Goal: Task Accomplishment & Management: Use online tool/utility

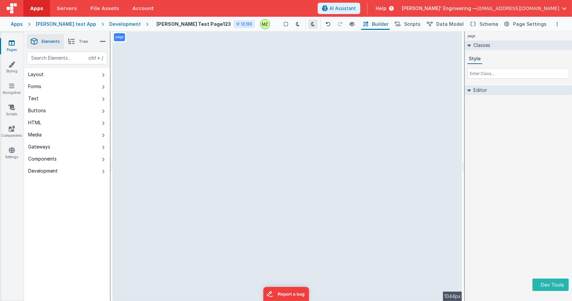
click at [311, 24] on icon at bounding box center [313, 24] width 4 height 5
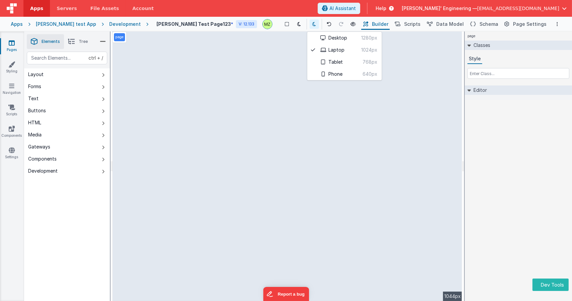
click at [463, 154] on div at bounding box center [286, 150] width 572 height 301
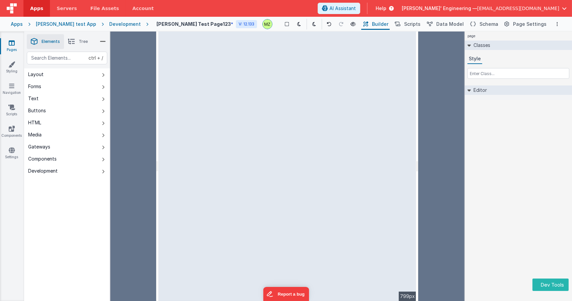
drag, startPoint x: 463, startPoint y: 157, endPoint x: 415, endPoint y: 152, distance: 48.8
click at [415, 152] on html "Dev Tools Apps Servers File Assets Account Some FUTURE Slot AI Assistant Help […" at bounding box center [286, 150] width 572 height 301
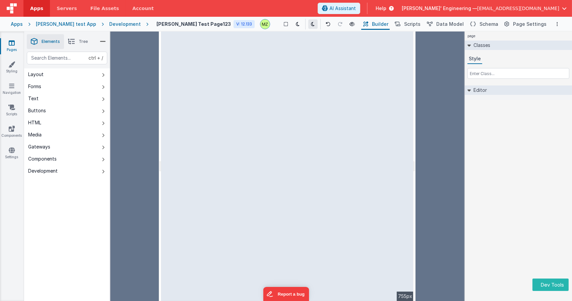
click at [311, 23] on icon at bounding box center [313, 24] width 4 height 5
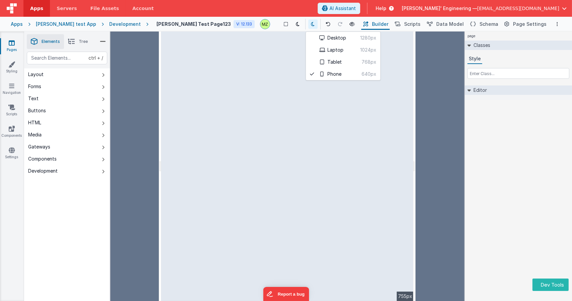
click at [428, 126] on div at bounding box center [286, 150] width 572 height 301
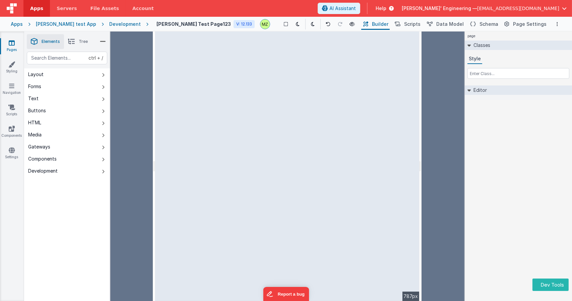
drag, startPoint x: 415, startPoint y: 160, endPoint x: 422, endPoint y: 158, distance: 7.7
click at [422, 158] on html "Dev Tools Apps Servers File Assets Account Some FUTURE Slot AI Assistant Help […" at bounding box center [286, 150] width 572 height 301
click at [311, 26] on icon at bounding box center [313, 24] width 4 height 5
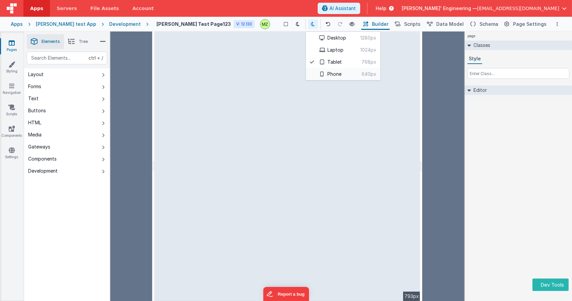
click at [318, 73] on button "Phone 640px" at bounding box center [343, 74] width 74 height 12
click at [417, 109] on div at bounding box center [286, 150] width 572 height 301
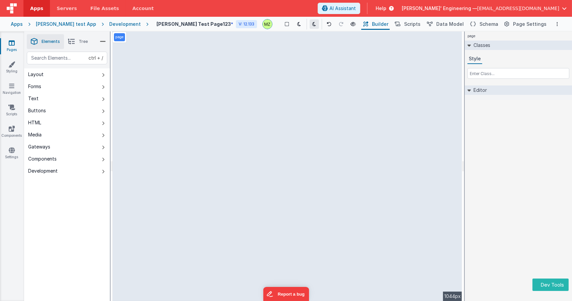
click at [310, 26] on button at bounding box center [314, 23] width 9 height 9
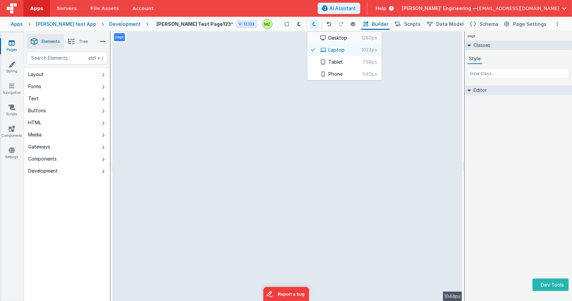
click at [348, 39] on span "1280px" at bounding box center [362, 38] width 30 height 7
click at [497, 152] on div at bounding box center [286, 150] width 572 height 301
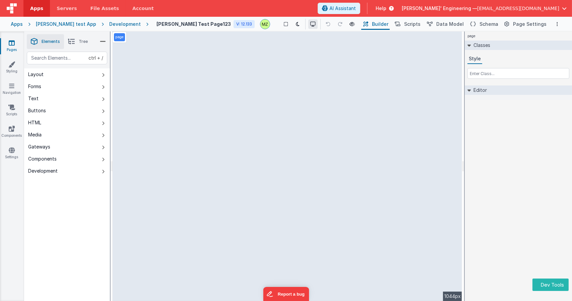
click at [308, 28] on button at bounding box center [312, 23] width 9 height 9
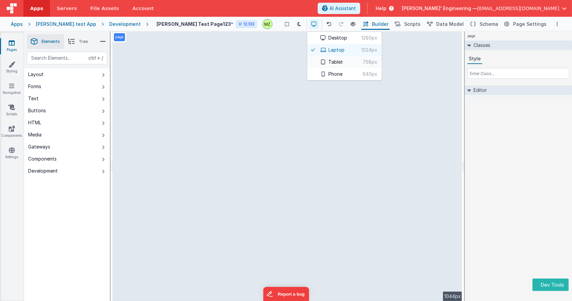
click at [343, 59] on span "768px" at bounding box center [360, 62] width 35 height 7
click at [407, 199] on div at bounding box center [286, 150] width 572 height 301
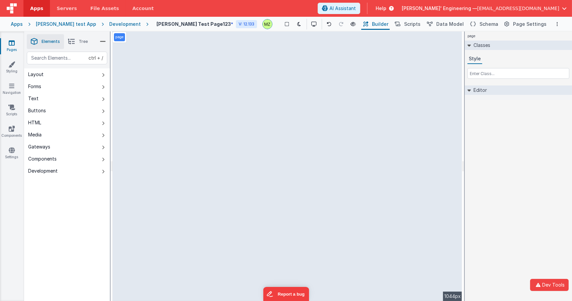
drag, startPoint x: 497, startPoint y: 147, endPoint x: 103, endPoint y: 40, distance: 408.1
click at [103, 40] on icon at bounding box center [103, 41] width 6 height 9
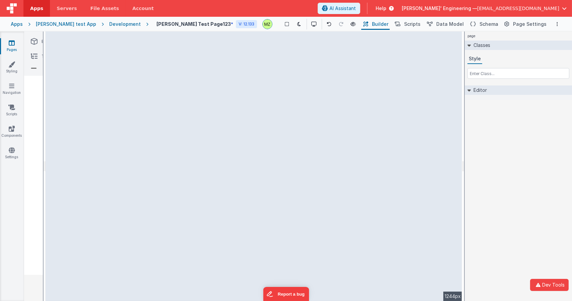
drag, startPoint x: 462, startPoint y: 161, endPoint x: 477, endPoint y: 159, distance: 14.8
click at [477, 159] on html "Dev Tools Apps Servers File Assets Account Some FUTURE Slot AI Assistant Help […" at bounding box center [286, 150] width 572 height 301
click at [310, 23] on icon at bounding box center [312, 24] width 5 height 5
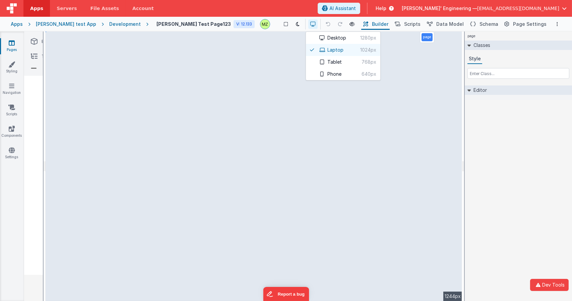
click at [491, 162] on div at bounding box center [286, 150] width 572 height 301
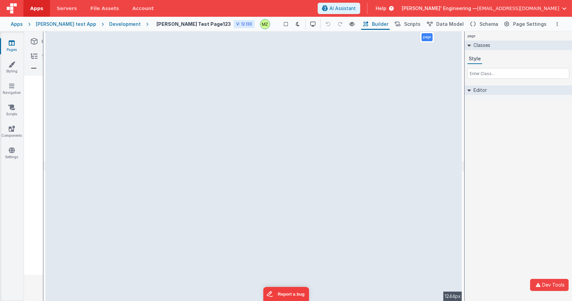
click at [36, 42] on icon at bounding box center [34, 41] width 7 height 9
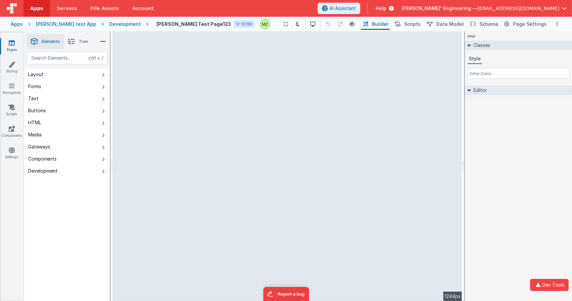
click at [102, 43] on icon at bounding box center [103, 41] width 6 height 9
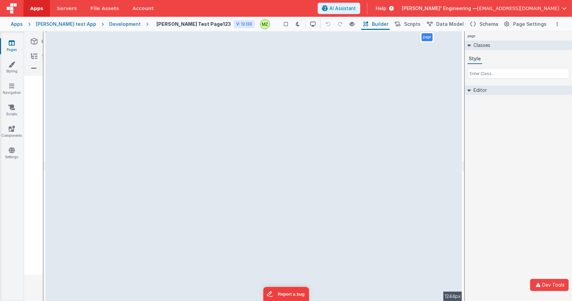
click at [40, 42] on li "Elements" at bounding box center [45, 41] width 37 height 15
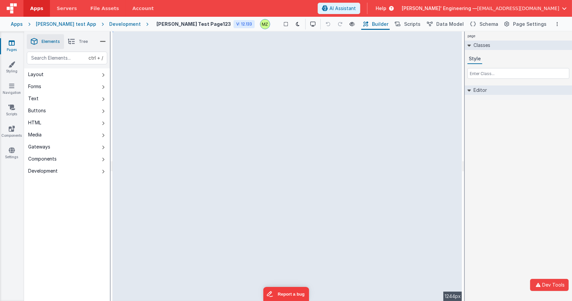
click at [100, 41] on icon at bounding box center [103, 41] width 6 height 9
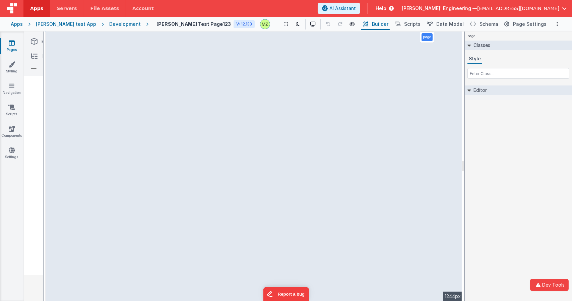
click at [37, 44] on icon at bounding box center [34, 41] width 7 height 9
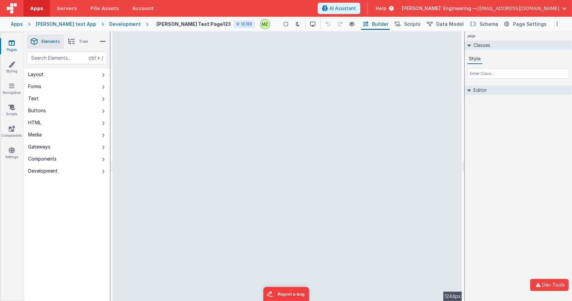
click at [101, 43] on icon at bounding box center [103, 41] width 6 height 9
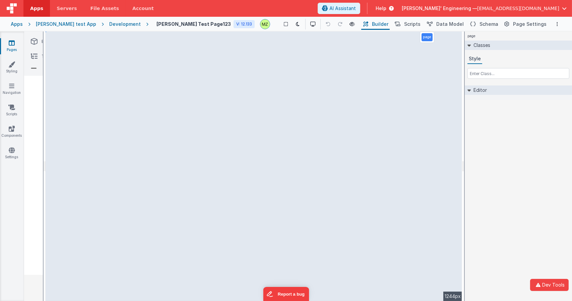
click at [35, 45] on icon at bounding box center [34, 41] width 7 height 9
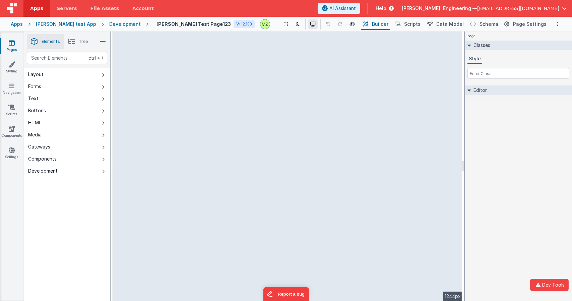
click at [310, 24] on icon at bounding box center [312, 24] width 5 height 5
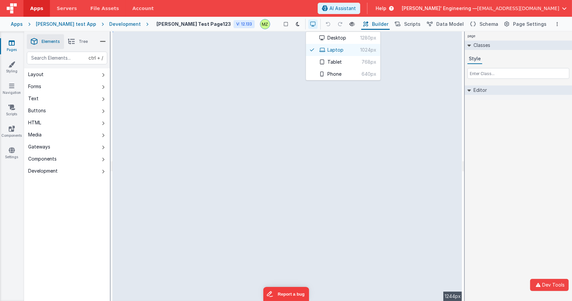
click at [296, 24] on div at bounding box center [286, 150] width 572 height 301
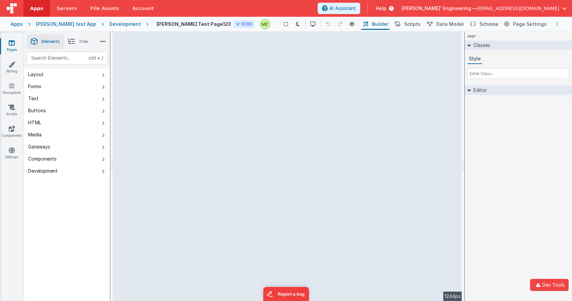
click at [557, 22] on icon "Options" at bounding box center [557, 24] width 1 height 5
click at [557, 22] on button at bounding box center [286, 150] width 572 height 301
click at [557, 22] on icon "Options" at bounding box center [557, 24] width 1 height 5
click at [557, 22] on button at bounding box center [286, 150] width 572 height 301
click at [310, 22] on icon at bounding box center [312, 24] width 5 height 5
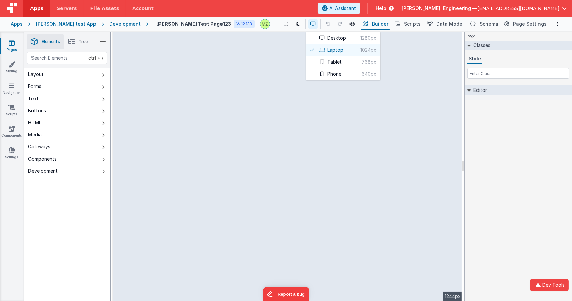
click at [296, 22] on div at bounding box center [286, 150] width 572 height 301
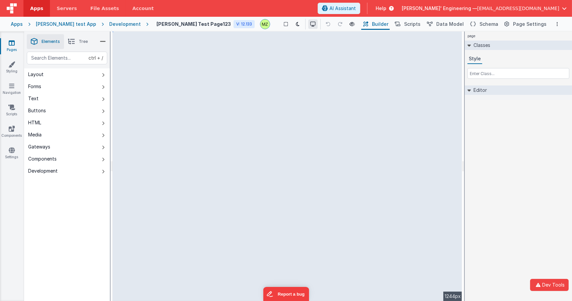
click at [308, 27] on button at bounding box center [312, 23] width 9 height 9
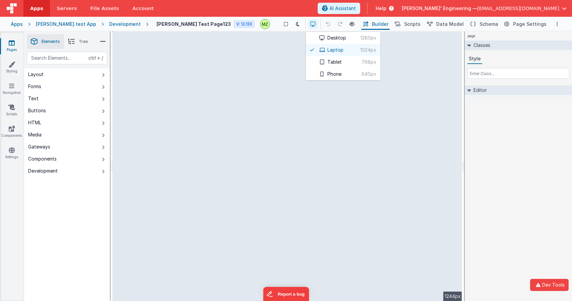
click at [293, 27] on div at bounding box center [286, 150] width 572 height 301
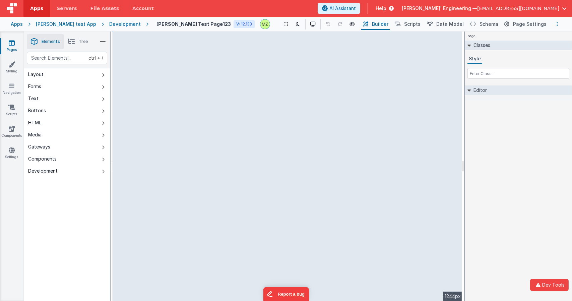
click at [558, 26] on button "Options" at bounding box center [557, 24] width 8 height 8
click at [558, 26] on button at bounding box center [286, 150] width 572 height 301
click at [310, 24] on icon at bounding box center [312, 24] width 5 height 5
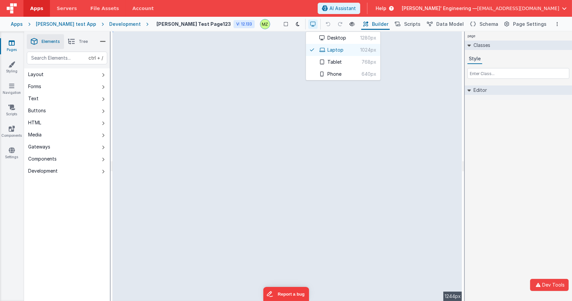
click at [297, 24] on div at bounding box center [286, 150] width 572 height 301
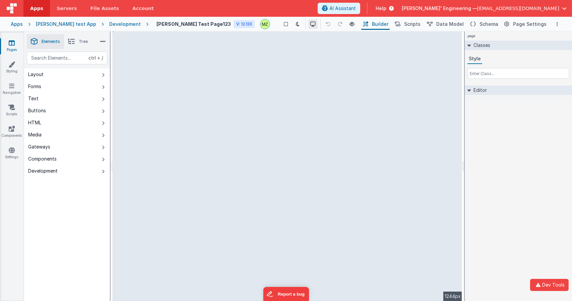
click at [310, 24] on icon at bounding box center [312, 24] width 5 height 5
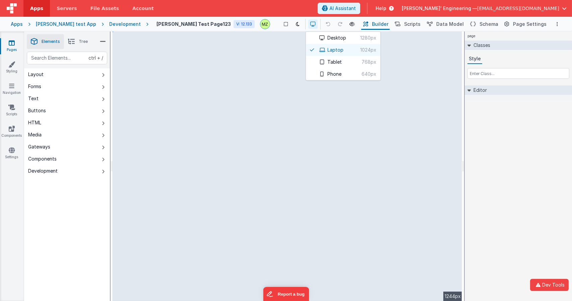
click at [399, 80] on div at bounding box center [286, 150] width 572 height 301
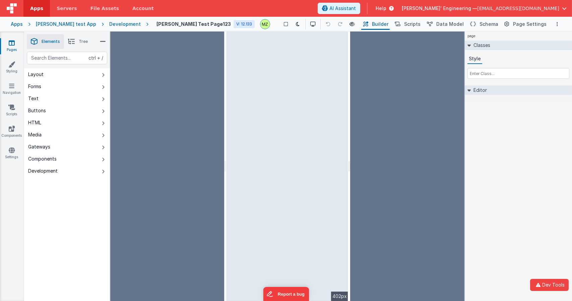
drag, startPoint x: 462, startPoint y: 127, endPoint x: 338, endPoint y: 125, distance: 124.3
click at [338, 125] on html "Dev Tools Apps Servers File Assets Account Some FUTURE Slot AI Assistant Help D…" at bounding box center [286, 150] width 572 height 301
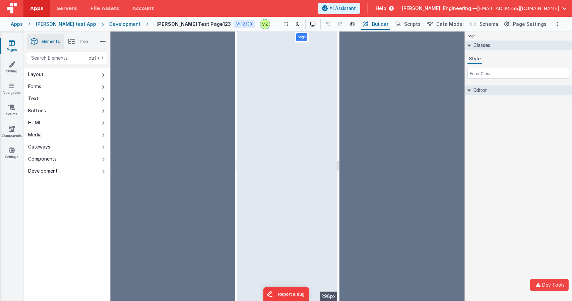
click at [500, 188] on div "page Classes Style Editor DEV: Focus DEV: builderToggleConditionalCSS DEV: Remo…" at bounding box center [518, 165] width 107 height 269
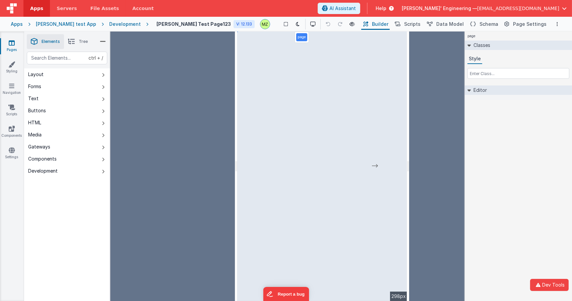
drag, startPoint x: 503, startPoint y: 190, endPoint x: 477, endPoint y: 188, distance: 25.6
click at [477, 188] on div "page Classes Style Editor DEV: Focus DEV: builderToggleConditionalCSS DEV: Remo…" at bounding box center [518, 165] width 107 height 269
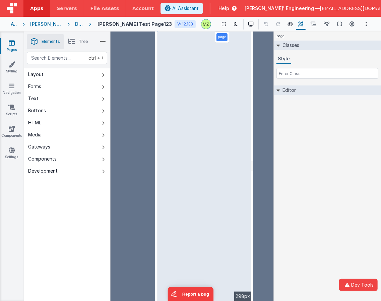
click at [139, 79] on div at bounding box center [133, 165] width 45 height 269
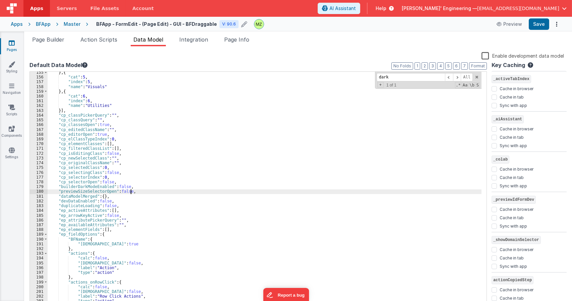
scroll to position [736, 0]
click at [59, 39] on span "Page Builder" at bounding box center [48, 39] width 32 height 7
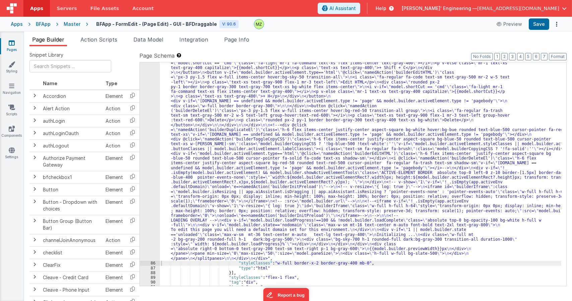
scroll to position [831, 0]
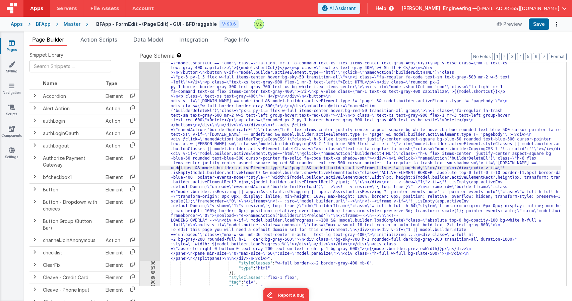
click at [179, 170] on div ""html" : "<div class= \" relative h-full w-full select-none overflow-hidden \" …" at bounding box center [360, 72] width 401 height 833
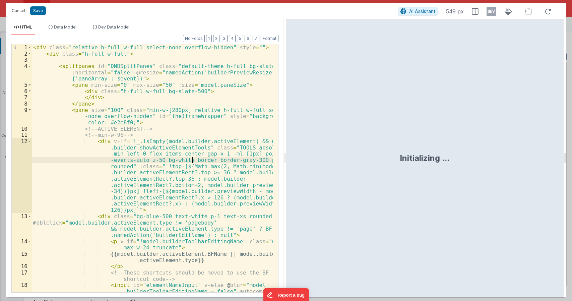
click at [192, 161] on div "< div class = "relative h-full w-full select-none overflow-hidden" style = "" >…" at bounding box center [153, 186] width 242 height 285
click at [39, 9] on button "Save" at bounding box center [38, 10] width 16 height 9
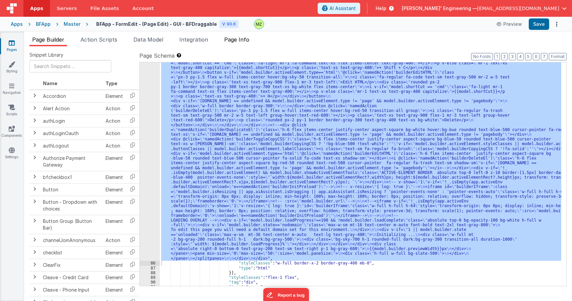
click at [246, 41] on span "Page Info" at bounding box center [236, 39] width 25 height 7
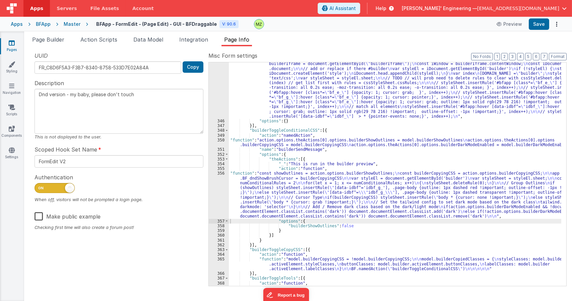
click at [314, 113] on div ""function" : "// Inject needed classes into the styles \n\n return // shunted a…" at bounding box center [395, 204] width 332 height 295
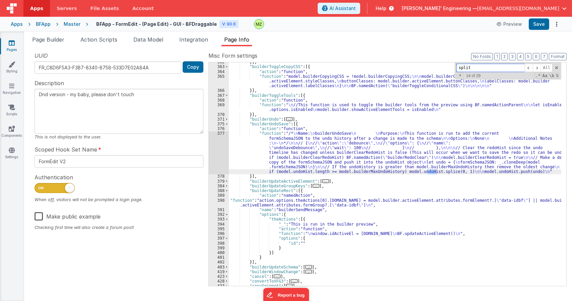
scroll to position [2138, 0]
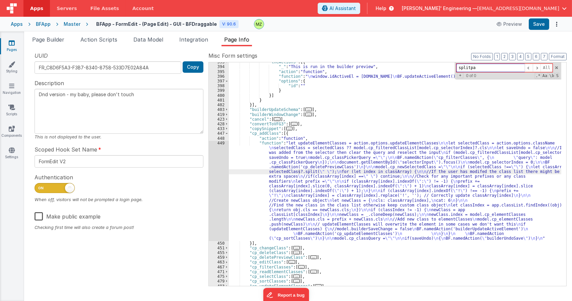
type input "splitpan"
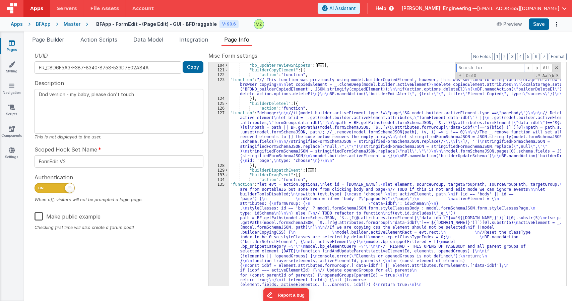
scroll to position [0, 0]
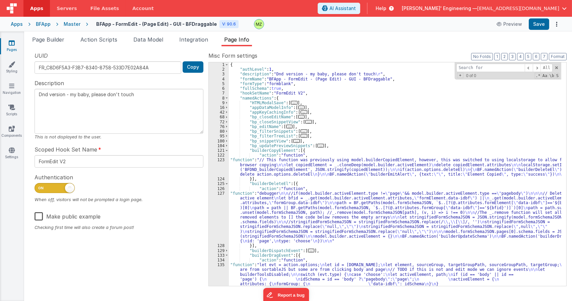
click at [228, 152] on div "121" at bounding box center [219, 150] width 20 height 5
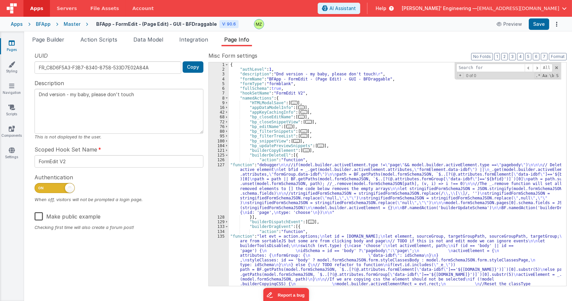
click at [227, 158] on div "126" at bounding box center [219, 159] width 20 height 5
click at [228, 157] on span at bounding box center [227, 155] width 4 height 5
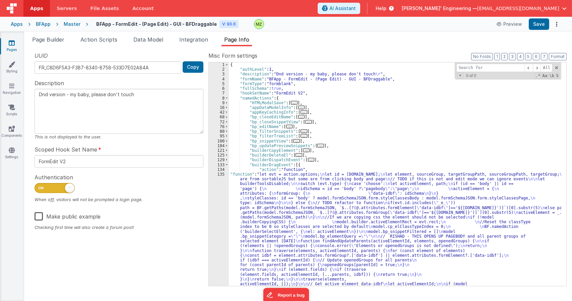
click at [227, 167] on div "134" at bounding box center [219, 169] width 20 height 5
click at [228, 166] on span at bounding box center [227, 165] width 4 height 5
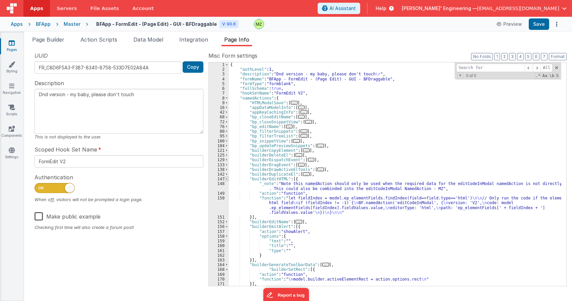
click at [228, 180] on span at bounding box center [227, 179] width 4 height 5
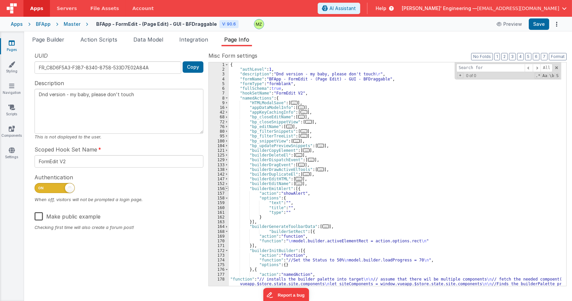
click at [227, 189] on span at bounding box center [227, 188] width 4 height 5
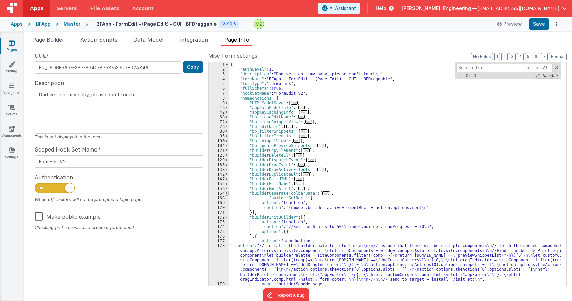
click at [227, 193] on span at bounding box center [227, 193] width 4 height 5
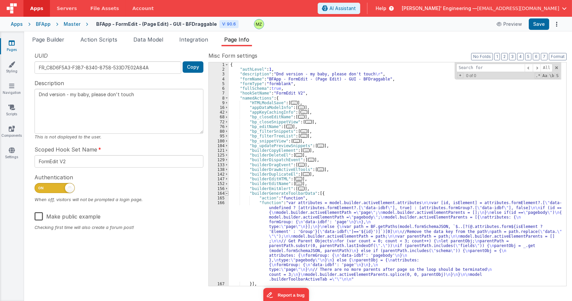
click at [227, 194] on span at bounding box center [227, 193] width 4 height 5
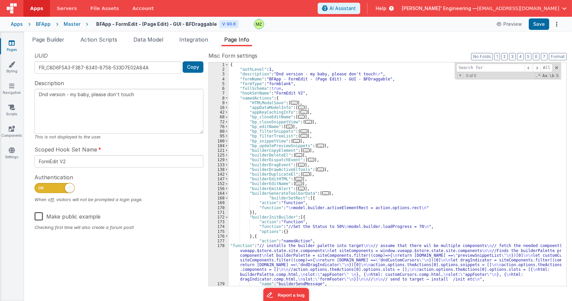
click at [226, 201] on div "169" at bounding box center [219, 202] width 20 height 5
click at [227, 199] on span at bounding box center [227, 198] width 4 height 5
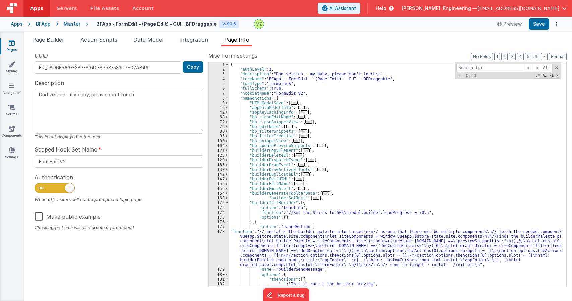
click at [266, 198] on div "{ "authLevel" : 1 , "description" : "Dnd version - my baby, please don't touch …" at bounding box center [395, 178] width 332 height 233
type textarea "Dnd version - my baby, please don't touch"
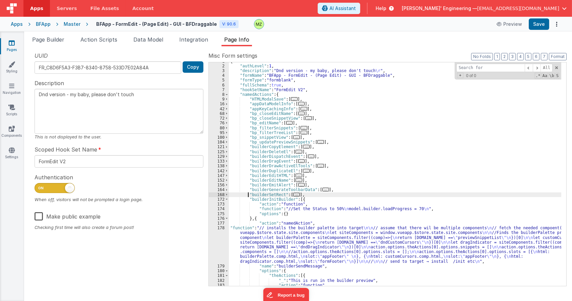
scroll to position [5, 0]
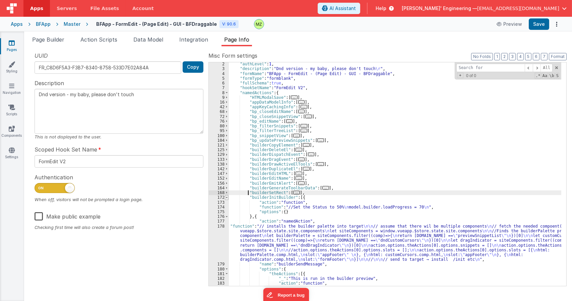
click at [228, 199] on span at bounding box center [227, 197] width 4 height 5
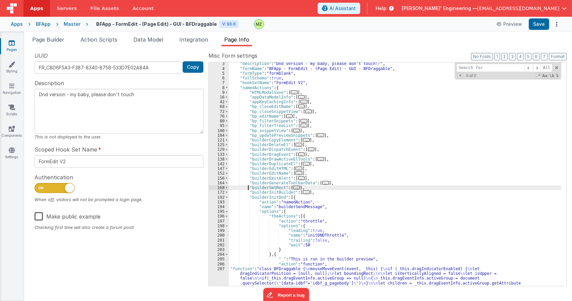
scroll to position [11, 0]
click at [227, 197] on span at bounding box center [227, 196] width 4 height 5
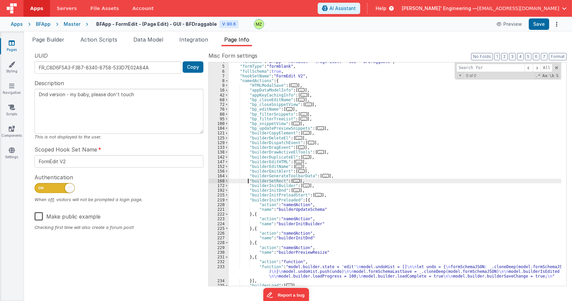
scroll to position [20, 0]
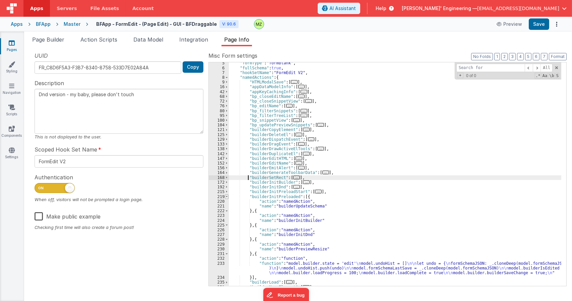
click at [228, 196] on span at bounding box center [227, 196] width 4 height 5
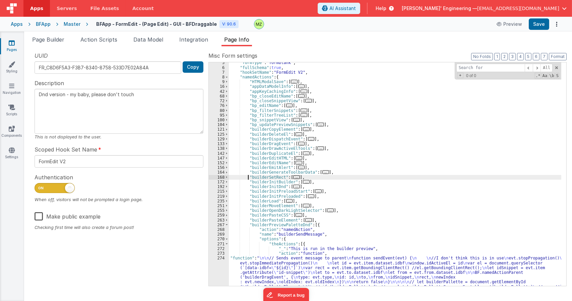
scroll to position [29, 0]
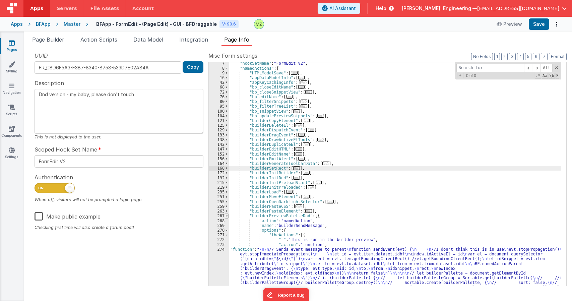
click at [228, 216] on span at bounding box center [227, 215] width 4 height 5
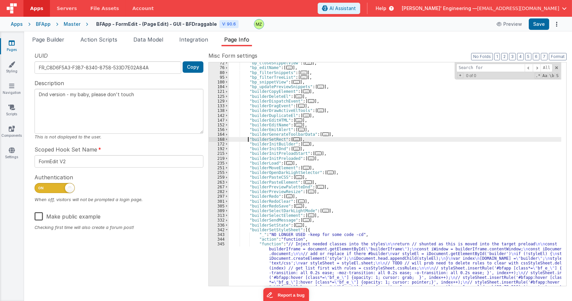
scroll to position [59, 0]
click at [228, 230] on span at bounding box center [227, 230] width 4 height 5
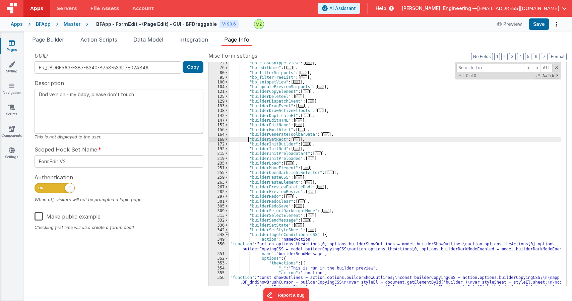
click at [227, 235] on span at bounding box center [227, 234] width 4 height 5
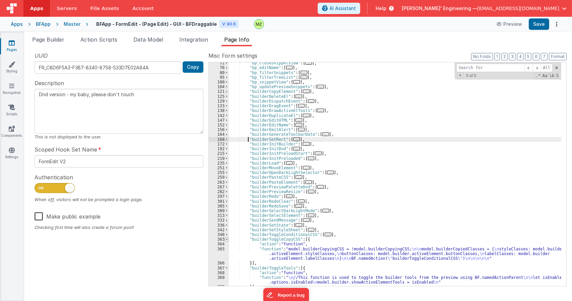
click at [226, 240] on span at bounding box center [227, 239] width 4 height 5
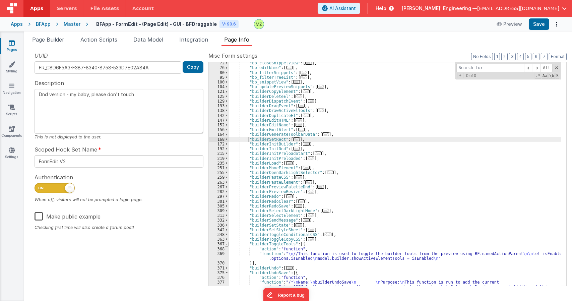
click at [227, 245] on span at bounding box center [227, 244] width 4 height 5
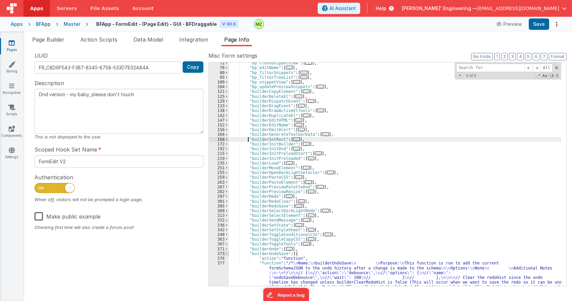
click at [226, 253] on span at bounding box center [227, 253] width 4 height 5
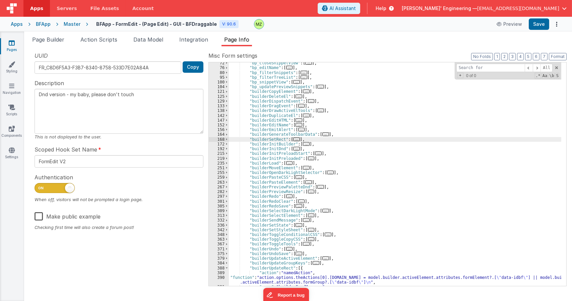
click at [281, 184] on div ""bp_closeSnippetView" : [ ... ] , "bp_editName" : [ ... ] , "bp_filterSnippets"…" at bounding box center [395, 177] width 332 height 233
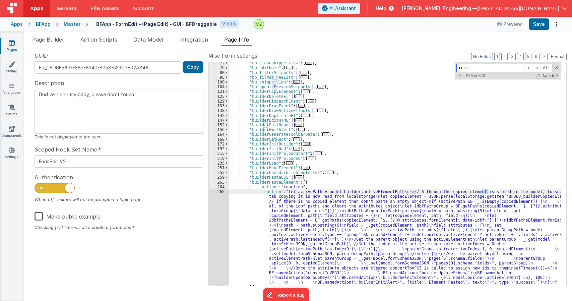
scroll to position [184, 0]
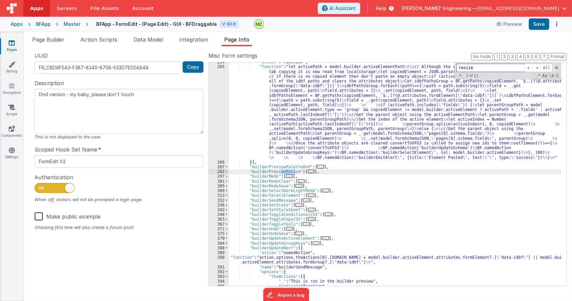
type input "resize"
click at [308, 173] on span "..." at bounding box center [311, 172] width 7 height 4
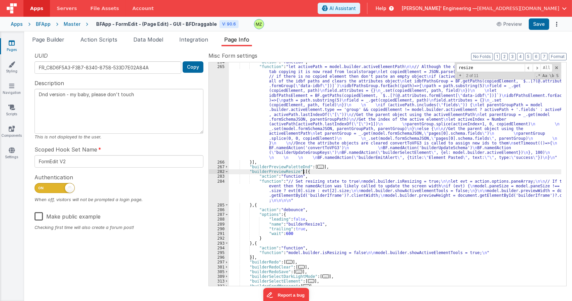
click at [303, 186] on div ""action" : "function" , "function" : "let activePath = model.builder.activeElem…" at bounding box center [395, 176] width 332 height 233
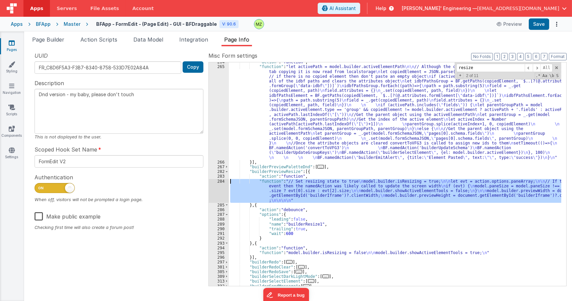
click at [219, 183] on div "284" at bounding box center [219, 191] width 20 height 24
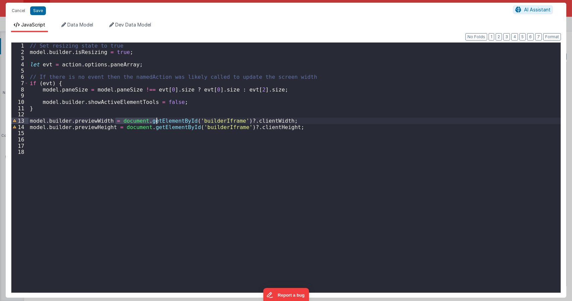
drag, startPoint x: 115, startPoint y: 120, endPoint x: 208, endPoint y: 120, distance: 92.8
click at [208, 120] on div "// Set resizing state to true model . builder . isResizing = true ; let evt = a…" at bounding box center [294, 174] width 532 height 262
click at [208, 120] on div "// Set resizing state to true model . builder . isResizing = true ; let evt = a…" at bounding box center [294, 168] width 532 height 250
drag, startPoint x: 116, startPoint y: 120, endPoint x: 234, endPoint y: 120, distance: 117.6
click at [234, 120] on div "// Set resizing state to true model . builder . isResizing = true ; let evt = a…" at bounding box center [294, 174] width 532 height 262
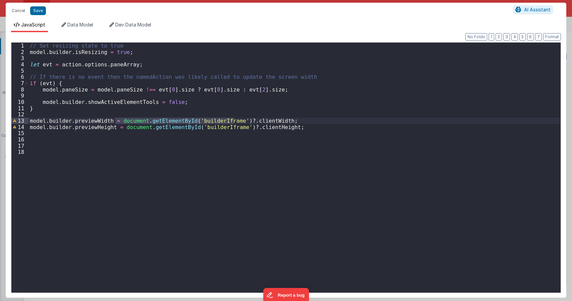
click at [38, 6] on div "Cancel Save" at bounding box center [260, 10] width 505 height 9
click at [38, 8] on button "Save" at bounding box center [38, 10] width 16 height 9
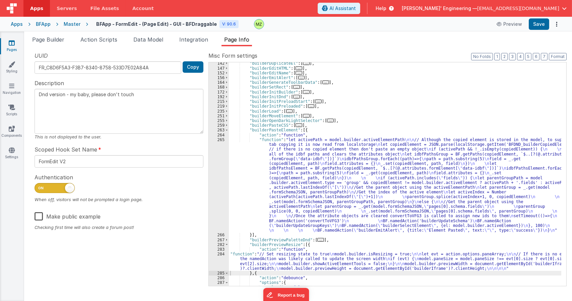
scroll to position [111, 0]
click at [332, 127] on div ""builderDuplicateEl" : [ ... ] , "builderEditHTML" : [ ... ] , "builderEditName…" at bounding box center [395, 177] width 332 height 233
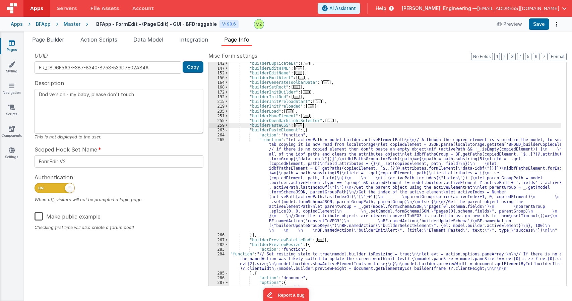
type textarea "Dnd version - my baby, please don't touch"
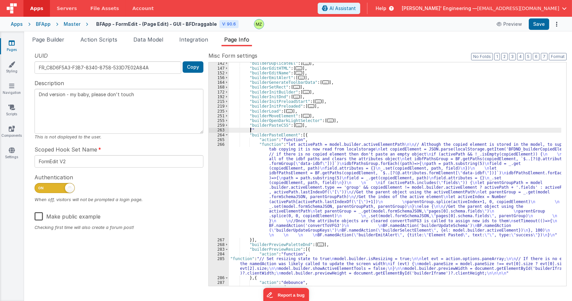
paste textarea
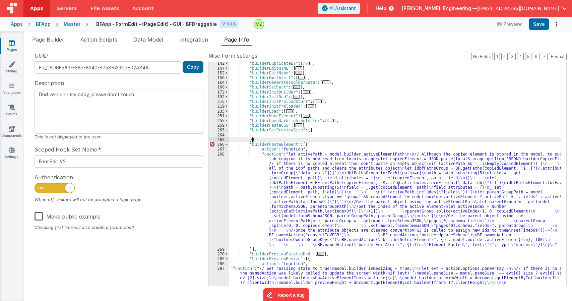
type textarea "Dnd version - my baby, please don't touch"
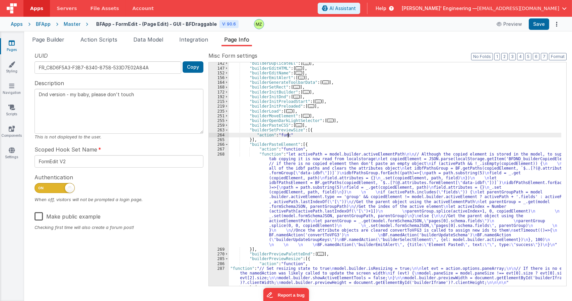
type textarea "Dnd version - my baby, please don't touch"
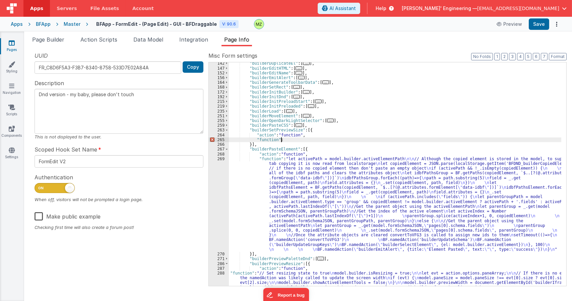
type textarea "Dnd version - my baby, please don't touch"
click at [358, 140] on div ""builderDuplicateEl" : [ ... ] , "builderEditHTML" : [ ... ] , "builderEditName…" at bounding box center [395, 184] width 332 height 247
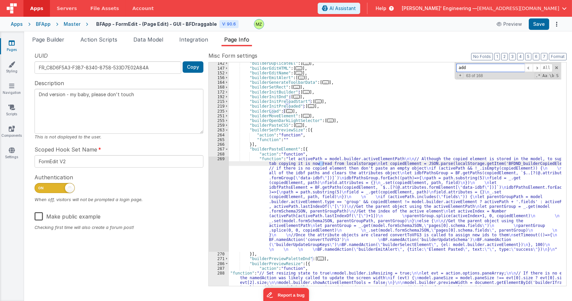
scroll to position [279, 0]
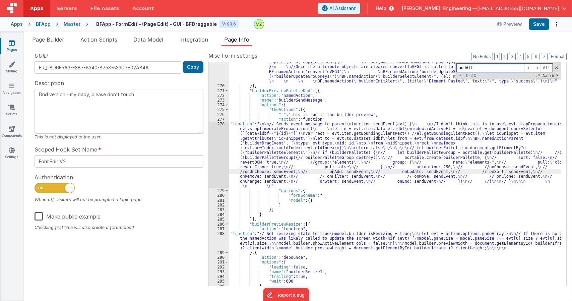
type input "addAttr"
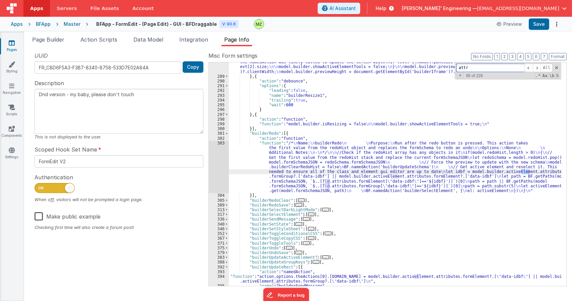
scroll to position [455, 0]
type input "attribute"
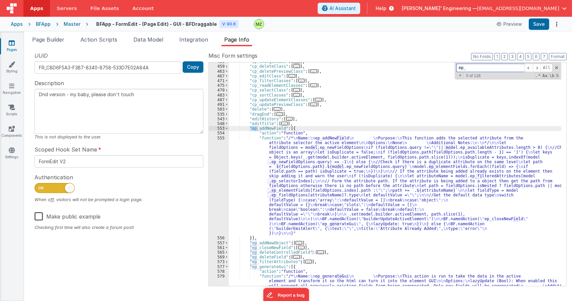
scroll to position [1013, 0]
type input "ep_"
click at [293, 161] on div ""cp_changeClass" : [ ... ] , "cp_deleteClass" : [ ... ] , "cp_deletePreviewClas…" at bounding box center [395, 306] width 332 height 495
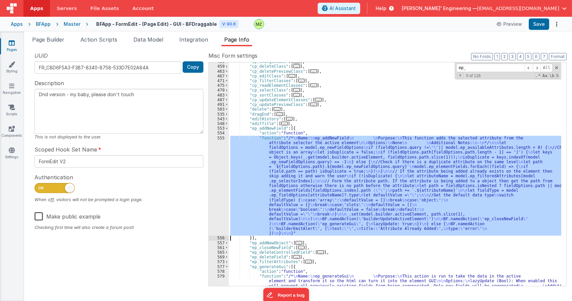
click at [220, 142] on div "555" at bounding box center [219, 186] width 20 height 100
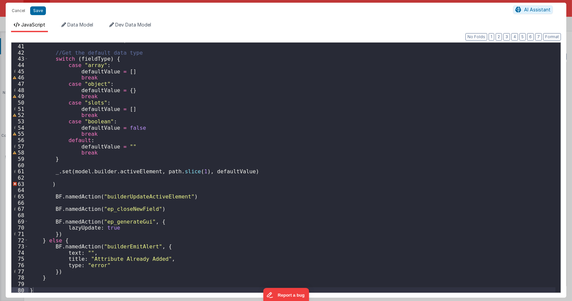
scroll to position [250, 0]
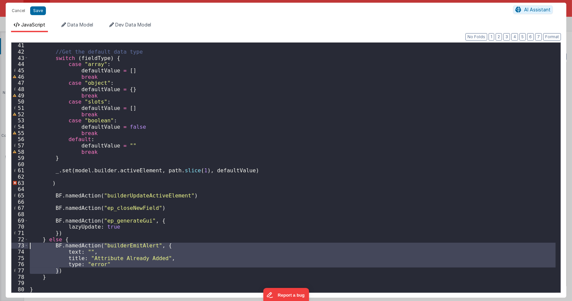
drag, startPoint x: 62, startPoint y: 271, endPoint x: 11, endPoint y: 247, distance: 56.1
click at [11, 247] on div "41 42 43 44 45 46 47 48 49 50 51 52 53 54 55 56 57 58 59 60 61 62 63 64 65 66 6…" at bounding box center [286, 167] width 550 height 251
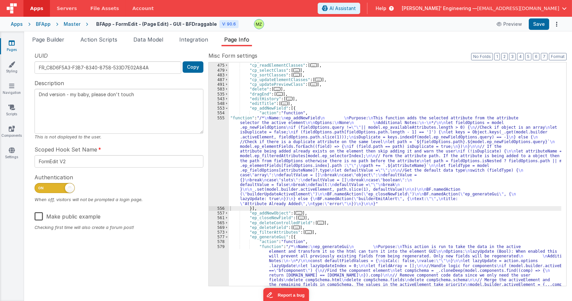
scroll to position [1033, 0]
click at [223, 125] on div "555" at bounding box center [219, 161] width 20 height 90
click at [221, 120] on div "555" at bounding box center [219, 161] width 20 height 90
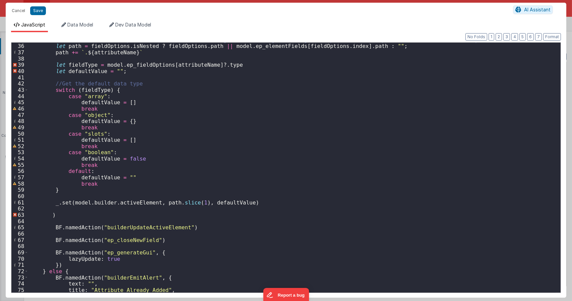
scroll to position [250, 0]
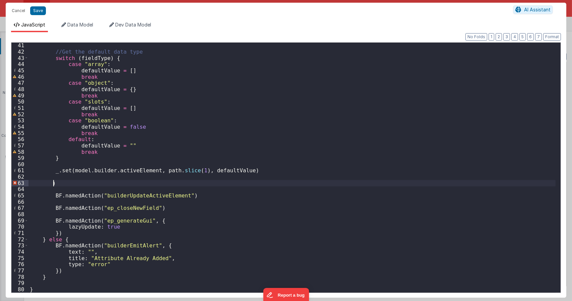
click at [52, 183] on div "//Get the default data type switch ( fieldType ) { case "array" : defaultValue …" at bounding box center [291, 173] width 527 height 262
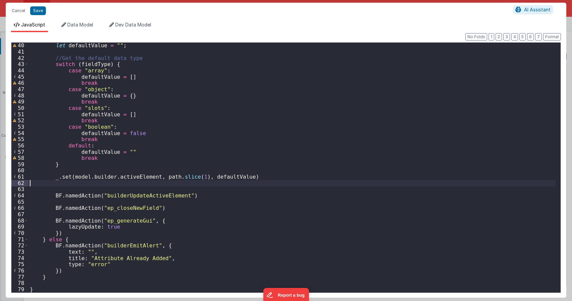
scroll to position [244, 0]
type textarea "Dnd version - my baby, please don't touch"
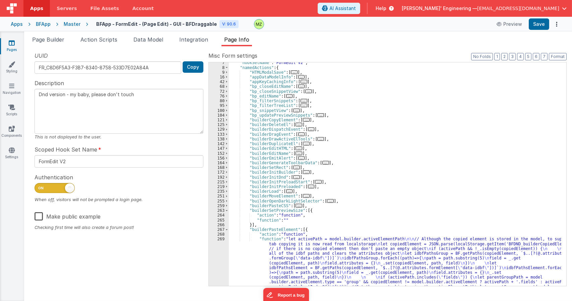
scroll to position [36, 0]
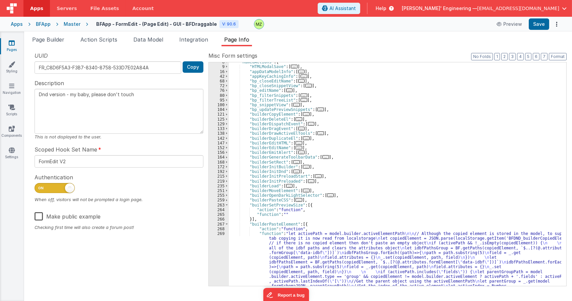
click at [219, 215] on div "265" at bounding box center [219, 214] width 20 height 5
click at [218, 215] on div "265" at bounding box center [219, 214] width 20 height 5
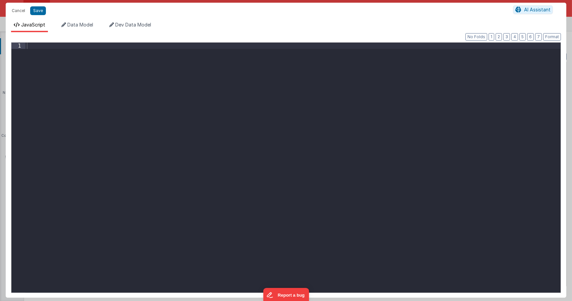
click at [188, 176] on div at bounding box center [292, 174] width 535 height 262
paste textarea
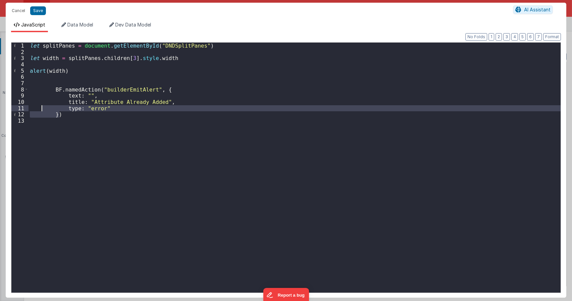
drag, startPoint x: 74, startPoint y: 117, endPoint x: 10, endPoint y: 100, distance: 65.6
click at [10, 100] on div "Format 7 6 5 4 3 2 1 No Folds 1 2 3 4 5 6 7 8 9 10 11 12 13 let splitPanes = do…" at bounding box center [286, 164] width 561 height 265
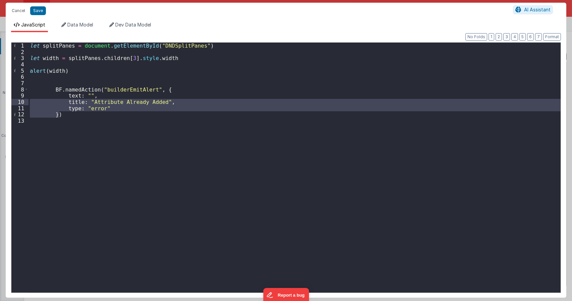
click at [75, 113] on div "let splitPanes = document . getElementById ( "DNDSplitPanes" ) let width = spli…" at bounding box center [294, 168] width 532 height 250
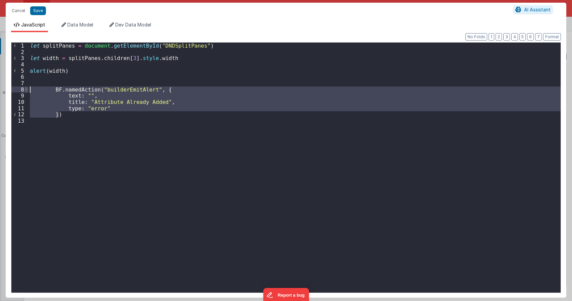
drag, startPoint x: 68, startPoint y: 115, endPoint x: 24, endPoint y: 88, distance: 51.5
click at [24, 88] on div "1 2 3 4 5 6 7 8 9 10 11 12 13 let splitPanes = document . getElementById ( "DND…" at bounding box center [286, 167] width 550 height 251
type textarea "Dnd version - my baby, please don't touch"
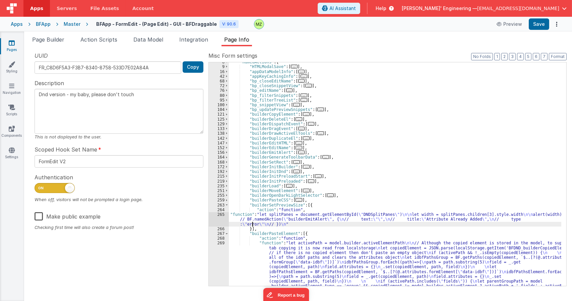
click at [253, 226] on div ""namedActions" : { "HTMLModalSave" : [ ... ] , "appDataModelInfo" : [ ... ] , "…" at bounding box center [395, 222] width 332 height 324
click at [218, 216] on div "265" at bounding box center [219, 219] width 20 height 14
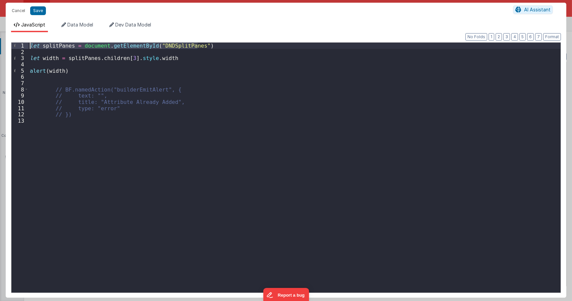
drag, startPoint x: 203, startPoint y: 46, endPoint x: 25, endPoint y: 47, distance: 177.6
click at [25, 47] on div "1 2 3 4 5 6 7 8 9 10 11 12 13 let splitPanes = document . getElementById ( "DND…" at bounding box center [286, 167] width 550 height 251
click at [128, 56] on div "let splitPanes = document . getElementById ( "DNDSplitPanes" ) let width = spli…" at bounding box center [294, 174] width 532 height 262
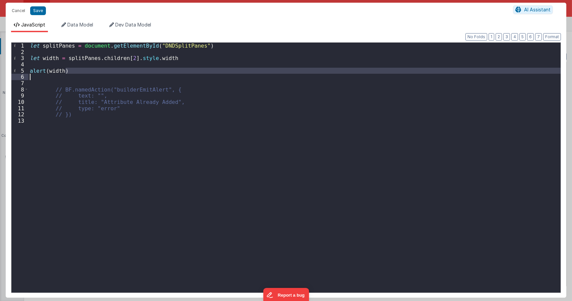
drag, startPoint x: 68, startPoint y: 70, endPoint x: 26, endPoint y: 72, distance: 42.0
click at [26, 72] on div "1 2 3 4 5 6 7 8 9 10 11 12 13 let splitPanes = document . getElementById ( "DND…" at bounding box center [286, 167] width 550 height 251
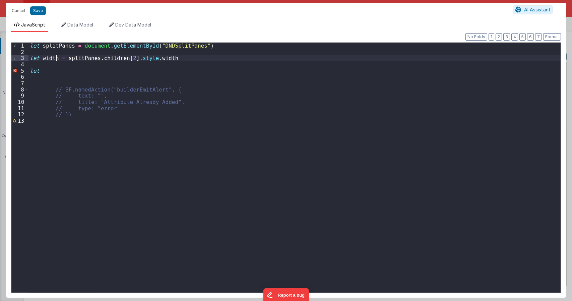
click at [57, 59] on div "let splitPanes = document . getElementById ( "DNDSplitPanes" ) let width = spli…" at bounding box center [294, 174] width 532 height 262
drag, startPoint x: 86, startPoint y: 59, endPoint x: 151, endPoint y: 59, distance: 65.0
click at [151, 59] on div "let splitPanes = document . getElementById ( "DNDSplitPanes" ) let widthPercent…" at bounding box center [294, 174] width 532 height 262
click at [90, 74] on div "let splitPanes = document . getElementById ( "DNDSplitPanes" ) let widthPercent…" at bounding box center [294, 174] width 532 height 262
click at [88, 69] on div "let splitPanes = document . getElementById ( "DNDSplitPanes" ) let widthPercent…" at bounding box center [294, 174] width 532 height 262
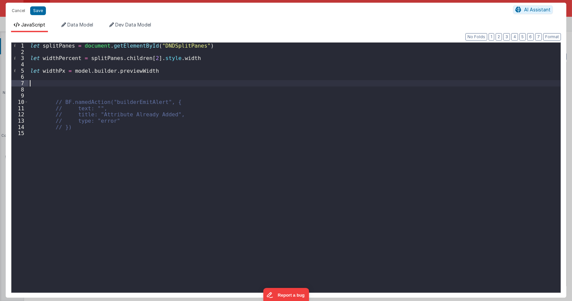
click at [189, 58] on div "let splitPanes = document . getElementById ( "DNDSplitPanes" ) let widthPercent…" at bounding box center [294, 174] width 532 height 262
click at [108, 58] on div "let splitPanes = document . getElementById ( "DNDSplitPanes" ) let widthPercent…" at bounding box center [294, 174] width 532 height 262
click at [265, 58] on div "let splitPanes = document . getElementById ( "DNDSplitPanes" ) let widthPercent…" at bounding box center [294, 174] width 532 height 262
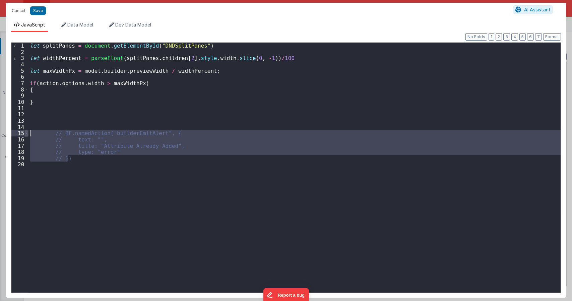
drag, startPoint x: 94, startPoint y: 156, endPoint x: 25, endPoint y: 135, distance: 72.2
click at [25, 135] on div "1 2 3 4 5 6 7 8 9 10 11 12 13 14 15 16 17 18 19 20 let splitPanes = document . …" at bounding box center [286, 167] width 550 height 251
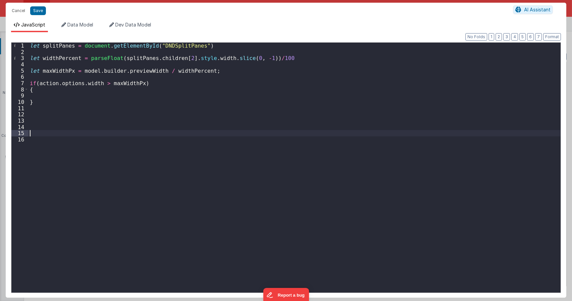
click at [43, 93] on div "let splitPanes = document . getElementById ( "DNDSplitPanes" ) let widthPercent…" at bounding box center [294, 174] width 532 height 262
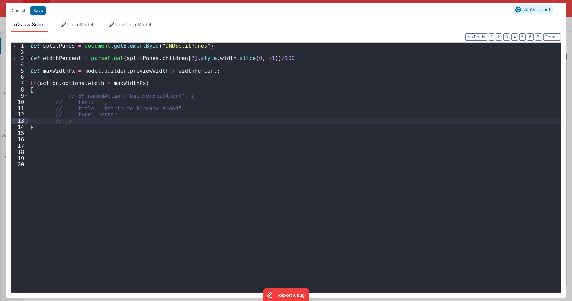
click at [65, 96] on div "let splitPanes = document . getElementById ( "DNDSplitPanes" ) let widthPercent…" at bounding box center [294, 174] width 532 height 262
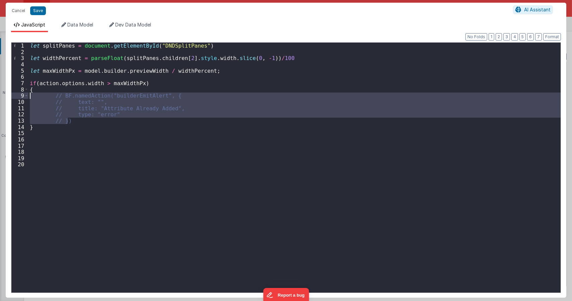
drag, startPoint x: 69, startPoint y: 119, endPoint x: 12, endPoint y: 97, distance: 61.4
click at [12, 97] on div "1 2 3 4 5 6 7 8 9 10 11 12 13 14 15 16 17 18 19 20 let splitPanes = document . …" at bounding box center [286, 167] width 550 height 251
click at [88, 108] on div "let splitPanes = document . getElementById ( "DNDSplitPanes" ) let widthPercent…" at bounding box center [294, 168] width 532 height 250
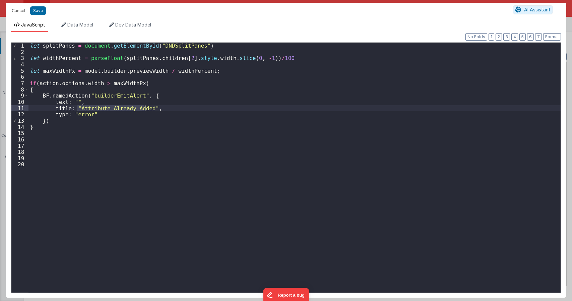
drag, startPoint x: 76, startPoint y: 109, endPoint x: 145, endPoint y: 109, distance: 68.7
click at [145, 109] on div "let splitPanes = document . getElementById ( "DNDSplitPanes" ) let widthPercent…" at bounding box center [294, 174] width 532 height 262
click at [101, 131] on div "let splitPanes = document . getElementById ( "DNDSplitPanes" ) let widthPercent…" at bounding box center [294, 174] width 532 height 262
click at [58, 128] on div "let splitPanes = document . getElementById ( "DNDSplitPanes" ) let widthPercent…" at bounding box center [294, 174] width 532 height 262
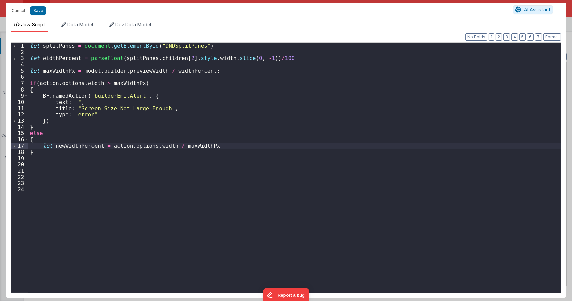
click at [213, 147] on div "let splitPanes = document . getElementById ( "DNDSplitPanes" ) let widthPercent…" at bounding box center [294, 174] width 532 height 262
drag, startPoint x: 118, startPoint y: 60, endPoint x: 220, endPoint y: 59, distance: 101.5
click at [220, 59] on div "let splitPanes = document . getElementById ( "DNDSplitPanes" ) let widthPercent…" at bounding box center [294, 174] width 532 height 262
drag, startPoint x: 99, startPoint y: 145, endPoint x: 42, endPoint y: 144, distance: 57.3
click at [42, 144] on div "let splitPanes = document . getElementById ( "DNDSplitPanes" ) let widthPercent…" at bounding box center [294, 174] width 532 height 262
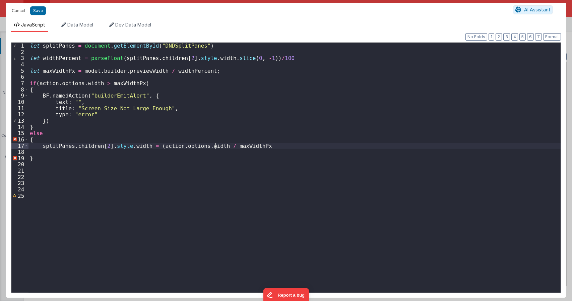
click at [153, 148] on div "let splitPanes = document . getElementById ( "DNDSplitPanes" ) let widthPercent…" at bounding box center [294, 174] width 532 height 262
drag, startPoint x: 256, startPoint y: 146, endPoint x: 41, endPoint y: 145, distance: 214.8
click at [41, 145] on div "let splitPanes = document . getElementById ( "DNDSplitPanes" ) let widthPercent…" at bounding box center [294, 174] width 532 height 262
click at [265, 145] on div "let splitPanes = document . getElementById ( "DNDSplitPanes" ) let widthPercent…" at bounding box center [294, 168] width 532 height 250
click at [158, 146] on div "let splitPanes = document . getElementById ( "DNDSplitPanes" ) let widthPercent…" at bounding box center [294, 174] width 532 height 262
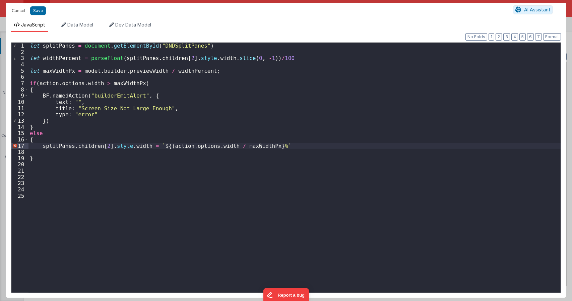
click at [260, 147] on div "let splitPanes = document . getElementById ( "DNDSplitPanes" ) let widthPercent…" at bounding box center [294, 174] width 532 height 262
click at [304, 142] on div "let splitPanes = document . getElementById ( "DNDSplitPanes" ) let widthPercent…" at bounding box center [294, 174] width 532 height 262
drag, startPoint x: 142, startPoint y: 146, endPoint x: 40, endPoint y: 146, distance: 101.5
click at [40, 146] on div "let splitPanes = document . getElementById ( "DNDSplitPanes" ) let widthPercent…" at bounding box center [294, 174] width 532 height 262
click at [49, 153] on div "let splitPanes = document . getElementById ( "DNDSplitPanes" ) let widthPercent…" at bounding box center [294, 174] width 532 height 262
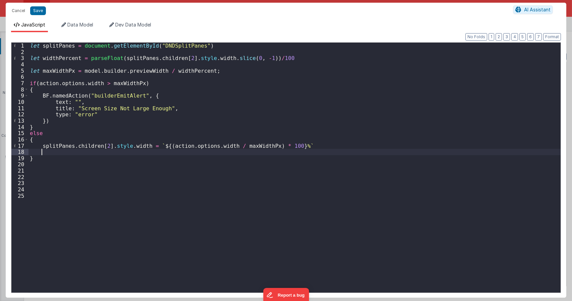
paste textarea
click at [104, 151] on div "let splitPanes = document . getElementById ( "DNDSplitPanes" ) let widthPercent…" at bounding box center [294, 174] width 532 height 262
click at [154, 152] on div "let splitPanes = document . getElementById ( "DNDSplitPanes" ) let widthPercent…" at bounding box center [294, 174] width 532 height 262
paste textarea
click at [213, 153] on div "let splitPanes = document . getElementById ( "DNDSplitPanes" ) let widthPercent…" at bounding box center [294, 174] width 532 height 262
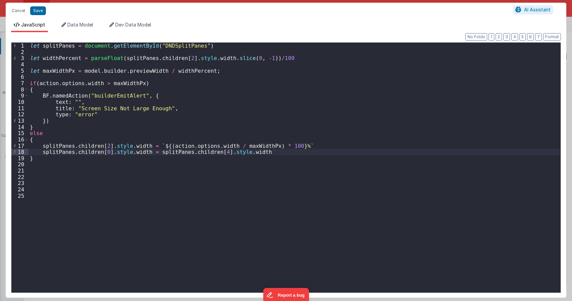
click at [259, 151] on div "let splitPanes = document . getElementById ( "DNDSplitPanes" ) let widthPercent…" at bounding box center [294, 174] width 532 height 262
drag, startPoint x: 150, startPoint y: 143, endPoint x: 294, endPoint y: 144, distance: 143.8
click at [294, 144] on div "let splitPanes = document . getElementById ( "DNDSplitPanes" ) let widthPercent…" at bounding box center [294, 174] width 532 height 262
click at [278, 151] on div "let splitPanes = document . getElementById ( "DNDSplitPanes" ) let widthPercent…" at bounding box center [294, 174] width 532 height 262
click at [272, 153] on div "let splitPanes = document . getElementById ( "DNDSplitPanes" ) let widthPercent…" at bounding box center [294, 174] width 532 height 262
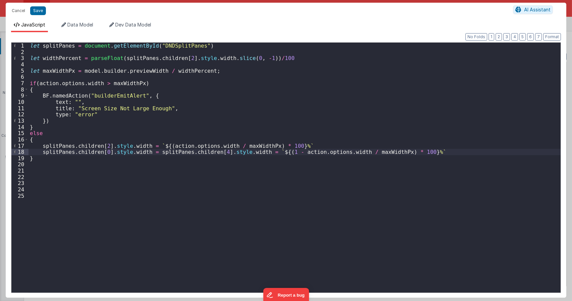
click at [402, 151] on div "let splitPanes = document . getElementById ( "DNDSplitPanes" ) let widthPercent…" at bounding box center [294, 174] width 532 height 262
click at [62, 163] on div "let splitPanes = document . getElementById ( "DNDSplitPanes" ) let widthPercent…" at bounding box center [294, 174] width 532 height 262
paste textarea
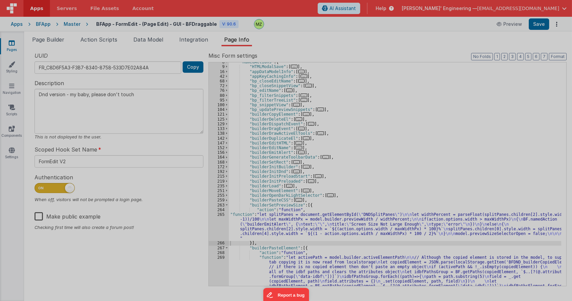
type textarea "Dnd version - my baby, please don't touch"
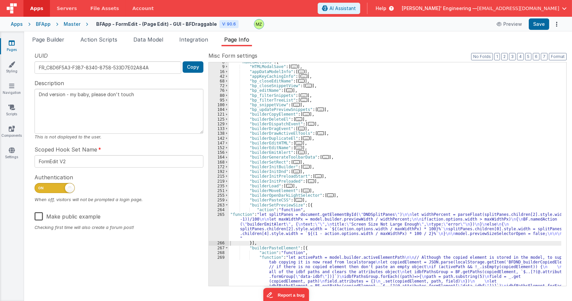
click at [291, 233] on div ""namedActions" : { "HTMLModalSave" : [ ... ] , "appDataModelInfo" : [ ... ] , "…" at bounding box center [395, 222] width 332 height 324
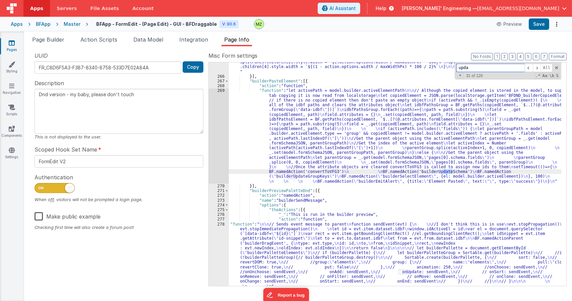
scroll to position [203, 0]
type input "update"
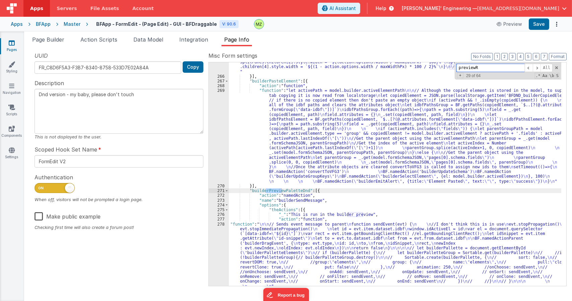
scroll to position [355, 0]
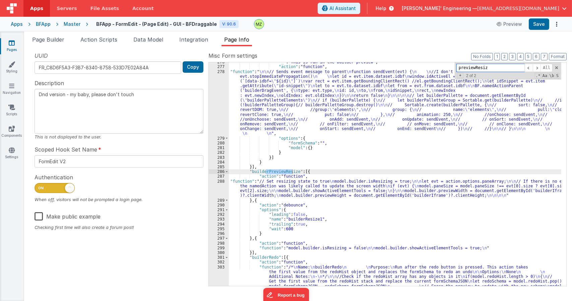
type input "previewResiz"
click at [278, 183] on div ""_" : "This is run in the builder preview" , "action" : "function" , "function"…" at bounding box center [395, 200] width 332 height 281
click at [214, 181] on div "288" at bounding box center [219, 188] width 20 height 19
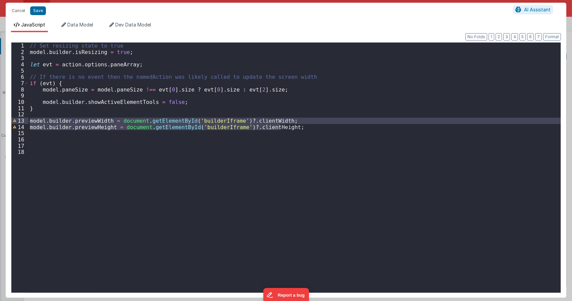
drag, startPoint x: 290, startPoint y: 126, endPoint x: 25, endPoint y: 120, distance: 264.5
click at [25, 120] on div "1 2 3 4 5 6 7 8 9 10 11 12 13 14 15 16 17 18 // Set resizing state to true mode…" at bounding box center [286, 167] width 550 height 251
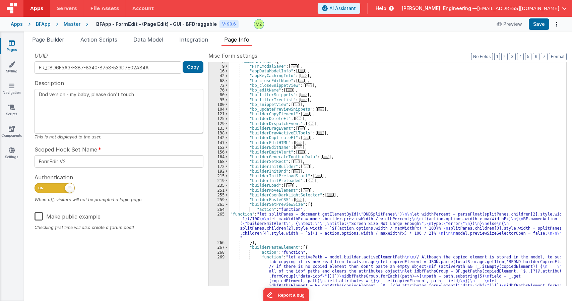
scroll to position [36, 0]
click at [250, 233] on div ""namedActions" : { "HTMLModalSave" : [ ... ] , "appDataModelInfo" : [ ... ] , "…" at bounding box center [395, 221] width 332 height 324
click at [220, 214] on div "265" at bounding box center [219, 226] width 20 height 28
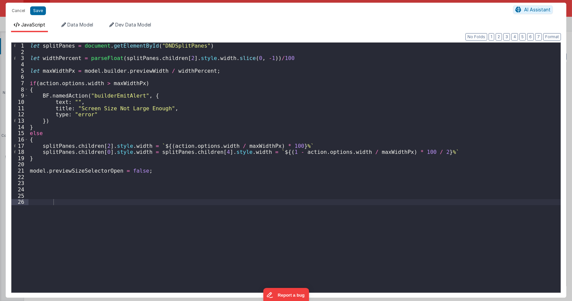
click at [151, 174] on div "let splitPanes = document . getElementById ( "DNDSplitPanes" ) let widthPercent…" at bounding box center [294, 174] width 532 height 262
paste textarea
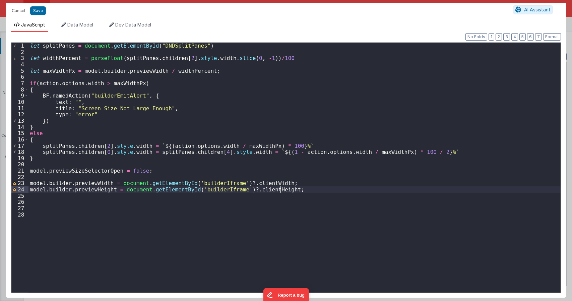
type textarea "Dnd version - my baby, please don't touch"
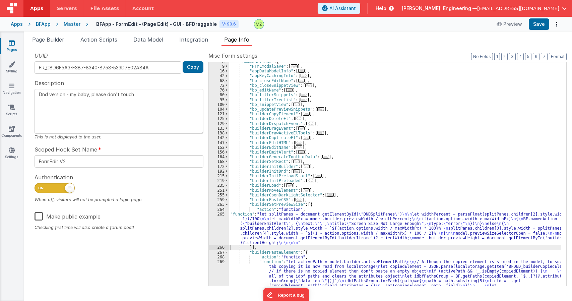
click at [308, 219] on div ""namedActions" : { "HTMLModalSave" : [ ... ] , "appDataModelInfo" : [ ... ] , "…" at bounding box center [395, 221] width 332 height 324
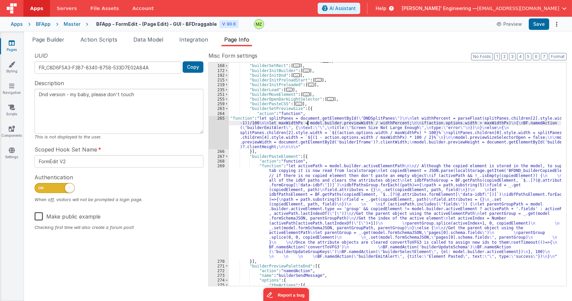
scroll to position [137, 0]
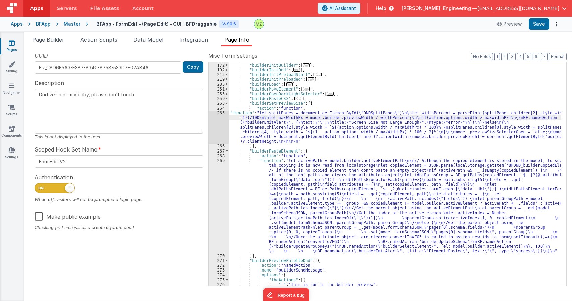
click at [310, 207] on div ""builderSetRect" : [ ... ] , "builderInitBuilder" : [ ... ] , "builderInitDnd" …" at bounding box center [395, 174] width 332 height 233
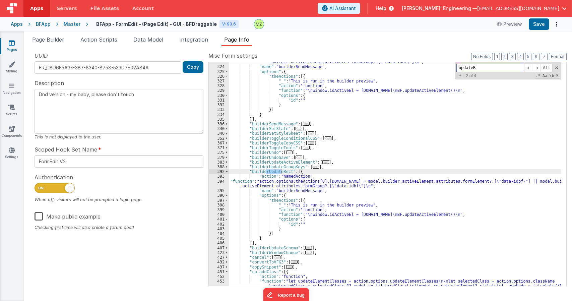
scroll to position [717, 0]
type input "updateRect"
click at [272, 170] on div ""function" : "action.options.theActions[0].options.id = model.builder.activeEle…" at bounding box center [395, 174] width 332 height 224
click at [272, 170] on div ""function" : "action.options.theActions[0].options.id = model.builder.activeEle…" at bounding box center [395, 221] width 332 height 333
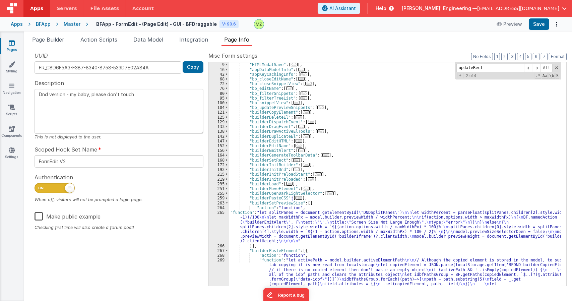
scroll to position [38, 0]
click at [256, 232] on div ""namedActions" : { "HTMLModalSave" : [ ... ] , "appDataModelInfo" : [ ... ] , "…" at bounding box center [395, 220] width 332 height 324
click at [223, 215] on div "265" at bounding box center [219, 227] width 20 height 34
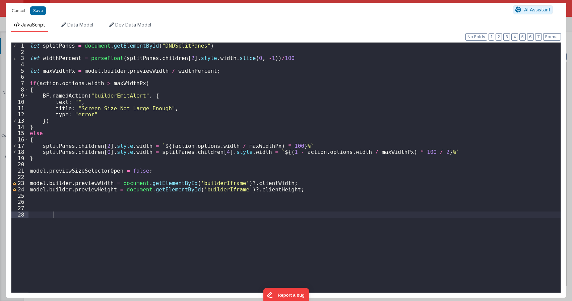
click at [293, 194] on div "let splitPanes = document . getElementById ( "DNDSplitPanes" ) let widthPercent…" at bounding box center [294, 174] width 532 height 262
type textarea "Dnd version - my baby, please don't touch"
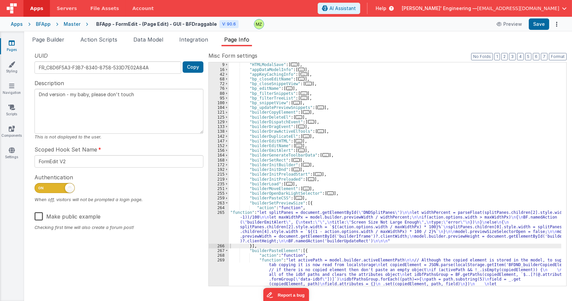
click at [240, 213] on div ""namedActions" : { "HTMLModalSave" : [ ... ] , "appDataModelInfo" : [ ... ] , "…" at bounding box center [395, 220] width 332 height 324
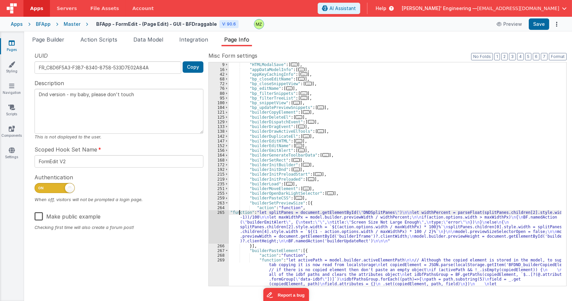
click at [216, 213] on div "265" at bounding box center [219, 227] width 20 height 34
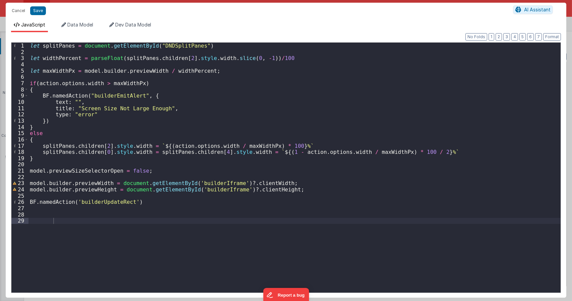
click at [85, 176] on div "let splitPanes = document . getElementById ( "DNDSplitPanes" ) let widthPercent…" at bounding box center [294, 174] width 532 height 262
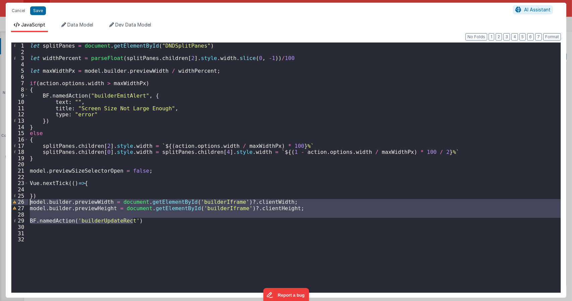
drag, startPoint x: 137, startPoint y: 224, endPoint x: 18, endPoint y: 199, distance: 121.4
click at [18, 199] on div "1 2 3 4 5 6 7 8 9 10 11 12 13 14 15 16 17 18 19 20 21 22 23 24 25 26 27 28 29 3…" at bounding box center [286, 167] width 550 height 251
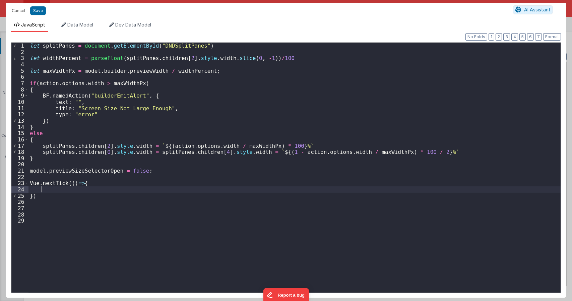
click at [56, 188] on div "let splitPanes = document . getElementById ( "DNDSplitPanes" ) let widthPercent…" at bounding box center [294, 174] width 532 height 262
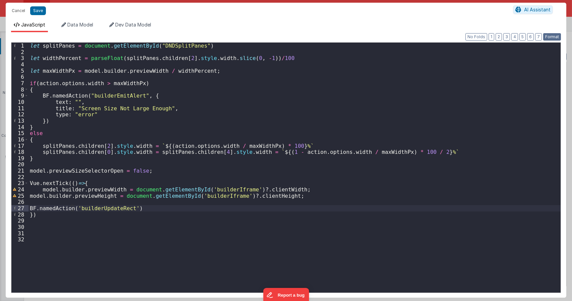
click at [552, 37] on button "Format" at bounding box center [552, 36] width 18 height 7
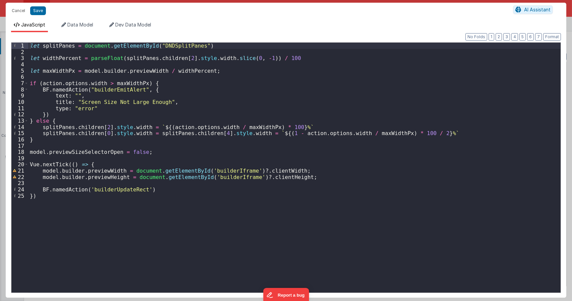
click at [316, 141] on div "let splitPanes = document . getElementById ( "DNDSplitPanes" ) let widthPercent…" at bounding box center [294, 174] width 532 height 262
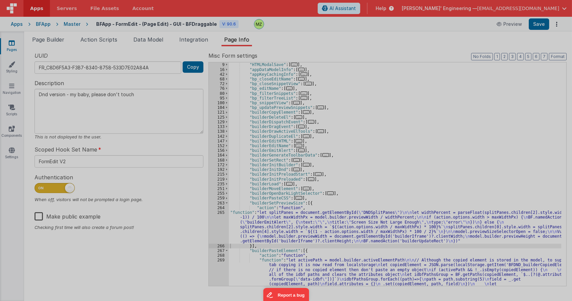
type textarea "Dnd version - my baby, please don't touch"
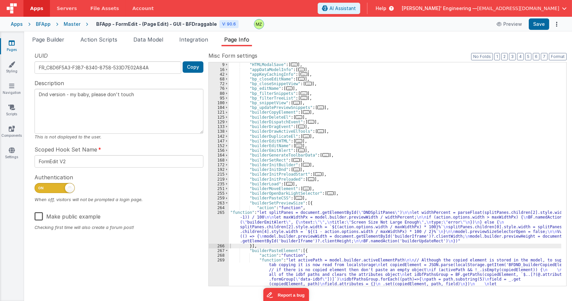
click at [261, 224] on div ""namedActions" : { "HTMLModalSave" : [ ... ] , "appDataModelInfo" : [ ... ] , "…" at bounding box center [395, 220] width 332 height 324
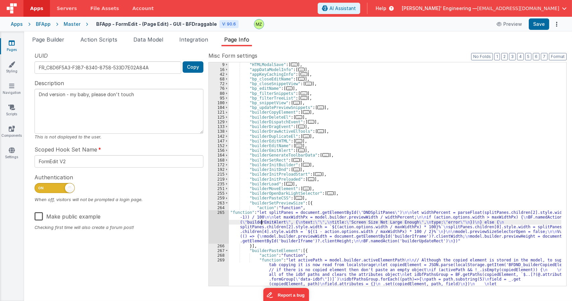
click at [217, 215] on div "265" at bounding box center [219, 227] width 20 height 34
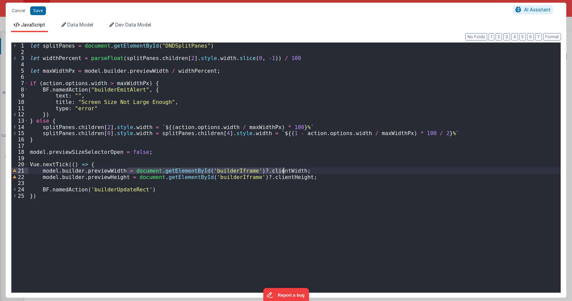
drag, startPoint x: 127, startPoint y: 170, endPoint x: 284, endPoint y: 168, distance: 156.8
click at [284, 168] on div "let splitPanes = document . getElementById ( "DNDSplitPanes" ) let widthPercent…" at bounding box center [294, 174] width 532 height 262
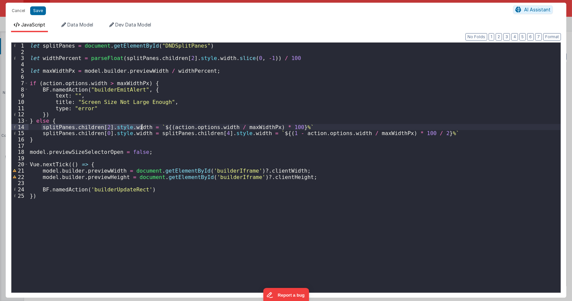
drag, startPoint x: 41, startPoint y: 127, endPoint x: 143, endPoint y: 124, distance: 101.6
click at [143, 124] on div "let splitPanes = document . getElementById ( "DNDSplitPanes" ) let widthPercent…" at bounding box center [294, 174] width 532 height 262
drag, startPoint x: 128, startPoint y: 170, endPoint x: 247, endPoint y: 171, distance: 119.6
click at [247, 171] on div "let splitPanes = document . getElementById ( "DNDSplitPanes" ) let widthPercent…" at bounding box center [294, 174] width 532 height 262
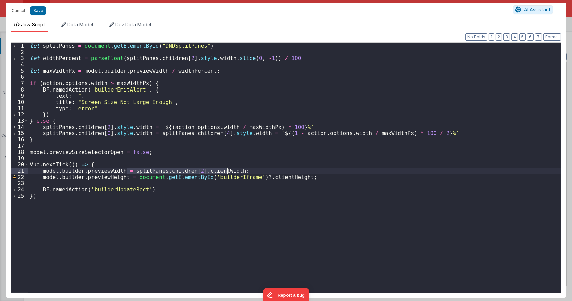
drag, startPoint x: 127, startPoint y: 171, endPoint x: 226, endPoint y: 170, distance: 98.9
click at [226, 170] on div "let splitPanes = document . getElementById ( "DNDSplitPanes" ) let widthPercent…" at bounding box center [294, 174] width 532 height 262
drag, startPoint x: 131, startPoint y: 177, endPoint x: 289, endPoint y: 177, distance: 158.5
click at [289, 177] on div "let splitPanes = document . getElementById ( "DNDSplitPanes" ) let widthPercent…" at bounding box center [294, 174] width 532 height 262
click at [250, 173] on div "let splitPanes = document . getElementById ( "DNDSplitPanes" ) let widthPercent…" at bounding box center [294, 174] width 532 height 262
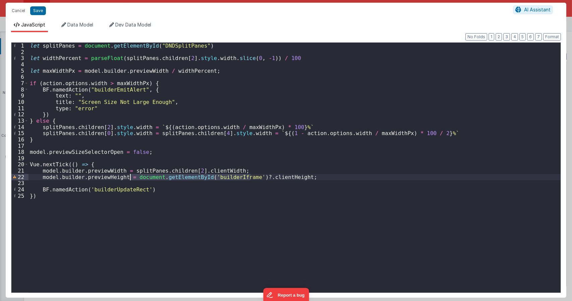
drag, startPoint x: 251, startPoint y: 177, endPoint x: 129, endPoint y: 176, distance: 121.6
click at [129, 176] on div "let splitPanes = document . getElementById ( "DNDSplitPanes" ) let widthPercent…" at bounding box center [294, 174] width 532 height 262
drag, startPoint x: 128, startPoint y: 171, endPoint x: 228, endPoint y: 172, distance: 99.9
click at [228, 172] on div "let splitPanes = document . getElementById ( "DNDSplitPanes" ) let widthPercent…" at bounding box center [294, 174] width 532 height 262
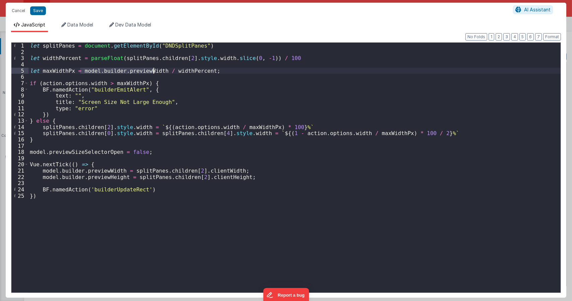
drag, startPoint x: 80, startPoint y: 70, endPoint x: 156, endPoint y: 69, distance: 75.4
click at [156, 69] on div "let splitPanes = document . getElementById ( "DNDSplitPanes" ) let widthPercent…" at bounding box center [294, 174] width 532 height 262
click at [196, 107] on div "let splitPanes = document . getElementById ( "DNDSplitPanes" ) let widthPercent…" at bounding box center [294, 174] width 532 height 262
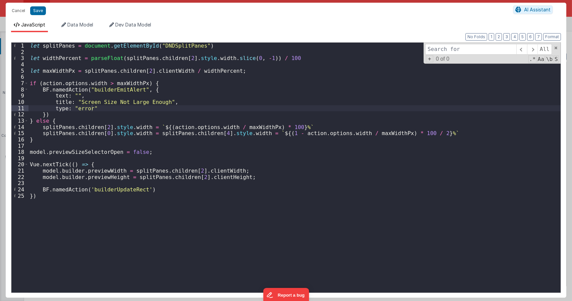
type input "n"
type input "model.bui"
click at [556, 49] on span at bounding box center [556, 48] width 5 height 5
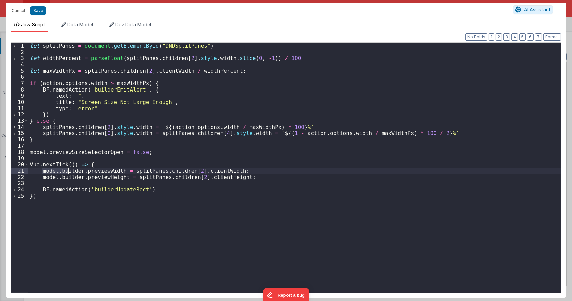
click at [393, 89] on div "let splitPanes = document . getElementById ( "DNDSplitPanes" ) let widthPercent…" at bounding box center [294, 174] width 532 height 262
type textarea "Dnd version - my baby, please don't touch"
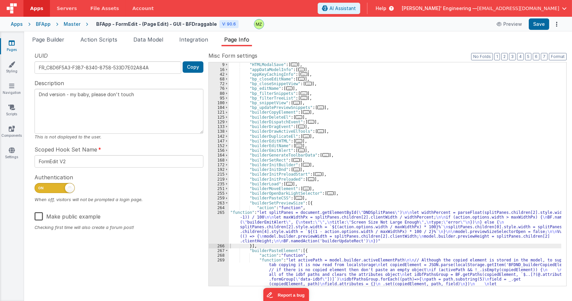
click at [246, 214] on div ""namedActions" : { "HTMLModalSave" : [ ... ] , "appDataModelInfo" : [ ... ] , "…" at bounding box center [395, 220] width 332 height 324
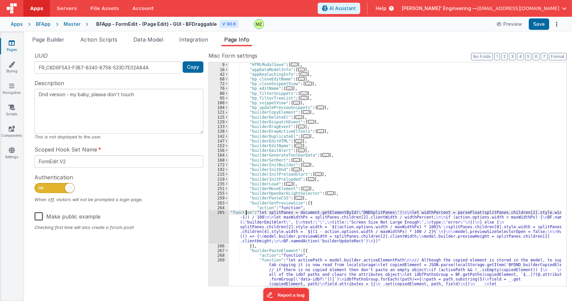
click at [219, 215] on div "265" at bounding box center [219, 227] width 20 height 34
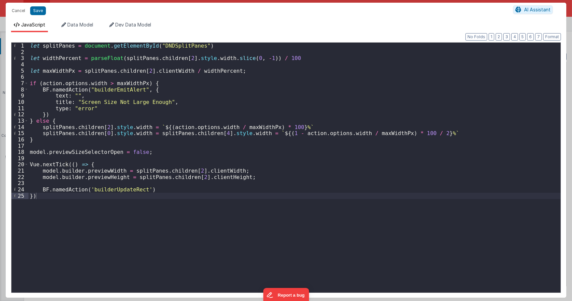
click at [29, 48] on div "let splitPanes = document . getElementById ( "DNDSplitPanes" ) let widthPercent…" at bounding box center [294, 174] width 532 height 262
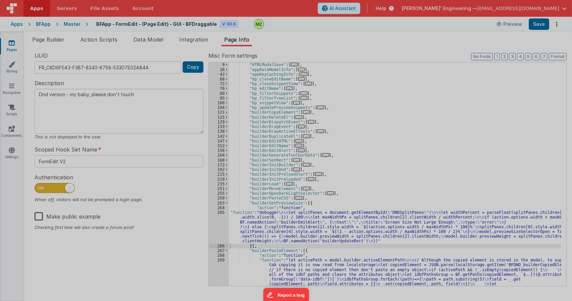
type textarea "Dnd version - my baby, please don't touch"
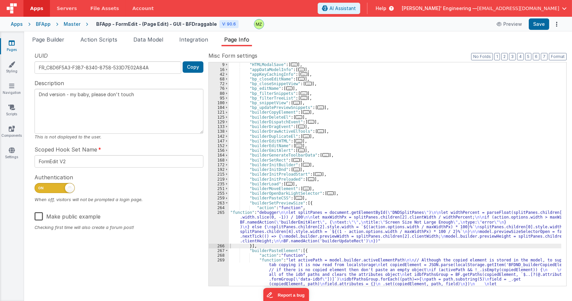
click at [257, 218] on div ""namedActions" : { "HTMLModalSave" : [ ... ] , "appDataModelInfo" : [ ... ] , "…" at bounding box center [395, 220] width 332 height 324
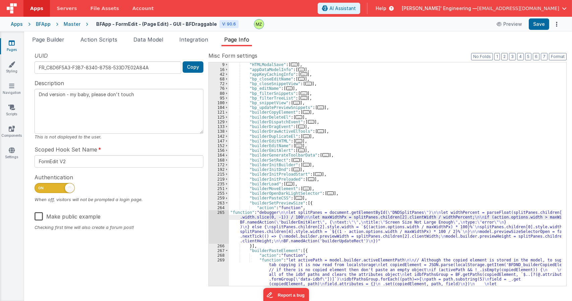
click at [220, 211] on div "265" at bounding box center [219, 227] width 20 height 34
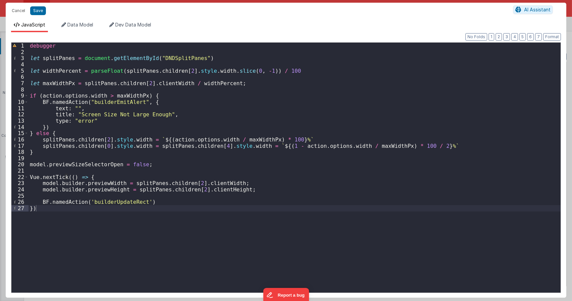
click at [145, 146] on div "debugger let splitPanes = document . getElementById ( "DNDSplitPanes" ) let wid…" at bounding box center [294, 174] width 532 height 262
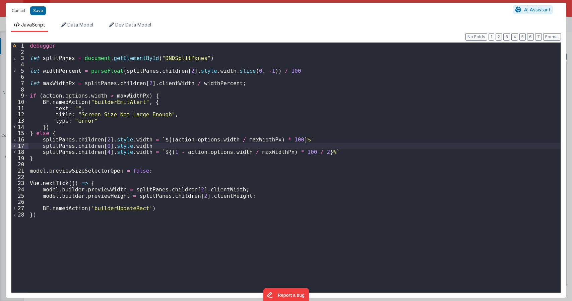
click at [145, 147] on div "debugger let splitPanes = document . getElementById ( "DNDSplitPanes" ) let wid…" at bounding box center [294, 174] width 532 height 262
drag, startPoint x: 150, startPoint y: 150, endPoint x: 314, endPoint y: 151, distance: 163.9
click at [314, 151] on div "debugger let splitPanes = document . getElementById ( "DNDSplitPanes" ) let wid…" at bounding box center [294, 174] width 532 height 262
click at [155, 145] on div "debugger let splitPanes = document . getElementById ( "DNDSplitPanes" ) let wid…" at bounding box center [294, 174] width 532 height 262
click at [174, 147] on div "debugger let splitPanes = document . getElementById ( "DNDSplitPanes" ) let wid…" at bounding box center [294, 174] width 532 height 262
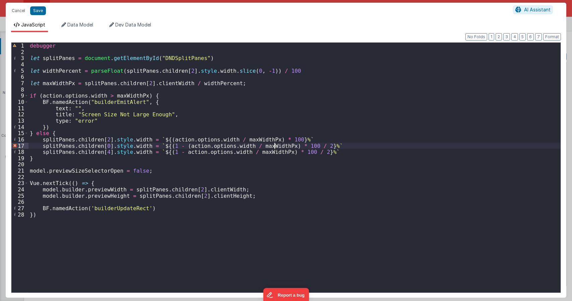
click at [274, 146] on div "debugger let splitPanes = document . getElementById ( "DNDSplitPanes" ) let wid…" at bounding box center [294, 174] width 532 height 262
click at [174, 152] on div "debugger let splitPanes = document . getElementById ( "DNDSplitPanes" ) let wid…" at bounding box center [294, 174] width 532 height 262
click at [278, 154] on div "debugger let splitPanes = document . getElementById ( "DNDSplitPanes" ) let wid…" at bounding box center [294, 174] width 532 height 262
type textarea "Dnd version - my baby, please don't touch"
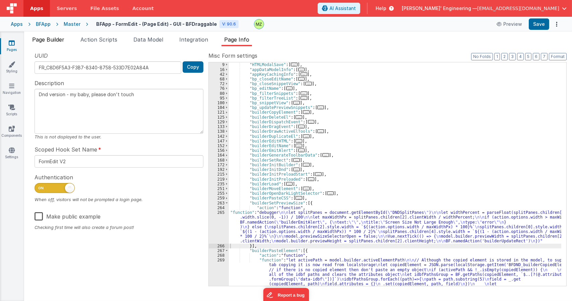
click at [57, 38] on span "Page Builder" at bounding box center [48, 39] width 32 height 7
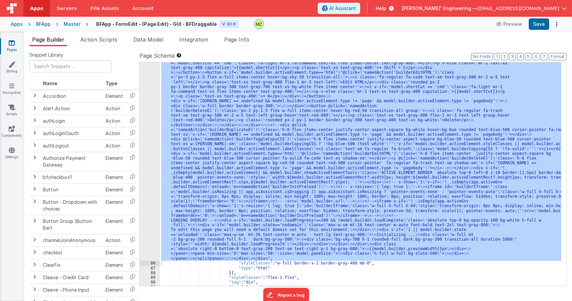
click at [210, 164] on div ""html" : "<div class= \" relative h-full w-full select-none overflow-hidden \" …" at bounding box center [360, 174] width 401 height 224
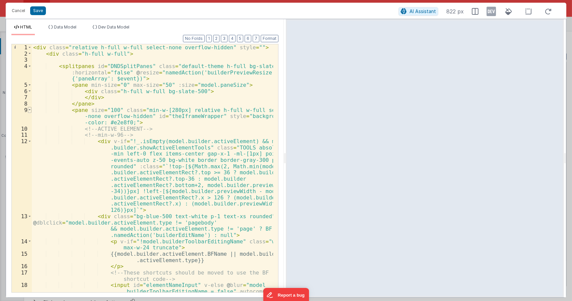
click at [30, 112] on span at bounding box center [30, 110] width 4 height 6
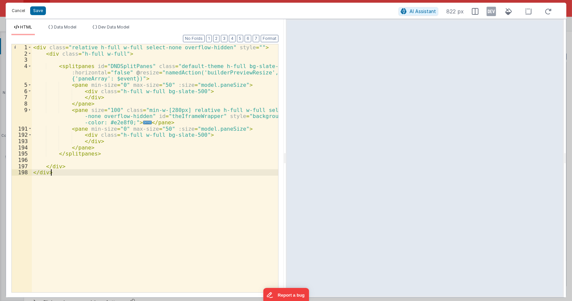
click at [18, 13] on button "Cancel" at bounding box center [18, 10] width 20 height 9
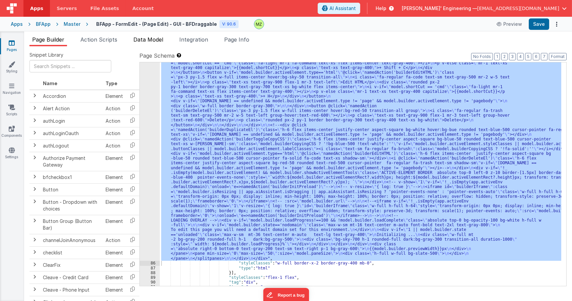
click at [153, 41] on span "Data Model" at bounding box center [148, 39] width 30 height 7
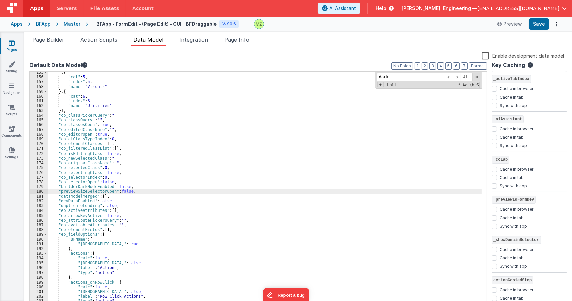
click at [240, 155] on div "} , { "cat" : 5 , "index" : 5 , "name" : "Visuals" } , { "cat" : 6 , "index" : …" at bounding box center [265, 192] width 434 height 244
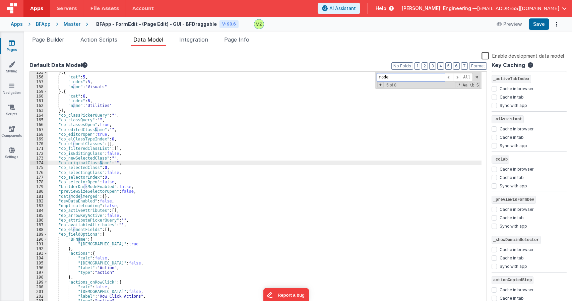
type input "model"
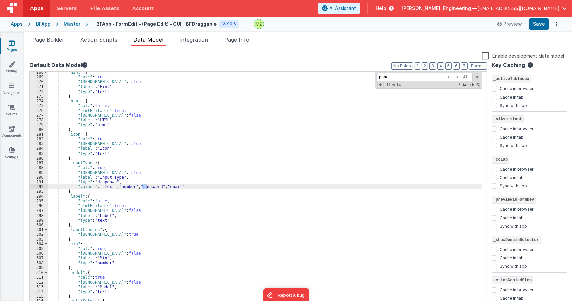
scroll to position [1990, 0]
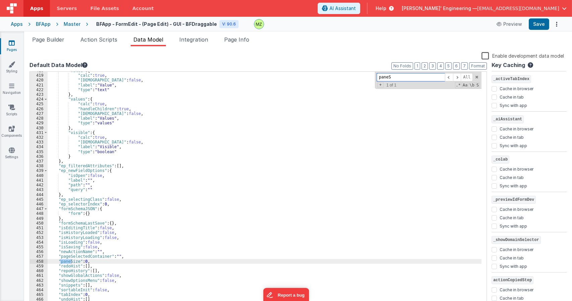
type input "paneS"
click at [73, 262] on div ""value" : { "calc" : true , "isHidden" : false , "label" : "Value" , "type" : "…" at bounding box center [265, 190] width 434 height 244
click at [77, 263] on div ""value" : { "calc" : true , "isHidden" : false , "label" : "Value" , "type" : "…" at bounding box center [265, 189] width 434 height 235
click at [113, 261] on div ""value" : { "calc" : true , "isHidden" : false , "label" : "Value" , "type" : "…" at bounding box center [265, 190] width 434 height 244
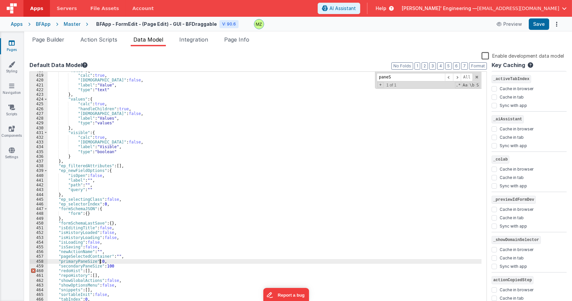
click at [100, 262] on div ""value" : { "calc" : true , "isHidden" : false , "label" : "Value" , "type" : "…" at bounding box center [265, 190] width 434 height 244
click at [114, 266] on div ""value" : { "calc" : true , "isHidden" : false , "label" : "Value" , "type" : "…" at bounding box center [265, 190] width 434 height 244
click at [79, 264] on div ""value" : { "calc" : true , "isHidden" : false , "label" : "Value" , "type" : "…" at bounding box center [265, 190] width 434 height 244
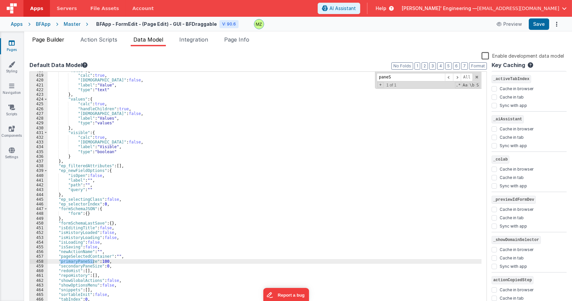
click at [52, 39] on span "Page Builder" at bounding box center [48, 39] width 32 height 7
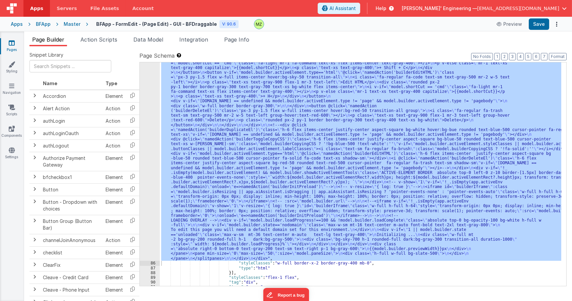
click at [211, 131] on div ""html" : "<div class= \" relative h-full w-full select-none overflow-hidden \" …" at bounding box center [360, 174] width 401 height 224
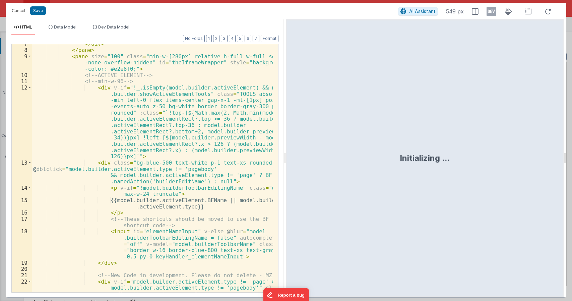
scroll to position [0, 0]
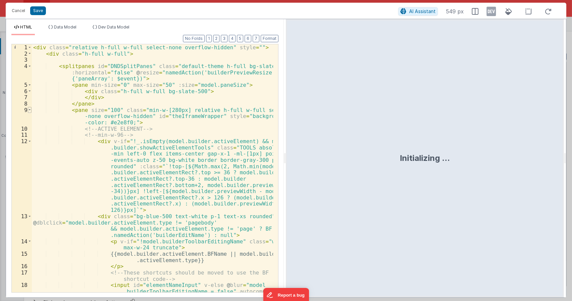
click at [30, 110] on span at bounding box center [30, 110] width 4 height 6
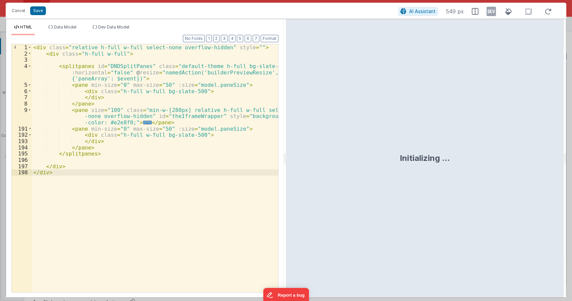
click at [209, 85] on div "< div class = "relative h-full w-full select-none overflow-hidden" style = "" >…" at bounding box center [155, 174] width 247 height 260
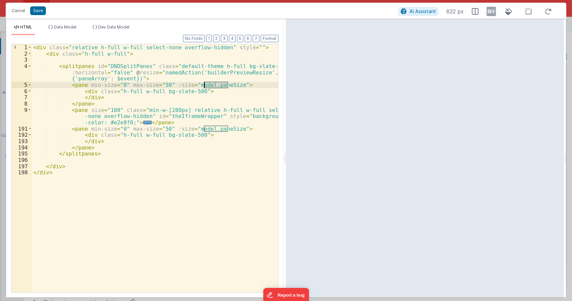
click at [209, 85] on div "< div class = "relative h-full w-full select-none overflow-hidden" style = "" >…" at bounding box center [155, 174] width 247 height 260
paste textarea
drag, startPoint x: 166, startPoint y: 84, endPoint x: 257, endPoint y: 84, distance: 90.5
click at [257, 84] on div "< div class = "relative h-full w-full select-none overflow-hidden" style = "" >…" at bounding box center [155, 174] width 247 height 260
click at [131, 122] on div "< div class = "relative h-full w-full select-none overflow-hidden" style = "" >…" at bounding box center [155, 174] width 247 height 260
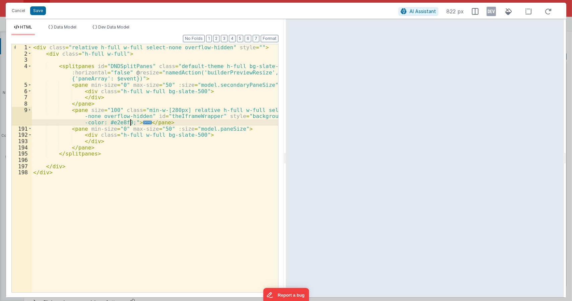
paste textarea
click at [198, 123] on div "< div class = "relative h-full w-full select-none overflow-hidden" style = "" >…" at bounding box center [155, 174] width 247 height 260
drag, startPoint x: 133, startPoint y: 123, endPoint x: 214, endPoint y: 123, distance: 80.8
click at [214, 123] on div "< div class = "relative h-full w-full select-none overflow-hidden" style = "" >…" at bounding box center [155, 174] width 247 height 260
click at [217, 123] on div "< div class = "relative h-full w-full select-none overflow-hidden" style = "" >…" at bounding box center [155, 174] width 247 height 260
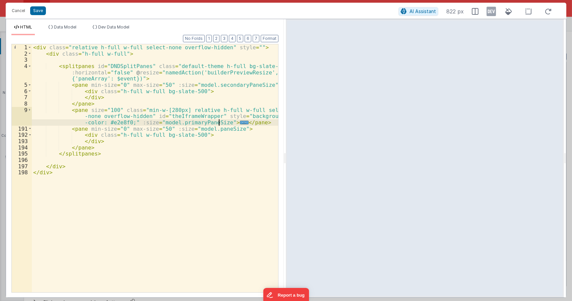
click at [218, 123] on div "< div class = "relative h-full w-full select-none overflow-hidden" style = "" >…" at bounding box center [155, 174] width 247 height 260
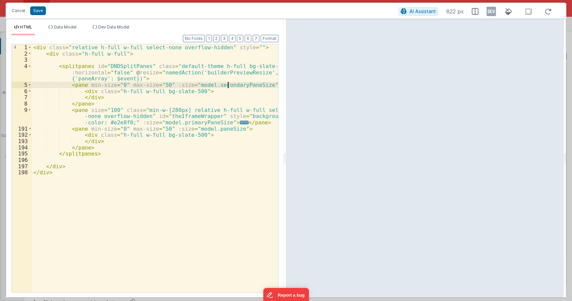
click at [227, 85] on div "< div class = "relative h-full w-full select-none overflow-hidden" style = "" >…" at bounding box center [155, 174] width 247 height 260
click at [217, 131] on div "< div class = "relative h-full w-full select-none overflow-hidden" style = "" >…" at bounding box center [155, 174] width 247 height 260
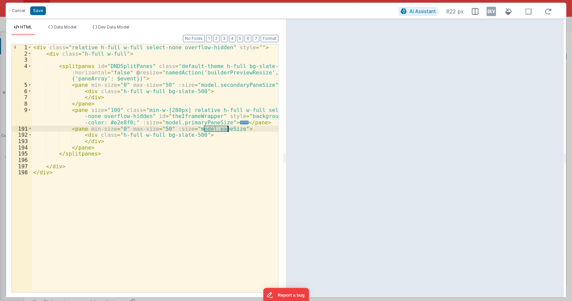
click at [217, 131] on div "< div class = "relative h-full w-full select-none overflow-hidden" style = "" >…" at bounding box center [155, 174] width 247 height 260
click at [222, 142] on div "< div class = "relative h-full w-full select-none overflow-hidden" style = "" >…" at bounding box center [155, 174] width 247 height 260
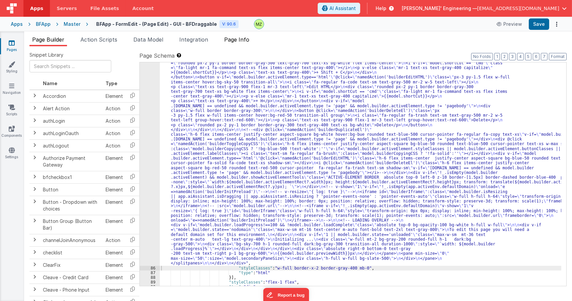
click at [238, 39] on span "Page Info" at bounding box center [236, 39] width 25 height 7
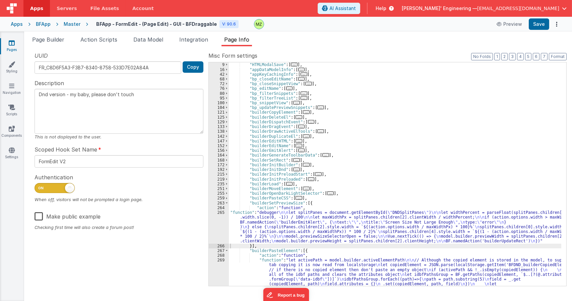
click at [268, 235] on div ""namedActions" : { "HTMLModalSave" : [ ... ] , "appDataModelInfo" : [ ... ] , "…" at bounding box center [395, 220] width 332 height 324
click at [220, 213] on div "265" at bounding box center [219, 227] width 20 height 34
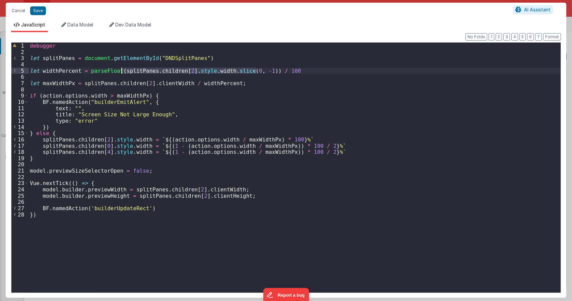
drag, startPoint x: 256, startPoint y: 71, endPoint x: 122, endPoint y: 72, distance: 134.0
click at [122, 72] on div "debugger let splitPanes = document . getElementById ( "DNDSplitPanes" ) let wid…" at bounding box center [294, 174] width 532 height 262
drag, startPoint x: 86, startPoint y: 71, endPoint x: 259, endPoint y: 71, distance: 173.6
click at [259, 71] on div "debugger let splitPanes = document . getElementById ( "DNDSplitPanes" ) let wid…" at bounding box center [294, 174] width 532 height 262
drag, startPoint x: 85, startPoint y: 71, endPoint x: 149, endPoint y: 72, distance: 64.0
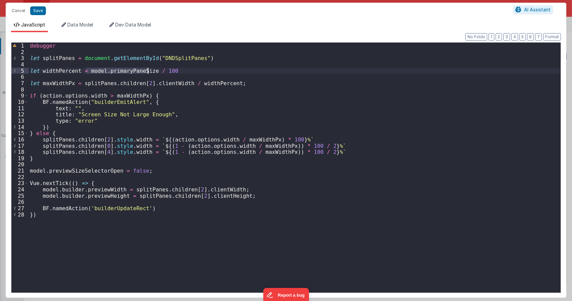
click at [149, 72] on div "debugger let splitPanes = document . getElementById ( "DNDSplitPanes" ) let wid…" at bounding box center [294, 174] width 532 height 262
click at [106, 134] on div "debugger let splitPanes = document . getElementById ( "DNDSplitPanes" ) let wid…" at bounding box center [294, 174] width 532 height 262
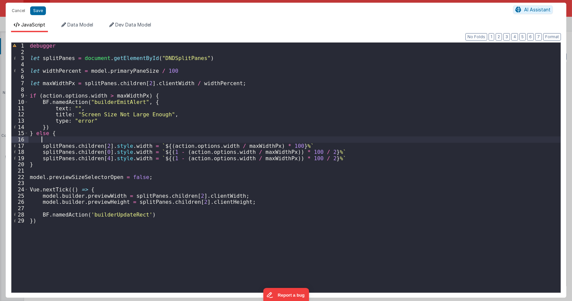
paste textarea
drag, startPoint x: 150, startPoint y: 144, endPoint x: 299, endPoint y: 144, distance: 148.4
click at [299, 144] on div "debugger let splitPanes = document . getElementById ( "DNDSplitPanes" ) let wid…" at bounding box center [294, 174] width 532 height 262
click at [112, 139] on div "debugger let splitPanes = document . getElementById ( "DNDSplitPanes" ) let wid…" at bounding box center [294, 174] width 532 height 262
paste textarea
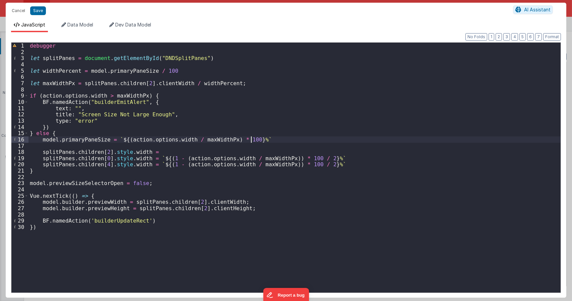
click at [252, 139] on div "debugger let splitPanes = document . getElementById ( "DNDSplitPanes" ) let wid…" at bounding box center [294, 174] width 532 height 262
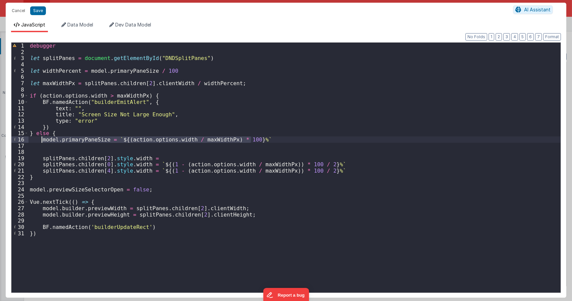
drag, startPoint x: 259, startPoint y: 140, endPoint x: 42, endPoint y: 140, distance: 216.8
click at [42, 140] on div "debugger let splitPanes = document . getElementById ( "DNDSplitPanes" ) let wid…" at bounding box center [294, 174] width 532 height 262
click at [44, 144] on div "debugger let splitPanes = document . getElementById ( "DNDSplitPanes" ) let wid…" at bounding box center [294, 174] width 532 height 262
paste textarea
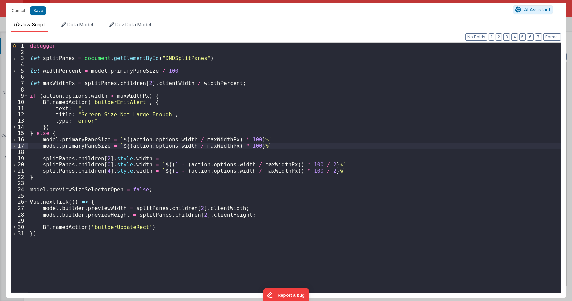
click at [79, 146] on div "debugger let splitPanes = document . getElementById ( "DNDSplitPanes" ) let wid…" at bounding box center [294, 174] width 532 height 262
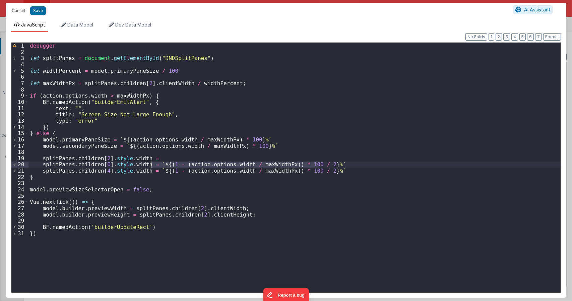
drag, startPoint x: 322, startPoint y: 165, endPoint x: 151, endPoint y: 165, distance: 170.6
click at [151, 165] on div "debugger let splitPanes = document . getElementById ( "DNDSplitPanes" ) let wid…" at bounding box center [294, 174] width 532 height 262
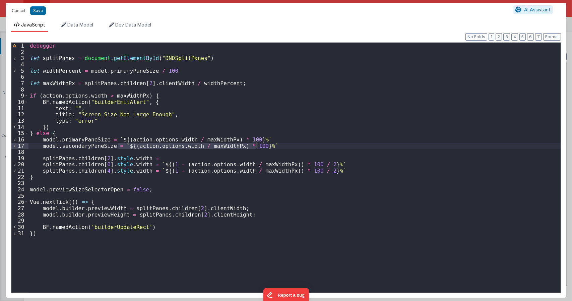
drag, startPoint x: 119, startPoint y: 144, endPoint x: 269, endPoint y: 144, distance: 150.1
click at [269, 144] on div "debugger let splitPanes = document . getElementById ( "DNDSplitPanes" ) let wid…" at bounding box center [294, 174] width 532 height 262
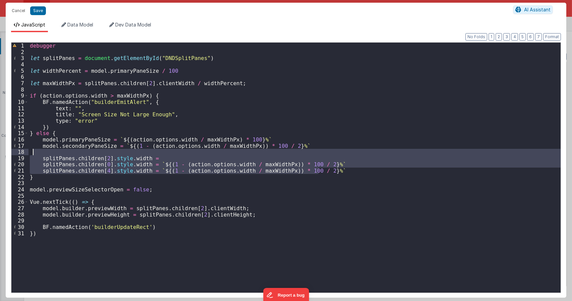
drag, startPoint x: 324, startPoint y: 171, endPoint x: 29, endPoint y: 155, distance: 294.7
click at [29, 155] on div "debugger let splitPanes = document . getElementById ( "DNDSplitPanes" ) let wid…" at bounding box center [294, 174] width 532 height 262
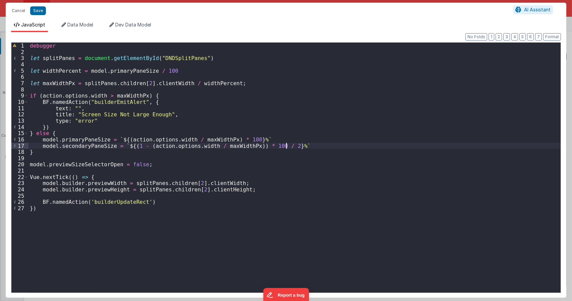
click at [111, 166] on div "debugger let splitPanes = document . getElementById ( "DNDSplitPanes" ) let wid…" at bounding box center [294, 174] width 532 height 262
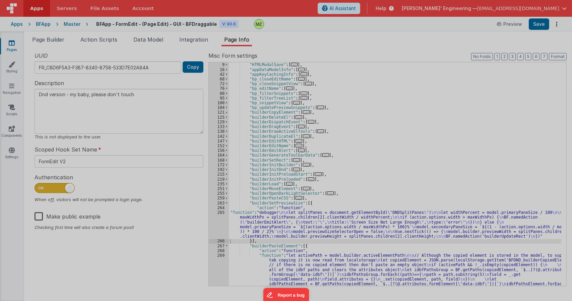
type textarea "Dnd version - my baby, please don't touch"
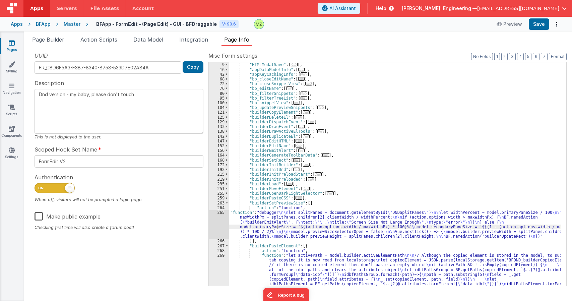
click at [276, 228] on div ""namedActions" : { "HTMLModalSave" : [ ... ] , "appDataModelInfo" : [ ... ] , "…" at bounding box center [395, 220] width 332 height 324
click at [57, 42] on span "Page Builder" at bounding box center [48, 39] width 32 height 7
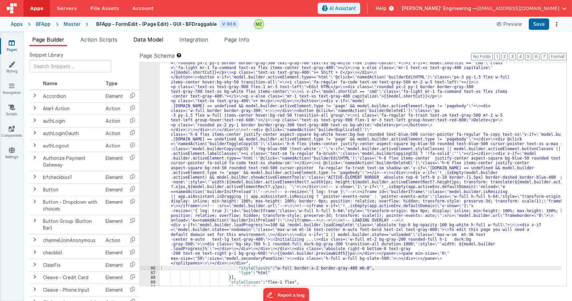
click at [155, 42] on span "Data Model" at bounding box center [148, 39] width 30 height 7
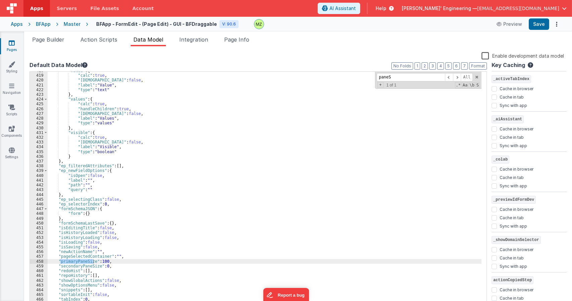
click at [86, 260] on div ""value" : { "calc" : true , "isHidden" : false , "label" : "Value" , "type" : "…" at bounding box center [265, 189] width 434 height 235
click at [86, 260] on div ""value" : { "calc" : true , "isHidden" : false , "label" : "Value" , "type" : "…" at bounding box center [265, 190] width 434 height 244
click at [87, 261] on div ""value" : { "calc" : true , "isHidden" : false , "label" : "Value" , "type" : "…" at bounding box center [265, 190] width 434 height 244
drag, startPoint x: 112, startPoint y: 267, endPoint x: 25, endPoint y: 266, distance: 86.1
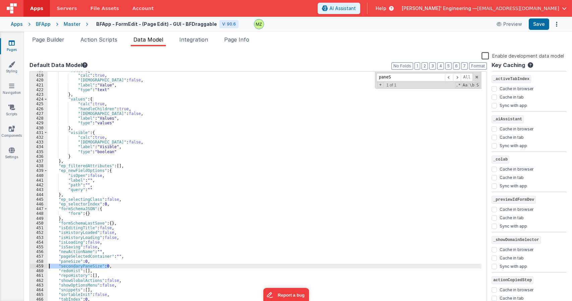
click at [25, 266] on div "Snippet Library Name Type Accordion Element Alert Action Action authLogin Actio…" at bounding box center [298, 178] width 548 height 265
click at [71, 262] on div ""value" : { "calc" : true , "isHidden" : false , "label" : "Value" , "type" : "…" at bounding box center [265, 190] width 434 height 244
click at [53, 41] on span "Page Builder" at bounding box center [48, 39] width 32 height 7
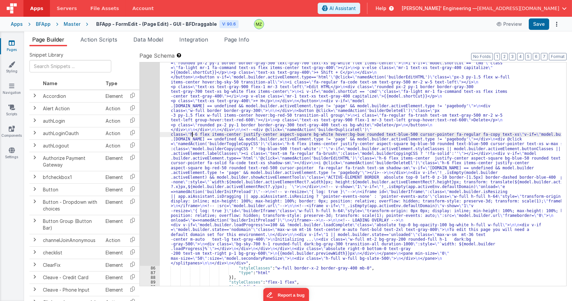
click at [192, 136] on div ""html" : "<div class= \" relative h-full w-full select-none overflow-hidden \" …" at bounding box center [360, 75] width 401 height 838
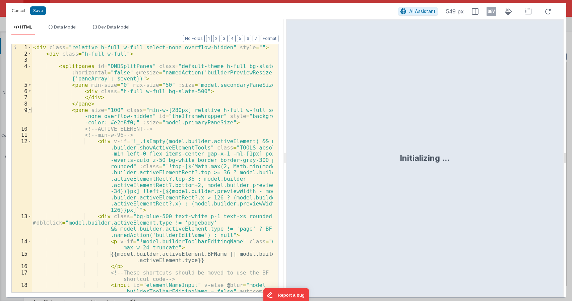
click at [29, 110] on span at bounding box center [30, 110] width 4 height 6
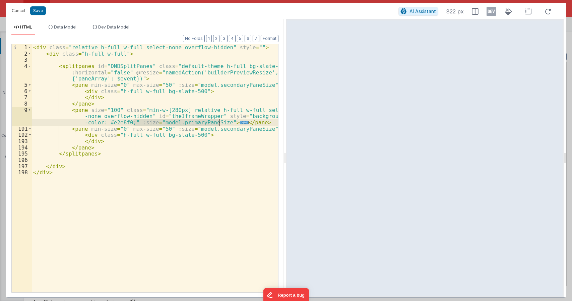
drag, startPoint x: 138, startPoint y: 123, endPoint x: 219, endPoint y: 123, distance: 81.1
click at [219, 123] on div "< div class = "relative h-full w-full select-none overflow-hidden" style = "" >…" at bounding box center [155, 174] width 247 height 260
click at [228, 128] on div "< div class = "relative h-full w-full select-none overflow-hidden" style = "" >…" at bounding box center [155, 174] width 247 height 260
click at [230, 84] on div "< div class = "relative h-full w-full select-none overflow-hidden" style = "" >…" at bounding box center [155, 174] width 247 height 260
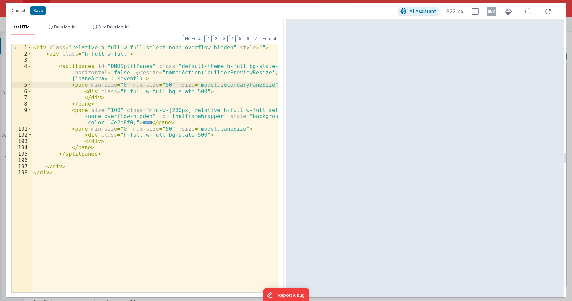
click at [230, 84] on div "< div class = "relative h-full w-full select-none overflow-hidden" style = "" >…" at bounding box center [155, 174] width 247 height 260
click at [184, 153] on div "< div class = "relative h-full w-full select-none overflow-hidden" style = "" >…" at bounding box center [155, 174] width 247 height 260
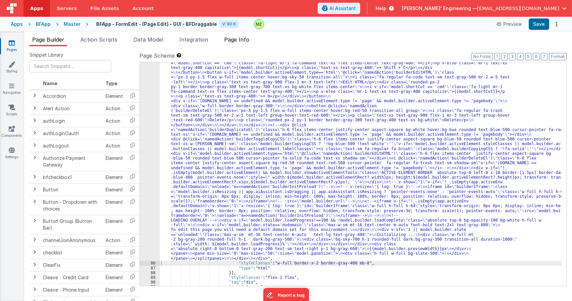
click at [235, 42] on span "Page Info" at bounding box center [236, 39] width 25 height 7
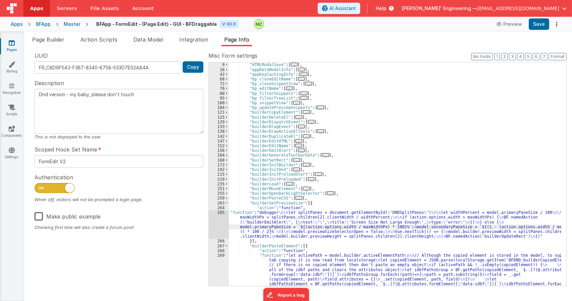
click at [253, 230] on div ""namedActions" : { "HTMLModalSave" : [ ... ] , "appDataModelInfo" : [ ... ] , "…" at bounding box center [395, 220] width 332 height 324
click at [224, 216] on div "265" at bounding box center [219, 224] width 20 height 28
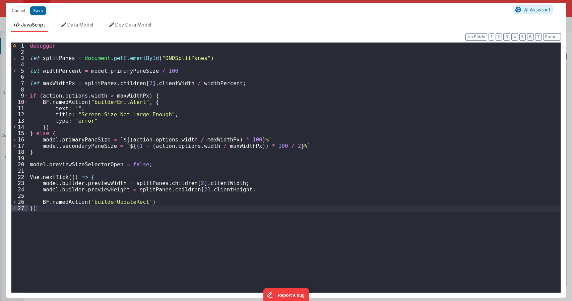
click at [78, 146] on div "debugger let splitPanes = document . getElementById ( "DNDSplitPanes" ) let wid…" at bounding box center [294, 174] width 532 height 262
click at [41, 139] on div "debugger let splitPanes = document . getElementById ( "DNDSplitPanes" ) let wid…" at bounding box center [294, 174] width 532 height 262
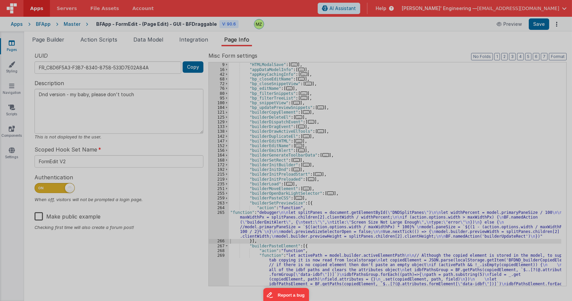
type textarea "Dnd version - my baby, please don't touch"
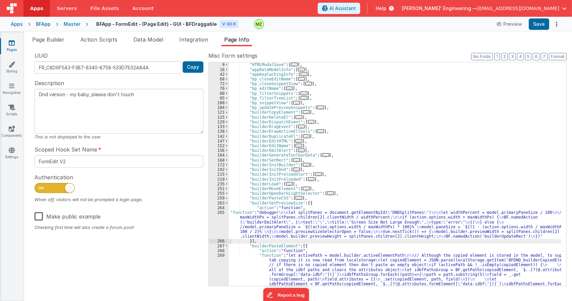
click at [255, 219] on div ""namedActions" : { "HTMLModalSave" : [ ... ] , "appDataModelInfo" : [ ... ] , "…" at bounding box center [395, 220] width 332 height 324
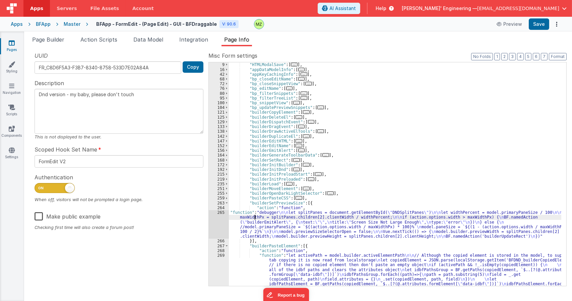
click at [216, 214] on div "265" at bounding box center [219, 224] width 20 height 28
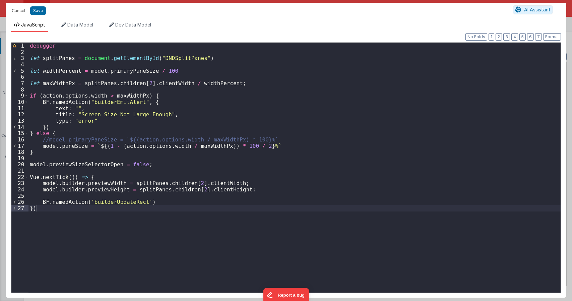
click at [106, 73] on div "debugger let splitPanes = document . getElementById ( "DNDSplitPanes" ) let wid…" at bounding box center [294, 174] width 532 height 262
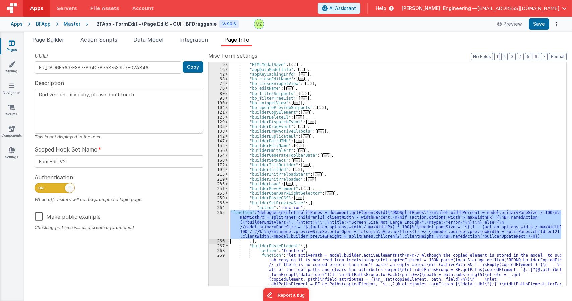
click at [248, 223] on div ""namedActions" : { "HTMLModalSave" : [ ... ] , "appDataModelInfo" : [ ... ] , "…" at bounding box center [395, 174] width 332 height 224
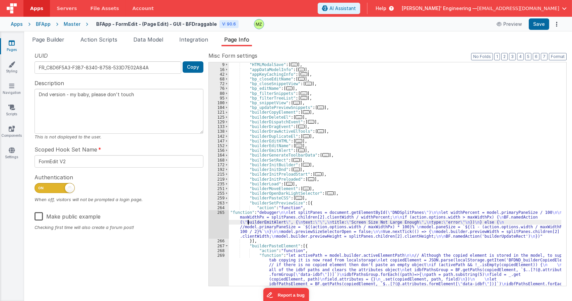
click at [221, 215] on div "265" at bounding box center [219, 224] width 20 height 28
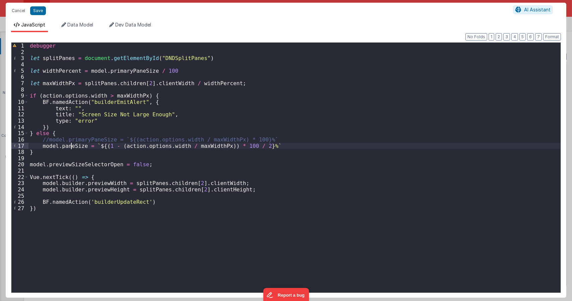
click at [71, 145] on div "debugger let splitPanes = document . getElementById ( "DNDSplitPanes" ) let wid…" at bounding box center [294, 174] width 532 height 262
click at [120, 71] on div "debugger let splitPanes = document . getElementById ( "DNDSplitPanes" ) let wid…" at bounding box center [294, 174] width 532 height 262
paste textarea
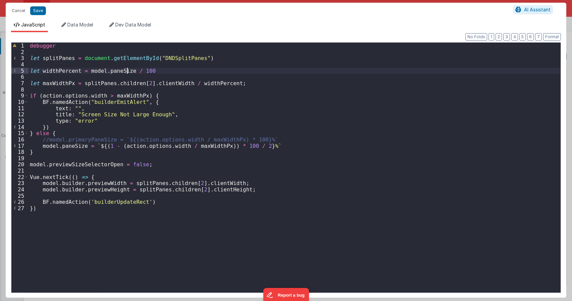
click at [87, 70] on div "debugger let splitPanes = document . getElementById ( "DNDSplitPanes" ) let wid…" at bounding box center [294, 174] width 532 height 262
click at [86, 70] on div "debugger let splitPanes = document . getElementById ( "DNDSplitPanes" ) let wid…" at bounding box center [294, 174] width 532 height 262
click at [148, 72] on div "debugger let splitPanes = document . getElementById ( "DNDSplitPanes" ) let wid…" at bounding box center [294, 174] width 532 height 262
click at [159, 73] on div "debugger let splitPanes = document . getElementById ( "DNDSplitPanes" ) let wid…" at bounding box center [294, 174] width 532 height 262
click at [104, 70] on div "debugger let splitPanes = document . getElementById ( "DNDSplitPanes" ) let wid…" at bounding box center [294, 174] width 532 height 262
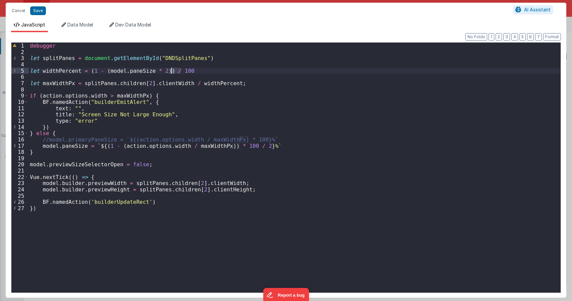
drag, startPoint x: 180, startPoint y: 70, endPoint x: 172, endPoint y: 71, distance: 8.7
click at [172, 71] on div "debugger let splitPanes = document . getElementById ( "DNDSplitPanes" ) let wid…" at bounding box center [294, 174] width 532 height 262
click at [156, 70] on div "debugger let splitPanes = document . getElementById ( "DNDSplitPanes" ) let wid…" at bounding box center [294, 174] width 532 height 262
drag, startPoint x: 207, startPoint y: 70, endPoint x: 183, endPoint y: 71, distance: 24.1
click at [183, 71] on div "debugger let splitPanes = document . getElementById ( "DNDSplitPanes" ) let wid…" at bounding box center [294, 174] width 532 height 262
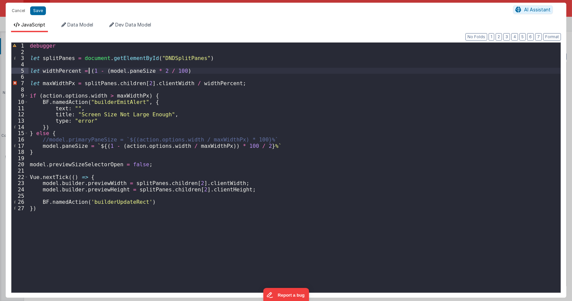
click at [89, 71] on div "debugger let splitPanes = document . getElementById ( "DNDSplitPanes" ) let wid…" at bounding box center [294, 174] width 532 height 262
click at [151, 104] on div "debugger let splitPanes = document . getElementById ( "DNDSplitPanes" ) let wid…" at bounding box center [294, 174] width 532 height 262
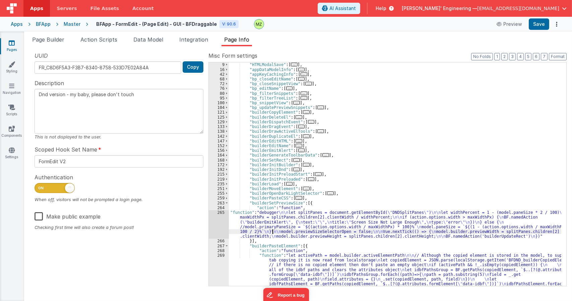
click at [273, 232] on div ""namedActions" : { "HTMLModalSave" : [ ... ] , "appDataModelInfo" : [ ... ] , "…" at bounding box center [395, 220] width 332 height 324
click at [220, 215] on div "265" at bounding box center [219, 224] width 20 height 28
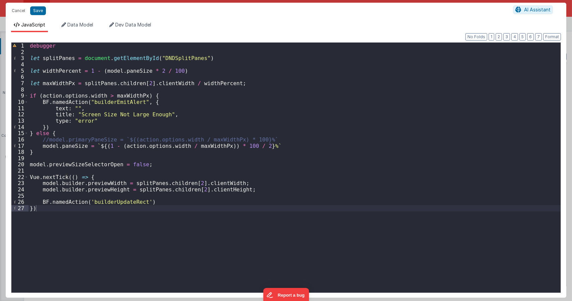
click at [258, 143] on div "debugger let splitPanes = document . getElementById ( "DNDSplitPanes" ) let wid…" at bounding box center [294, 174] width 532 height 262
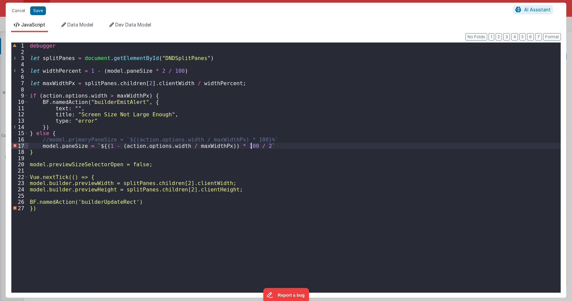
click at [101, 144] on div "debugger let splitPanes = document . getElementById ( "DNDSplitPanes" ) let wid…" at bounding box center [294, 174] width 532 height 262
click at [245, 149] on div "debugger let splitPanes = document . getElementById ( "DNDSplitPanes" ) let wid…" at bounding box center [294, 174] width 532 height 262
click at [246, 147] on div "debugger let splitPanes = document . getElementById ( "DNDSplitPanes" ) let wid…" at bounding box center [294, 174] width 532 height 262
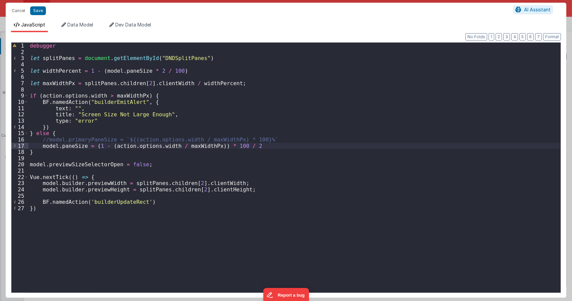
type textarea "Dnd version - my baby, please don't touch"
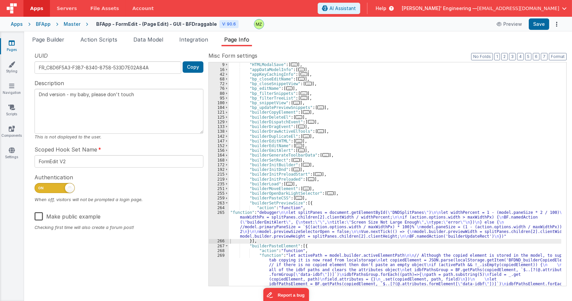
click at [244, 218] on div ""namedActions" : { "HTMLModalSave" : [ ... ] , "appDataModelInfo" : [ ... ] , "…" at bounding box center [395, 220] width 332 height 324
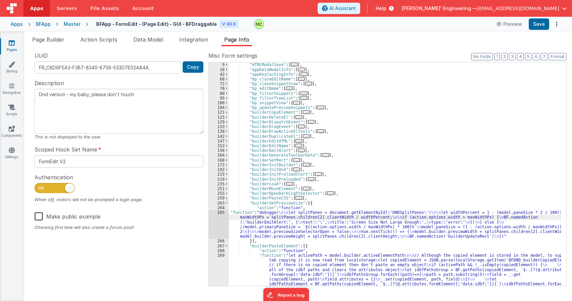
click at [221, 213] on div "265" at bounding box center [219, 224] width 20 height 28
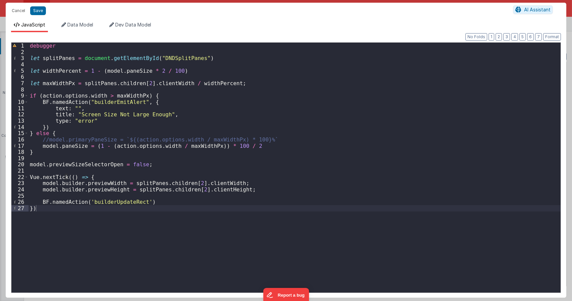
click at [168, 146] on div "debugger let splitPanes = document . getElementById ( "DNDSplitPanes" ) let wid…" at bounding box center [294, 174] width 532 height 262
click at [79, 86] on div "debugger let splitPanes = document . getElementById ( "DNDSplitPanes" ) let wid…" at bounding box center [294, 174] width 532 height 262
click at [183, 84] on div "debugger let splitPanes = document . getElementById ( "DNDSplitPanes" ) let wid…" at bounding box center [294, 174] width 532 height 262
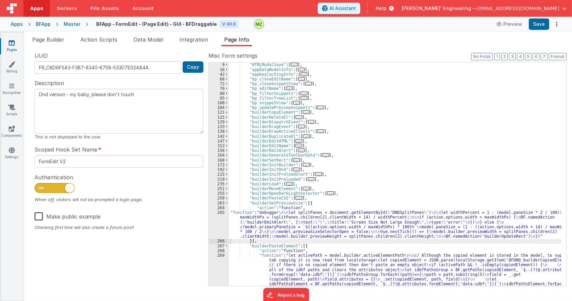
click at [247, 221] on div ""namedActions" : { "HTMLModalSave" : [ ... ] , "appDataModelInfo" : [ ... ] , "…" at bounding box center [395, 220] width 332 height 324
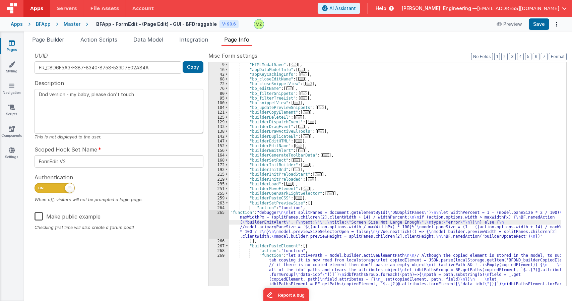
click at [218, 207] on div "264" at bounding box center [219, 207] width 20 height 5
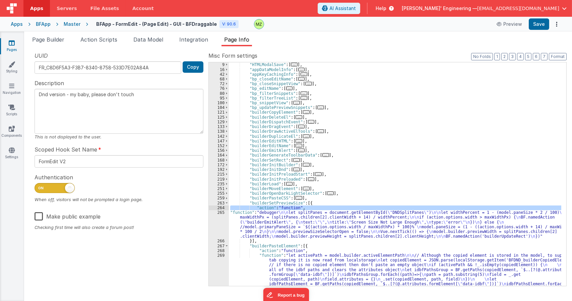
click at [219, 215] on div "265" at bounding box center [219, 224] width 20 height 28
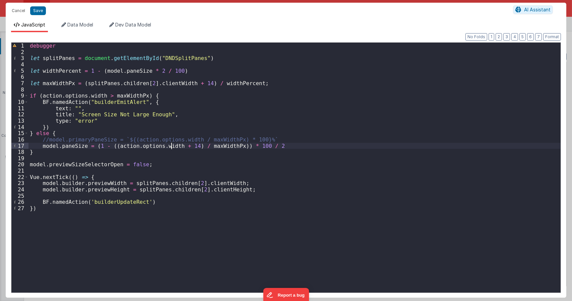
drag, startPoint x: 171, startPoint y: 145, endPoint x: 139, endPoint y: 151, distance: 32.1
click at [139, 151] on div "debugger let splitPanes = document . getElementById ( "DNDSplitPanes" ) let wid…" at bounding box center [294, 174] width 532 height 262
click at [112, 146] on div "debugger let splitPanes = document . getElementById ( "DNDSplitPanes" ) let wid…" at bounding box center [294, 174] width 532 height 262
click at [113, 144] on div "debugger let splitPanes = document . getElementById ( "DNDSplitPanes" ) let wid…" at bounding box center [294, 174] width 532 height 262
drag, startPoint x: 113, startPoint y: 146, endPoint x: 170, endPoint y: 145, distance: 57.3
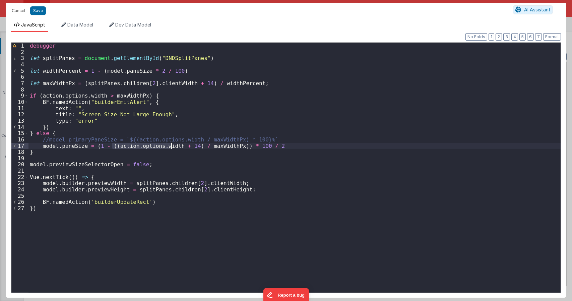
click at [170, 145] on div "debugger let splitPanes = document . getElementById ( "DNDSplitPanes" ) let wid…" at bounding box center [294, 174] width 532 height 262
drag, startPoint x: 231, startPoint y: 184, endPoint x: 127, endPoint y: 183, distance: 103.9
click at [127, 183] on div "debugger let splitPanes = document . getElementById ( "DNDSplitPanes" ) let wid…" at bounding box center [294, 174] width 532 height 262
type textarea "Dnd version - my baby, please don't touch"
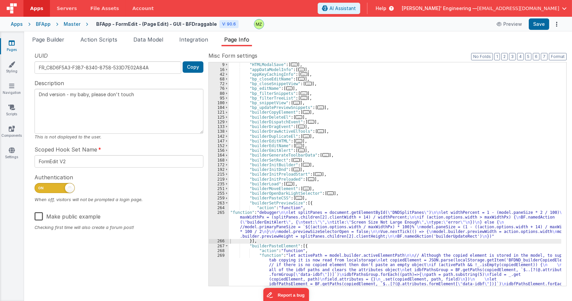
click at [248, 225] on div ""namedActions" : { "HTMLModalSave" : [ ... ] , "appDataModelInfo" : [ ... ] , "…" at bounding box center [395, 220] width 332 height 324
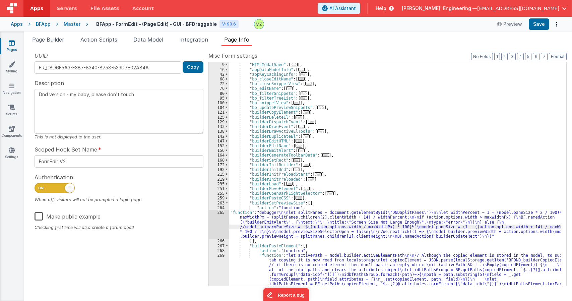
click at [217, 212] on div "265" at bounding box center [219, 224] width 20 height 28
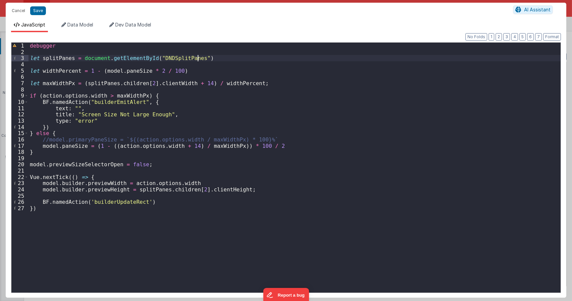
click at [197, 58] on div "debugger let splitPanes = document . getElementById ( "DNDSplitPanes" ) let wid…" at bounding box center [294, 174] width 532 height 262
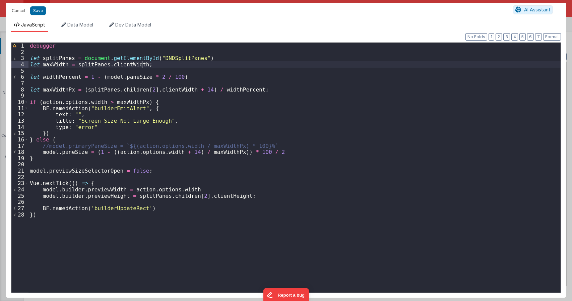
click at [58, 64] on div "debugger let splitPanes = document . getElementById ( "DNDSplitPanes" ) let max…" at bounding box center [294, 174] width 532 height 262
drag, startPoint x: 180, startPoint y: 77, endPoint x: 20, endPoint y: 75, distance: 159.5
click at [20, 75] on div "1 2 3 4 5 6 7 8 9 10 11 12 13 14 15 16 17 18 19 20 21 22 23 24 25 26 27 28 debu…" at bounding box center [286, 167] width 550 height 251
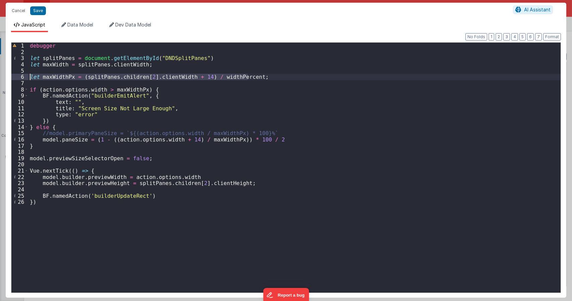
drag, startPoint x: 253, startPoint y: 78, endPoint x: 21, endPoint y: 78, distance: 232.2
click at [21, 78] on div "1 2 3 4 5 6 7 8 9 10 11 12 13 14 15 16 17 18 19 20 21 22 23 24 25 26 debugger l…" at bounding box center [286, 167] width 550 height 251
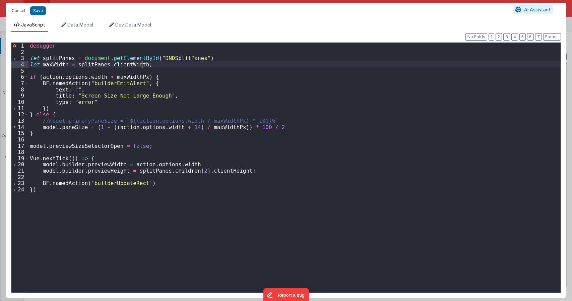
click at [50, 64] on div "debugger let splitPanes = document . getElementById ( "DNDSplitPanes" ) let max…" at bounding box center [294, 174] width 532 height 262
click at [117, 77] on div "debugger let splitPanes = document . getElementById ( "DNDSplitPanes" ) let max…" at bounding box center [294, 174] width 532 height 262
click at [208, 128] on div "debugger let splitPanes = document . getElementById ( "DNDSplitPanes" ) let max…" at bounding box center [294, 174] width 532 height 262
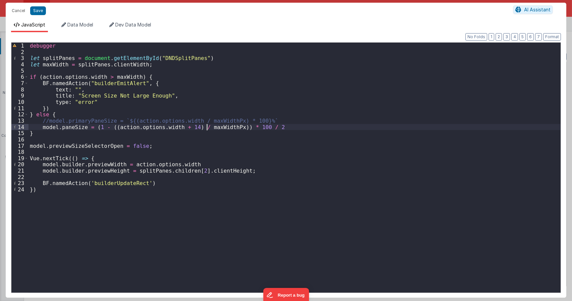
click at [208, 128] on div "debugger let splitPanes = document . getElementById ( "DNDSplitPanes" ) let max…" at bounding box center [294, 174] width 532 height 262
click at [55, 56] on div "debugger let splitPanes = document . getElementById ( "DNDSplitPanes" ) let max…" at bounding box center [294, 174] width 532 height 262
drag, startPoint x: 163, startPoint y: 171, endPoint x: 198, endPoint y: 170, distance: 35.2
click at [198, 170] on div "debugger let splitPanes = document . getElementById ( "DNDSplitPanes" ) let max…" at bounding box center [294, 174] width 532 height 262
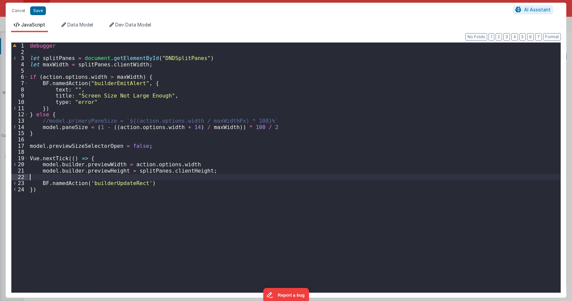
click at [213, 178] on div "debugger let splitPanes = document . getElementById ( "DNDSplitPanes" ) let max…" at bounding box center [294, 174] width 532 height 262
type textarea "Dnd version - my baby, please don't touch"
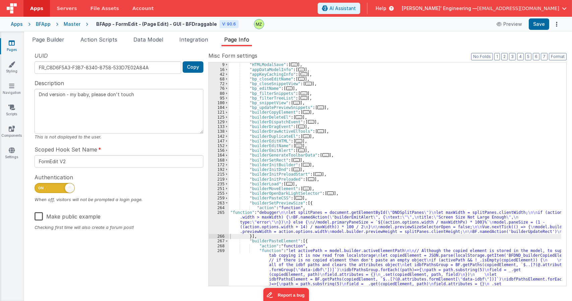
click at [251, 211] on div ""namedActions" : { "HTMLModalSave" : [ ... ] , "appDataModelInfo" : [ ... ] , "…" at bounding box center [395, 220] width 332 height 324
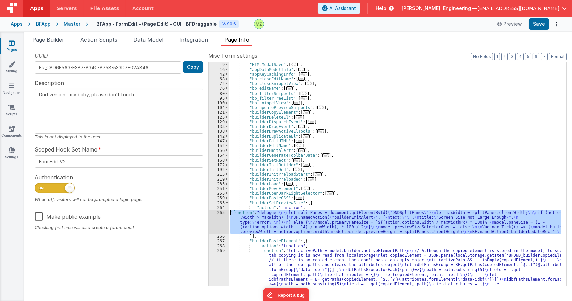
click at [223, 212] on div "265" at bounding box center [219, 222] width 20 height 24
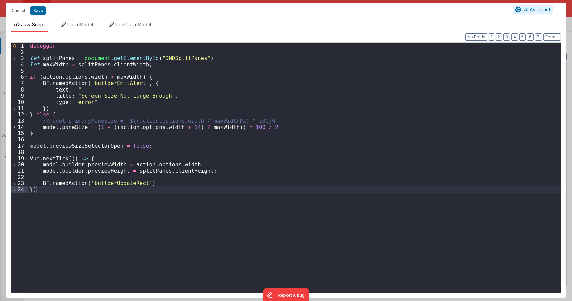
click at [186, 127] on div "debugger let splitPanes = document . getElementById ( "DNDSplitPanes" ) let max…" at bounding box center [294, 174] width 532 height 262
click at [125, 136] on div "debugger let splitPanes = document . getElementById ( "DNDSplitPanes" ) let max…" at bounding box center [294, 174] width 532 height 262
click at [42, 184] on div "debugger let splitPanes = document . getElementById ( "DNDSplitPanes" ) let max…" at bounding box center [294, 174] width 532 height 262
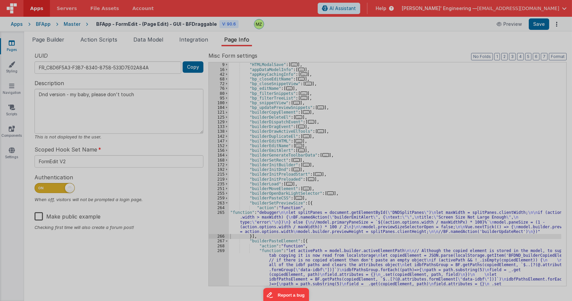
type textarea "Dnd version - my baby, please don't touch"
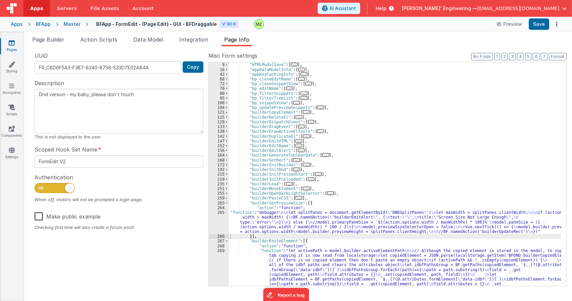
click at [216, 210] on div "265" at bounding box center [219, 222] width 20 height 24
click at [220, 213] on div "265" at bounding box center [219, 222] width 20 height 24
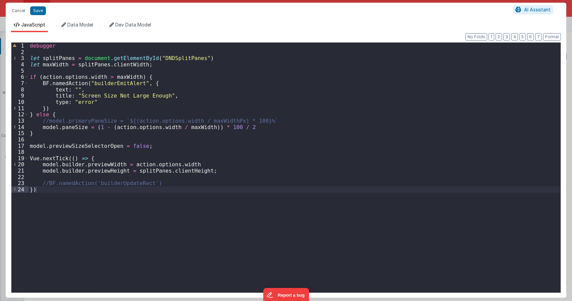
click at [139, 65] on div "debugger let splitPanes = document . getElementById ( "DNDSplitPanes" ) let max…" at bounding box center [294, 174] width 532 height 262
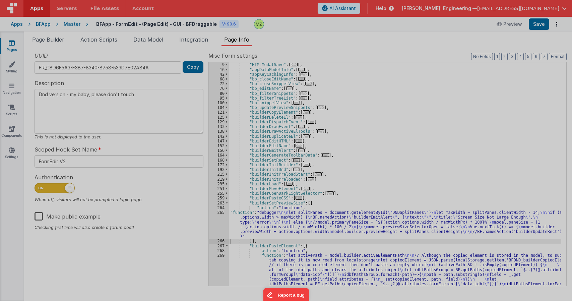
type textarea "Dnd version - my baby, please don't touch"
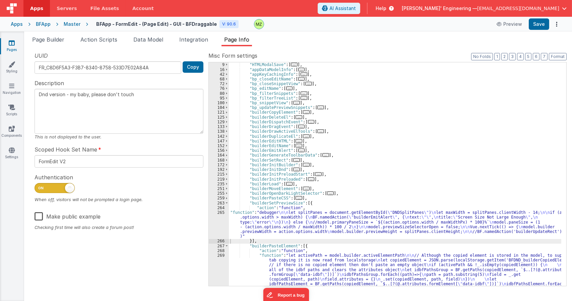
click at [269, 235] on div ""namedActions" : { "HTMLModalSave" : [ ... ] , "appDataModelInfo" : [ ... ] , "…" at bounding box center [395, 220] width 332 height 324
click at [220, 214] on div "265" at bounding box center [219, 224] width 20 height 28
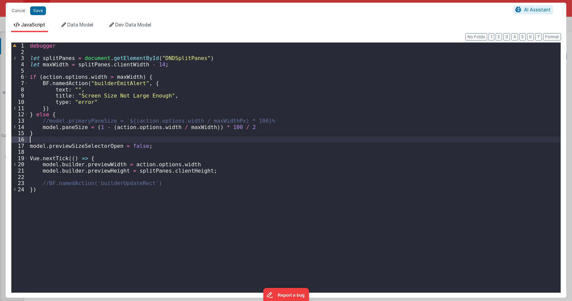
click at [62, 139] on div "debugger let splitPanes = document . getElementById ( "DNDSplitPanes" ) let max…" at bounding box center [294, 174] width 532 height 262
click at [30, 47] on div "debugger let splitPanes = document . getElementById ( "DNDSplitPanes" ) let max…" at bounding box center [294, 174] width 532 height 262
click at [38, 134] on div "//debugger let splitPanes = document . getElementById ( "DNDSplitPanes" ) let m…" at bounding box center [294, 174] width 532 height 262
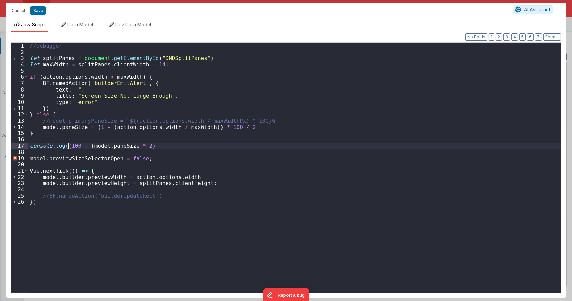
click at [142, 146] on div "//debugger let splitPanes = document . getElementById ( "DNDSplitPanes" ) let m…" at bounding box center [294, 174] width 532 height 262
click at [145, 145] on div "//debugger let splitPanes = document . getElementById ( "DNDSplitPanes" ) let m…" at bounding box center [294, 174] width 532 height 262
click at [188, 165] on div "//debugger let splitPanes = document . getElementById ( "DNDSplitPanes" ) let m…" at bounding box center [294, 174] width 532 height 262
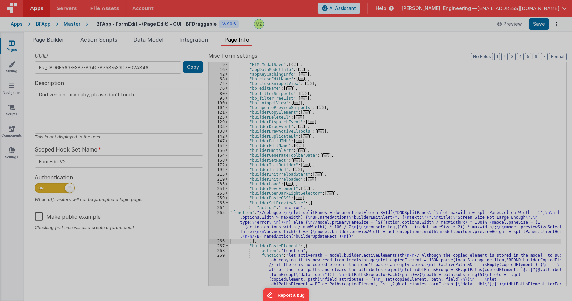
type textarea "Dnd version - my baby, please don't touch"
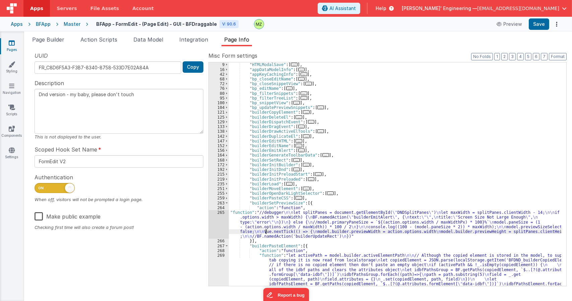
click at [267, 231] on div ""namedActions" : { "HTMLModalSave" : [ ... ] , "appDataModelInfo" : [ ... ] , "…" at bounding box center [395, 220] width 332 height 324
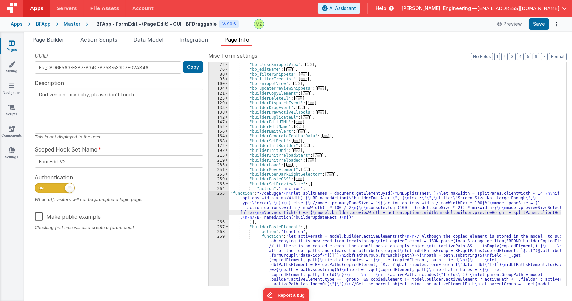
scroll to position [57, 0]
click at [52, 40] on span "Page Builder" at bounding box center [48, 39] width 32 height 7
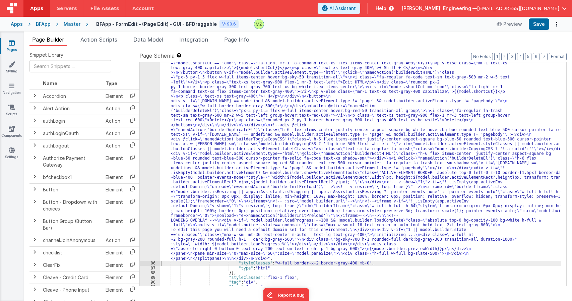
click at [173, 166] on div ""html" : "<div class= \" relative h-full w-full select-none overflow-hidden \" …" at bounding box center [360, 72] width 401 height 833
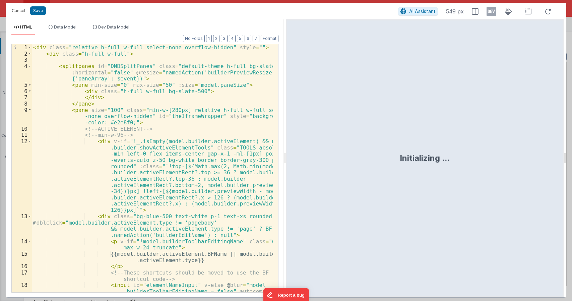
scroll to position [0, 0]
click at [29, 110] on span at bounding box center [30, 110] width 4 height 6
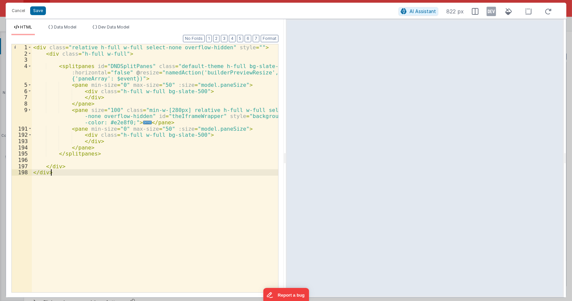
click at [206, 74] on div "< div class = "relative h-full w-full select-none overflow-hidden" style = "" >…" at bounding box center [155, 174] width 247 height 260
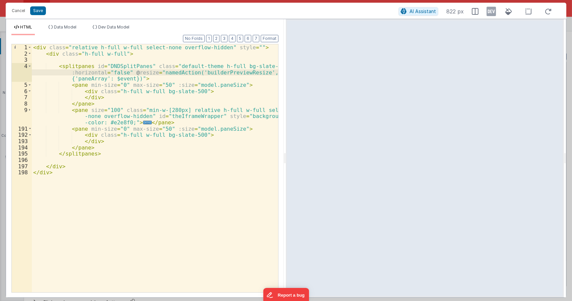
click at [204, 74] on div "< div class = "relative h-full w-full select-none overflow-hidden" style = "" >…" at bounding box center [155, 174] width 247 height 260
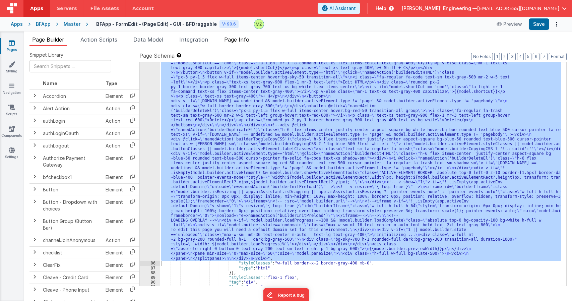
click at [242, 39] on span "Page Info" at bounding box center [236, 39] width 25 height 7
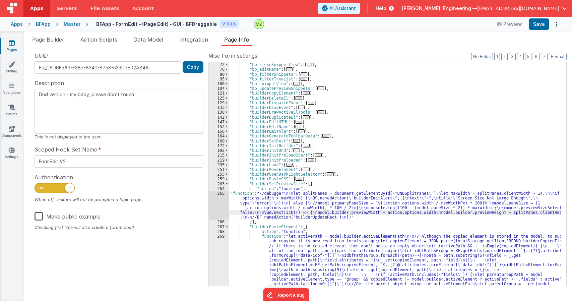
click at [305, 121] on div ""bp_closeEditName" : [ ... ] , "bp_closeSnippetView" : [ ... ] , "bp_editName" …" at bounding box center [395, 220] width 332 height 324
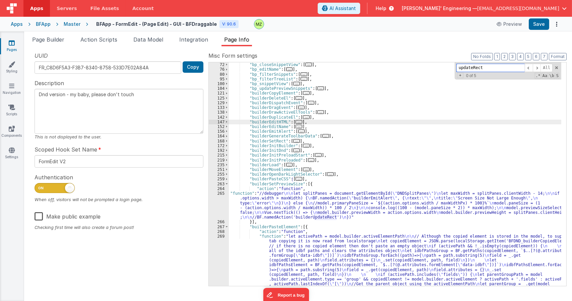
paste input "builderPreviewResize"
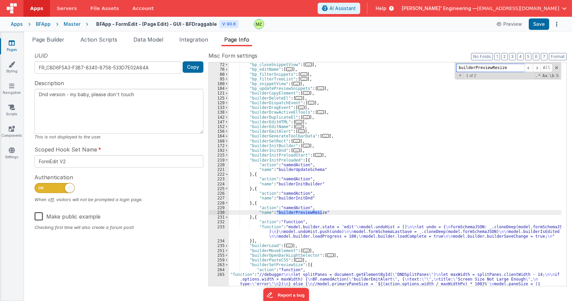
scroll to position [436, 0]
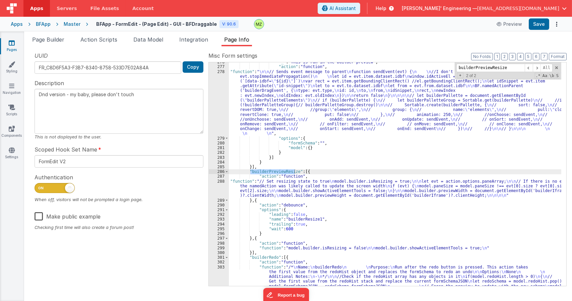
click at [292, 181] on div ""_" : "This is run in the builder preview" , "action" : "function" , "function"…" at bounding box center [395, 200] width 332 height 281
click at [220, 182] on div "288" at bounding box center [219, 188] width 20 height 19
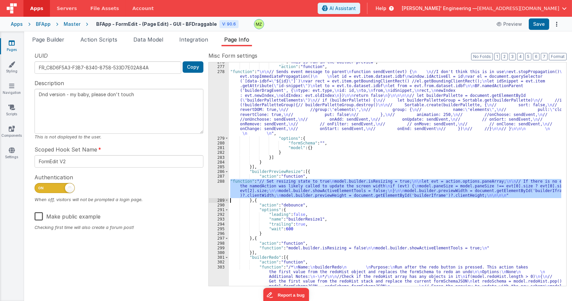
click at [283, 180] on div ""_" : "This is run in the builder preview" , "action" : "function" , "function"…" at bounding box center [395, 174] width 332 height 224
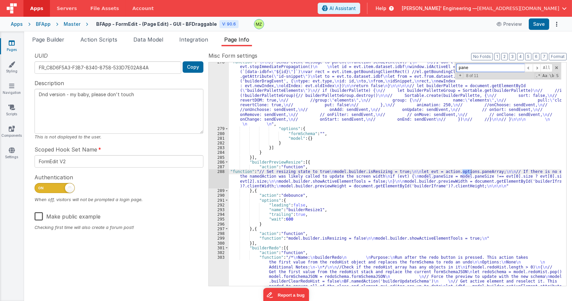
scroll to position [446, 0]
type input "pane"
click at [55, 44] on li "Page Builder" at bounding box center [48, 41] width 38 height 11
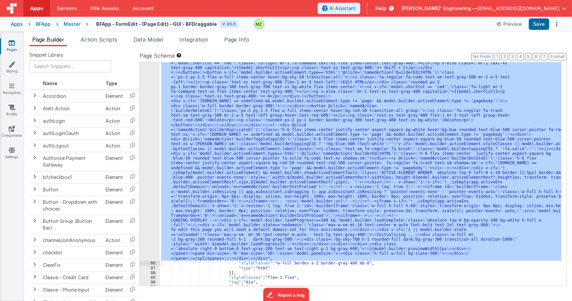
click at [177, 121] on div ""html" : "<div class= \" relative h-full w-full select-none overflow-hidden \" …" at bounding box center [360, 174] width 401 height 224
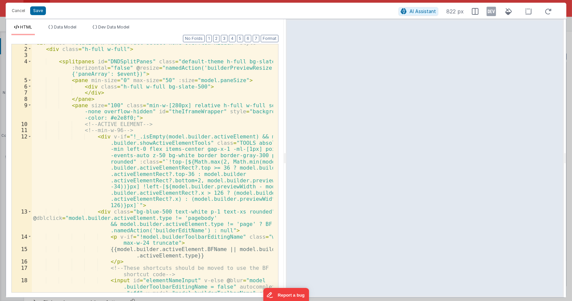
scroll to position [5, 0]
click at [27, 105] on div "9" at bounding box center [22, 111] width 20 height 19
click at [29, 106] on span at bounding box center [30, 105] width 4 height 6
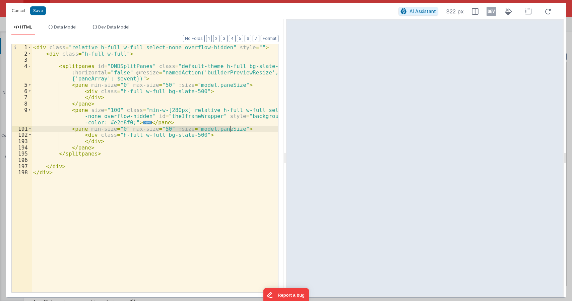
drag, startPoint x: 166, startPoint y: 129, endPoint x: 231, endPoint y: 126, distance: 65.1
click at [231, 126] on div "< div class = "relative h-full w-full select-none overflow-hidden" style = "" >…" at bounding box center [155, 174] width 247 height 260
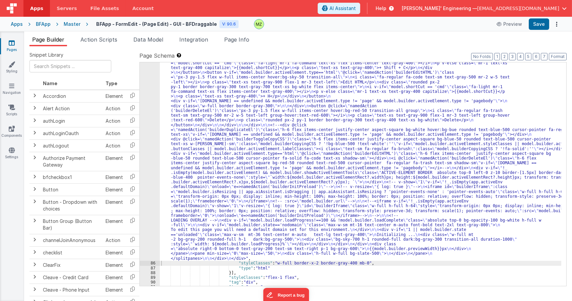
click at [264, 152] on div ""html" : "<div class= \" relative h-full w-full select-none overflow-hidden \" …" at bounding box center [360, 72] width 401 height 833
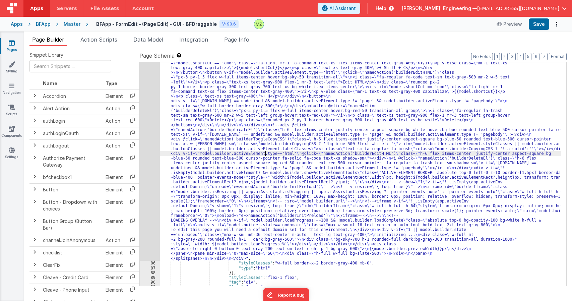
click at [196, 155] on div ""html" : "<div class= \" relative h-full w-full select-none overflow-hidden \" …" at bounding box center [360, 72] width 401 height 833
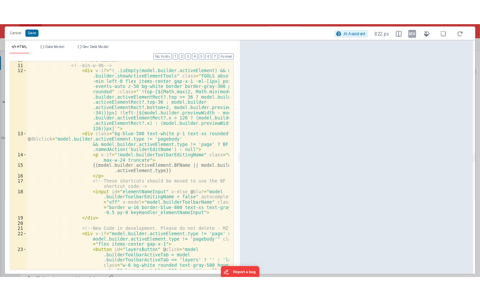
scroll to position [0, 0]
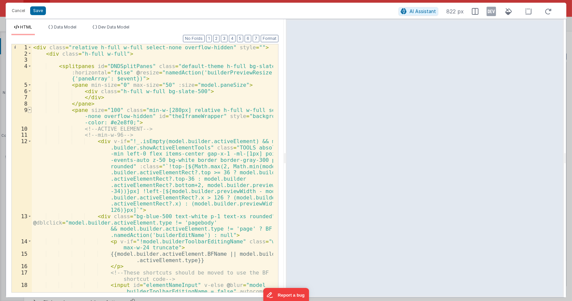
click at [29, 111] on span at bounding box center [30, 110] width 4 height 6
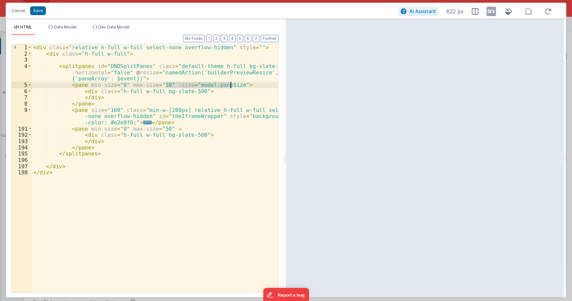
drag, startPoint x: 167, startPoint y: 84, endPoint x: 232, endPoint y: 85, distance: 64.7
click at [232, 85] on div "< div class = "relative h-full w-full select-none overflow-hidden" style = "" >…" at bounding box center [155, 174] width 247 height 260
click at [167, 128] on div "< div class = "relative h-full w-full select-none overflow-hidden" style = "" >…" at bounding box center [155, 174] width 247 height 260
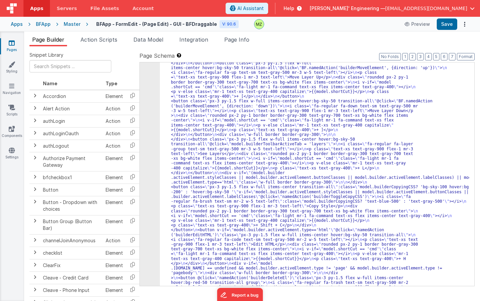
click at [150, 113] on div "85" at bounding box center [150, 78] width 20 height 806
click at [144, 113] on div "85" at bounding box center [150, 78] width 20 height 806
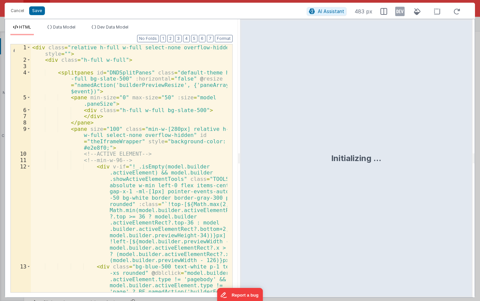
click at [90, 72] on div "< div class = "relative h-full w-full select-none overflow-hidden" style = "" >…" at bounding box center [129, 193] width 196 height 298
click at [29, 98] on span at bounding box center [29, 97] width 4 height 6
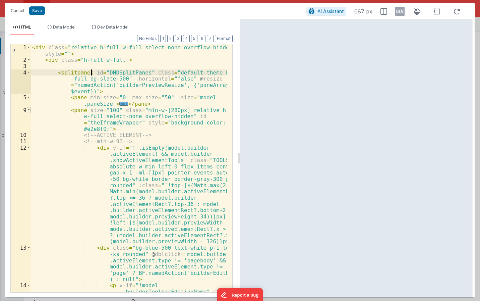
click at [29, 110] on span at bounding box center [29, 110] width 4 height 6
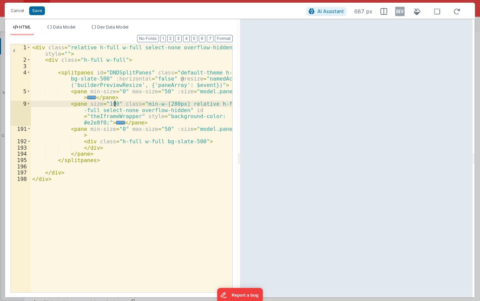
click at [114, 104] on div "< div class = "relative h-full w-full select-none overflow-hidden" style = "" >…" at bounding box center [131, 177] width 201 height 267
click at [117, 105] on div "< div class = "relative h-full w-full select-none overflow-hidden" style = "" >…" at bounding box center [131, 177] width 201 height 267
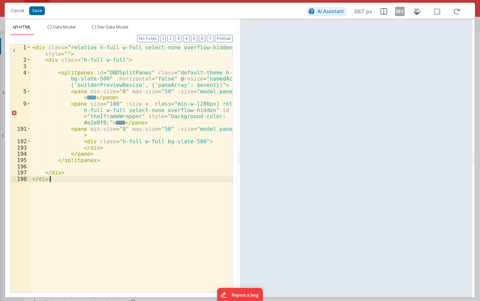
click at [161, 253] on div "< div class = "relative h-full w-full select-none overflow-hidden" style = "" >…" at bounding box center [131, 177] width 201 height 267
click at [138, 106] on div "< div class = "relative h-full w-full select-none overflow-hidden" style = "" >…" at bounding box center [131, 177] width 201 height 267
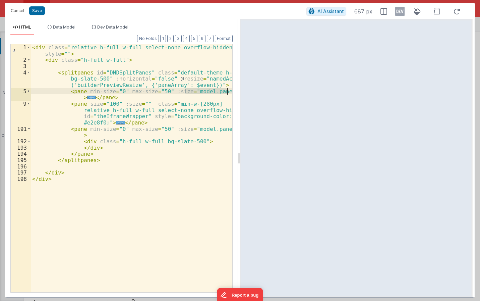
drag, startPoint x: 185, startPoint y: 92, endPoint x: 228, endPoint y: 91, distance: 43.2
click at [228, 91] on div "< div class = "relative h-full w-full select-none overflow-hidden" style = "" >…" at bounding box center [131, 177] width 201 height 267
click at [138, 104] on div "< div class = "relative h-full w-full select-none overflow-hidden" style = "" >…" at bounding box center [131, 177] width 201 height 267
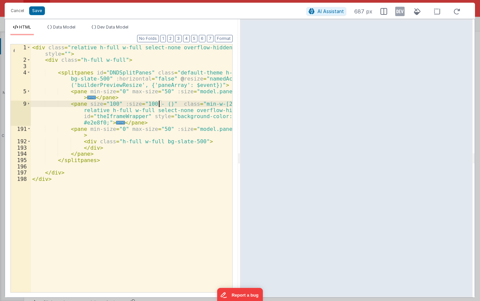
paste textarea
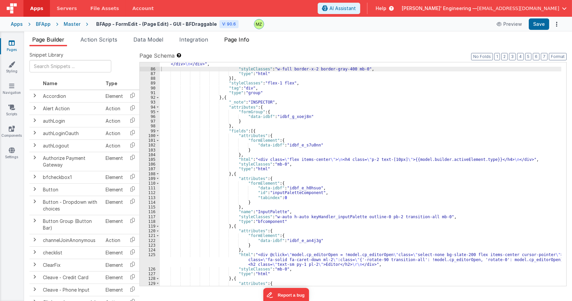
click at [237, 41] on span "Page Info" at bounding box center [236, 39] width 25 height 7
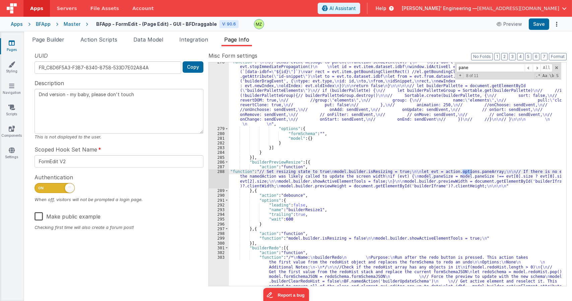
click at [296, 167] on div ""function" : " \n\n // Sends event message to parent \n function sendEvent(evt)…" at bounding box center [395, 231] width 332 height 343
click at [218, 171] on div "288" at bounding box center [219, 178] width 20 height 19
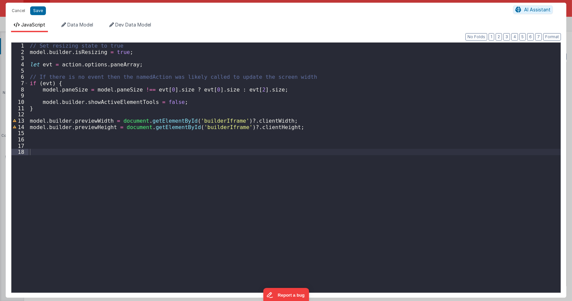
click at [205, 152] on div "// Set resizing state to true model . builder . isResizing = true ; let evt = a…" at bounding box center [294, 174] width 532 height 262
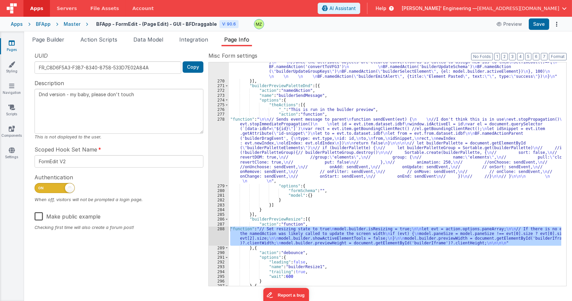
scroll to position [375, 0]
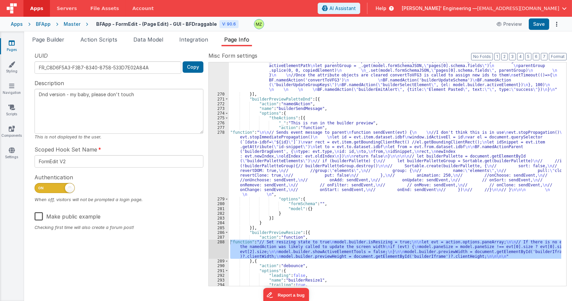
click at [271, 172] on div ""function" : "let activePath = model.builder.activeElementPath \n\n // Although…" at bounding box center [395, 159] width 332 height 324
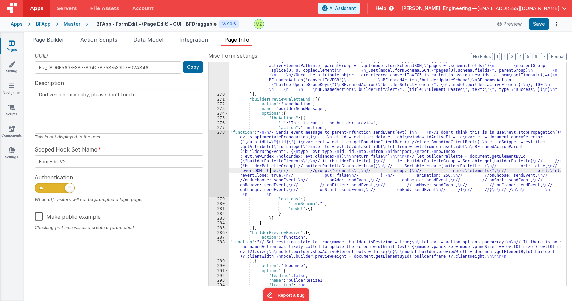
click at [221, 133] on div "278" at bounding box center [219, 163] width 20 height 67
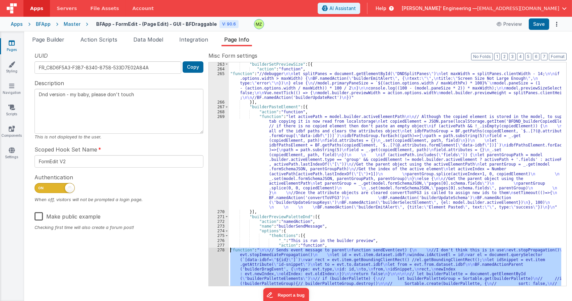
scroll to position [238, 0]
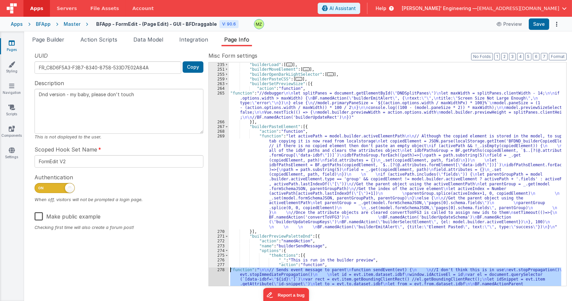
click at [276, 112] on div "}] , "builderLoad" : [ ... ] , "builderMoveElement" : [ ... ] , "builderOpenDar…" at bounding box center [395, 205] width 332 height 295
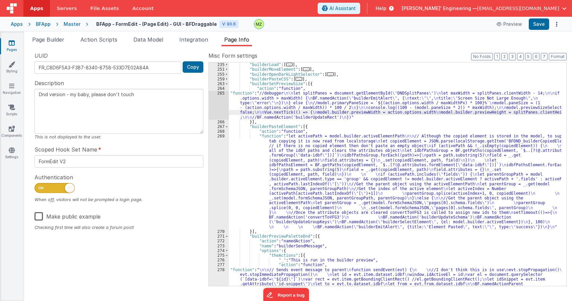
click at [223, 93] on div "265" at bounding box center [219, 105] width 20 height 28
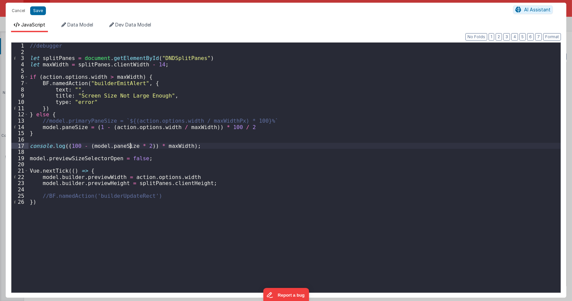
click at [129, 147] on div "//debugger let splitPanes = document . getElementById ( "DNDSplitPanes" ) let m…" at bounding box center [294, 174] width 532 height 262
click at [154, 65] on div "//debugger let splitPanes = document . getElementById ( "DNDSplitPanes" ) let m…" at bounding box center [294, 174] width 532 height 262
click at [130, 147] on div "//debugger let splitPanes = document . getElementById ( "DNDSplitPanes" ) let m…" at bounding box center [294, 174] width 532 height 262
click at [139, 67] on div "//debugger let splitPanes = document . getElementById ( "DNDSplitPanes" ) let m…" at bounding box center [294, 174] width 532 height 262
click at [171, 145] on div "//debugger let splitPanes = document . getElementById ( "DNDSplitPanes" ) let m…" at bounding box center [294, 174] width 532 height 262
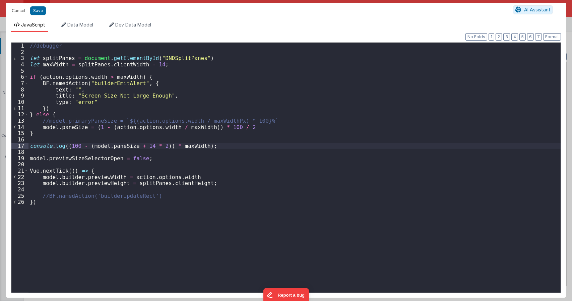
click at [169, 128] on div "//debugger let splitPanes = document . getElementById ( "DNDSplitPanes" ) let m…" at bounding box center [294, 174] width 532 height 262
click at [154, 65] on div "//debugger let splitPanes = document . getElementById ( "DNDSplitPanes" ) let m…" at bounding box center [294, 174] width 532 height 262
click at [102, 78] on div "//debugger let splitPanes = document . getElementById ( "DNDSplitPanes" ) let m…" at bounding box center [294, 174] width 532 height 262
click at [168, 127] on div "//debugger let splitPanes = document . getElementById ( "DNDSplitPanes" ) let m…" at bounding box center [294, 174] width 532 height 262
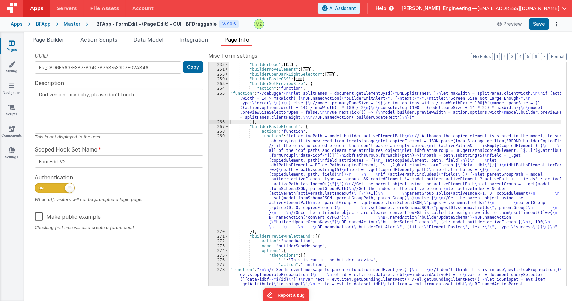
click at [278, 101] on div "}] , "builderLoad" : [ ... ] , "builderMoveElement" : [ ... ] , "builderOpenDar…" at bounding box center [395, 205] width 332 height 295
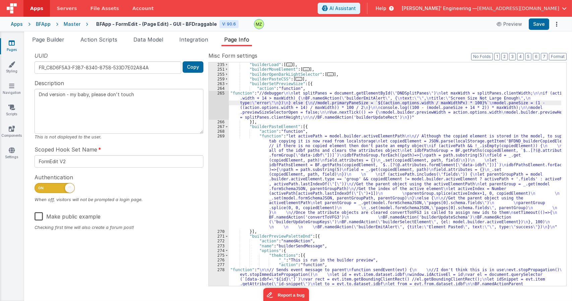
click at [220, 98] on div "265" at bounding box center [219, 105] width 20 height 28
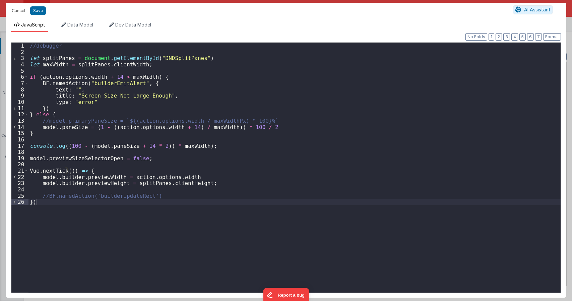
click at [186, 127] on div "//debugger let splitPanes = document . getElementById ( "DNDSplitPanes" ) let m…" at bounding box center [294, 174] width 532 height 262
click at [117, 76] on div "//debugger let splitPanes = document . getElementById ( "DNDSplitPanes" ) let m…" at bounding box center [294, 174] width 532 height 262
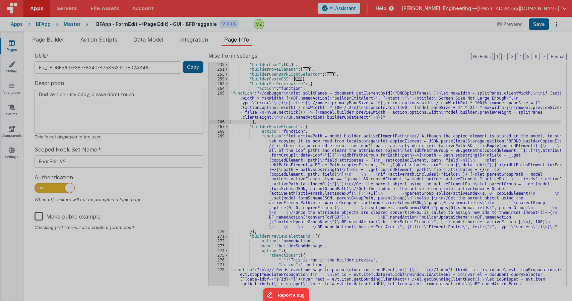
type textarea "Dnd version - my baby, please don't touch"
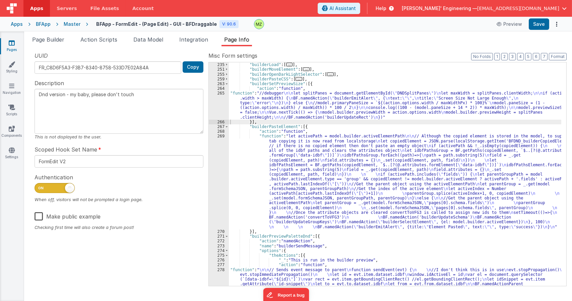
click at [274, 116] on div "}] , "builderLoad" : [ ... ] , "builderMoveElement" : [ ... ] , "builderOpenDar…" at bounding box center [395, 205] width 332 height 295
click at [224, 93] on div "265" at bounding box center [219, 105] width 20 height 28
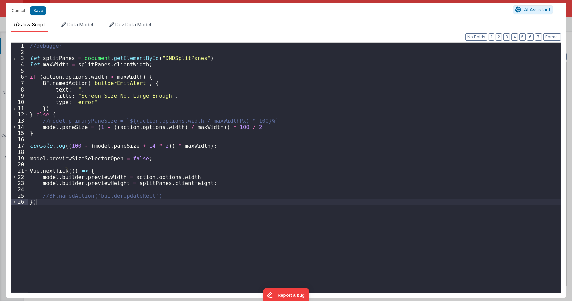
click at [100, 76] on div "//debugger let splitPanes = document . getElementById ( "DNDSplitPanes" ) let m…" at bounding box center [294, 174] width 532 height 262
click at [172, 127] on div "//debugger let splitPanes = document . getElementById ( "DNDSplitPanes" ) let m…" at bounding box center [294, 174] width 532 height 262
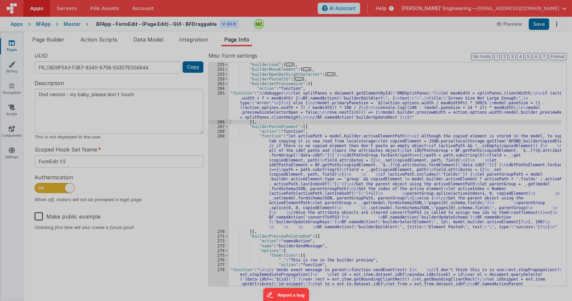
type textarea "Dnd version - my baby, please don't touch"
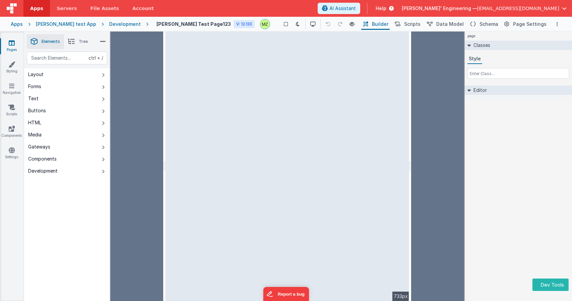
drag, startPoint x: 111, startPoint y: 96, endPoint x: 168, endPoint y: 97, distance: 57.3
click at [168, 97] on html "Dev Tools Apps Servers File Assets Account Some FUTURE Slot AI Assistant Help […" at bounding box center [286, 150] width 572 height 301
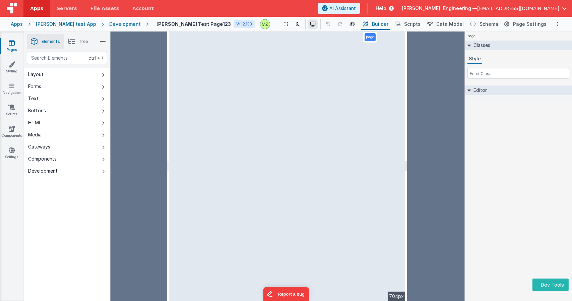
click at [310, 25] on icon at bounding box center [312, 24] width 5 height 5
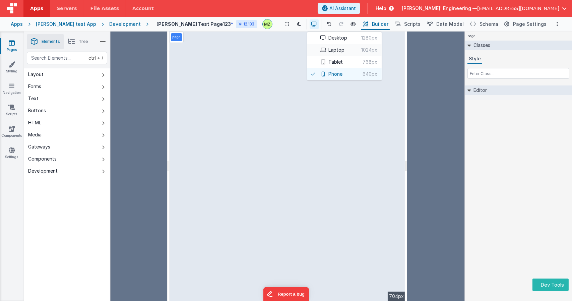
click at [313, 49] on button "Laptop 1024px" at bounding box center [344, 50] width 74 height 12
click at [512, 150] on div at bounding box center [286, 150] width 572 height 301
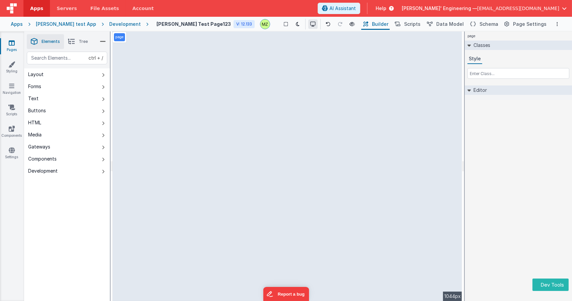
click at [308, 26] on button at bounding box center [312, 23] width 9 height 9
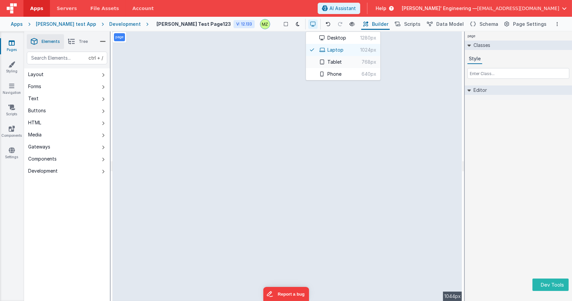
click at [308, 60] on button "Tablet 768px" at bounding box center [343, 62] width 74 height 12
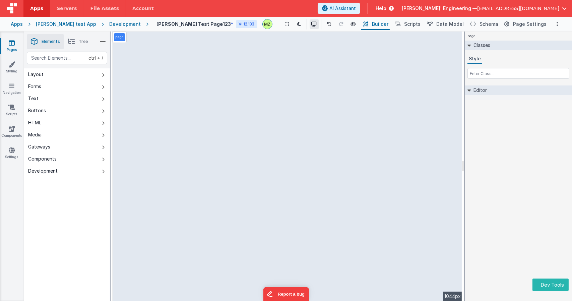
click at [312, 25] on icon at bounding box center [314, 24] width 5 height 5
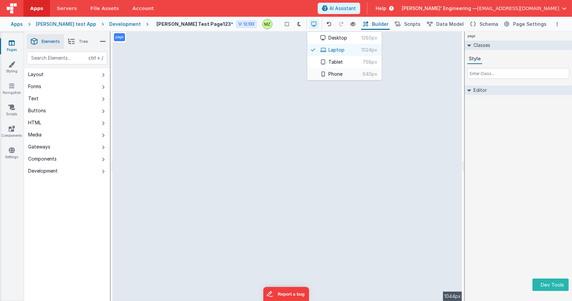
click at [321, 72] on icon at bounding box center [323, 74] width 5 height 5
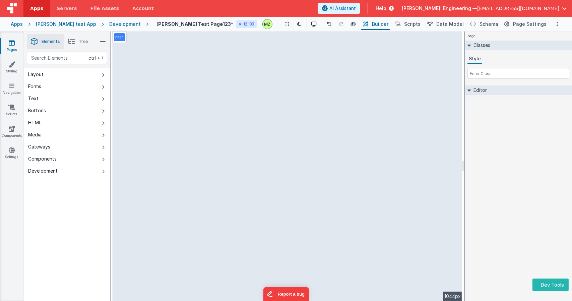
click at [504, 160] on div "page Classes Style Editor DEV: Focus DEV: builderToggleConditionalCSS DEV: Remo…" at bounding box center [518, 165] width 107 height 269
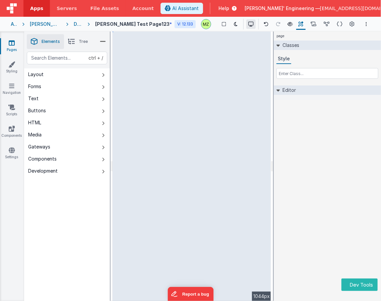
click at [253, 25] on icon at bounding box center [250, 24] width 5 height 5
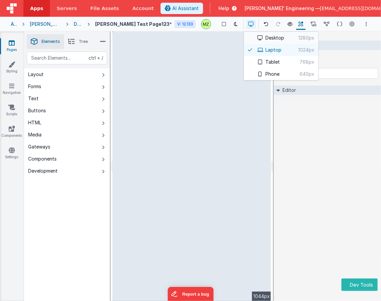
click at [259, 37] on icon at bounding box center [259, 38] width 5 height 5
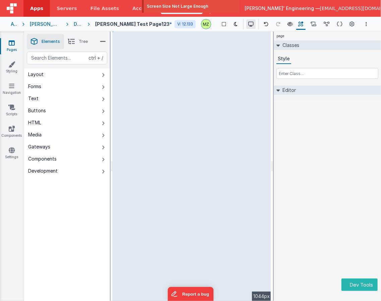
click at [251, 22] on icon at bounding box center [250, 24] width 5 height 5
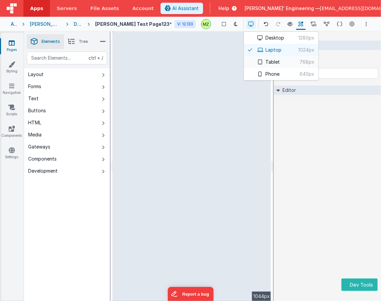
click at [264, 60] on button "Tablet 768px" at bounding box center [281, 62] width 74 height 12
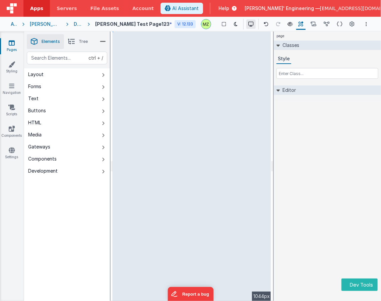
click at [253, 24] on icon at bounding box center [250, 24] width 5 height 5
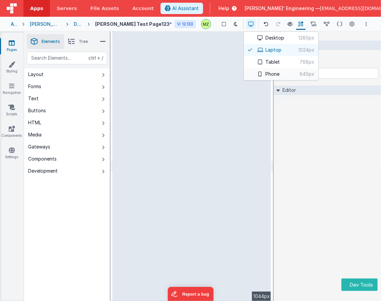
click at [264, 72] on button "Phone 640px" at bounding box center [281, 74] width 74 height 12
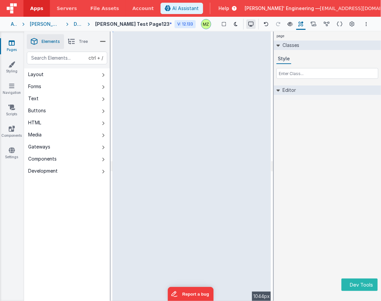
click at [248, 24] on button at bounding box center [250, 23] width 9 height 9
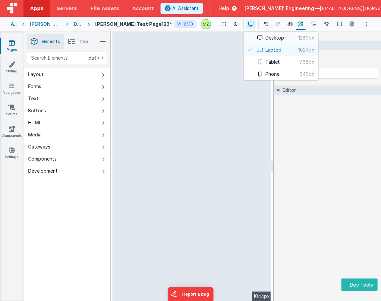
click at [259, 37] on icon at bounding box center [259, 38] width 5 height 5
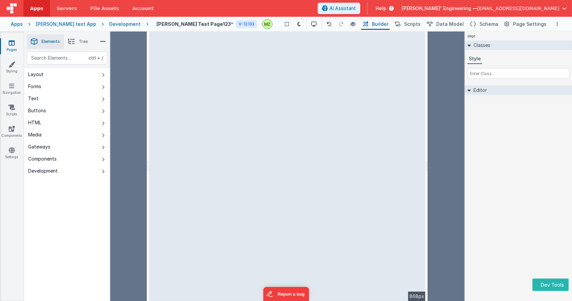
drag, startPoint x: 462, startPoint y: 105, endPoint x: 421, endPoint y: 103, distance: 41.6
click at [421, 103] on html "Dev Tools Apps Servers File Assets Account Some FUTURE Slot AI Assistant Help D…" at bounding box center [286, 150] width 572 height 301
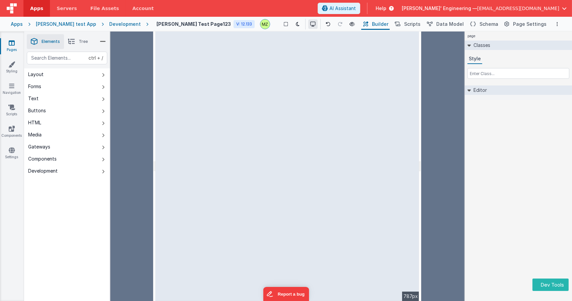
click at [310, 25] on icon at bounding box center [312, 24] width 5 height 5
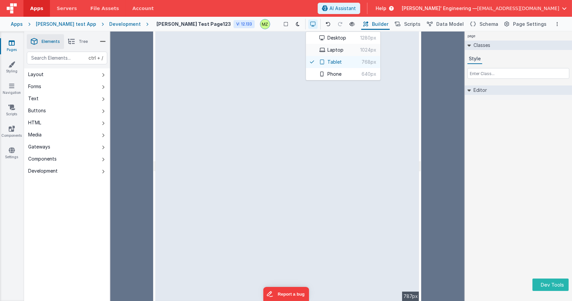
click at [319, 49] on icon at bounding box center [321, 50] width 5 height 5
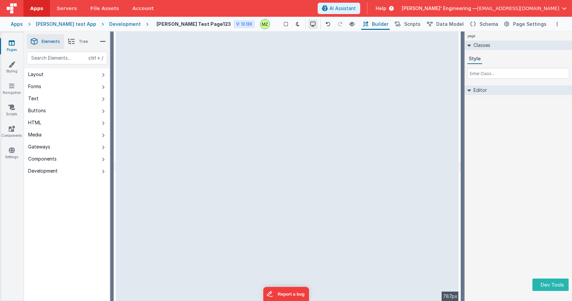
click at [310, 25] on icon at bounding box center [312, 24] width 5 height 5
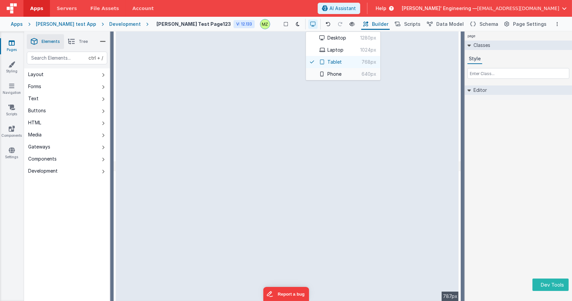
click at [315, 75] on button "Phone 640px" at bounding box center [343, 74] width 74 height 12
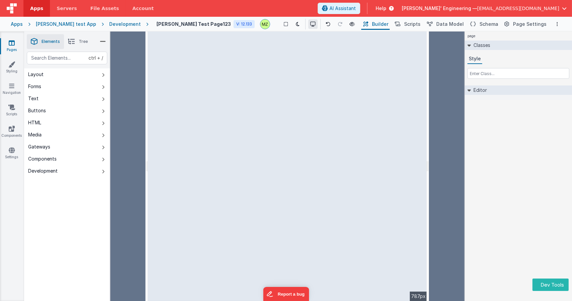
click at [308, 21] on button at bounding box center [312, 23] width 9 height 9
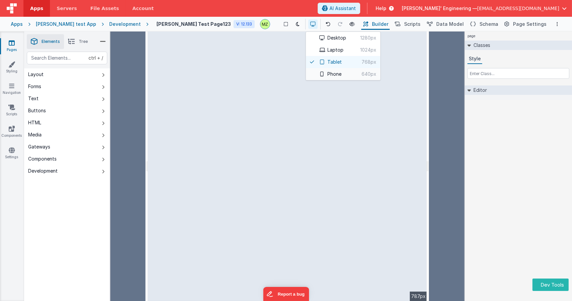
click at [318, 72] on button "Phone 640px" at bounding box center [343, 74] width 74 height 12
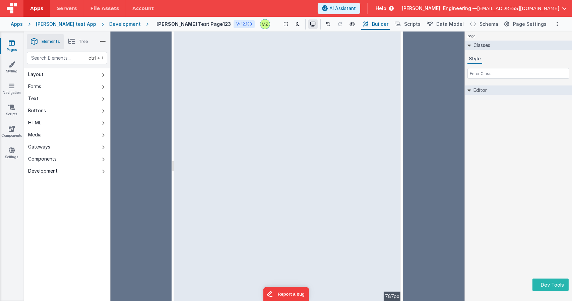
click at [308, 27] on button at bounding box center [312, 23] width 9 height 9
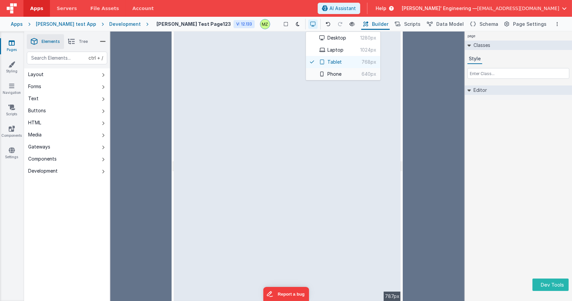
click at [306, 72] on button "Phone 640px" at bounding box center [343, 74] width 74 height 12
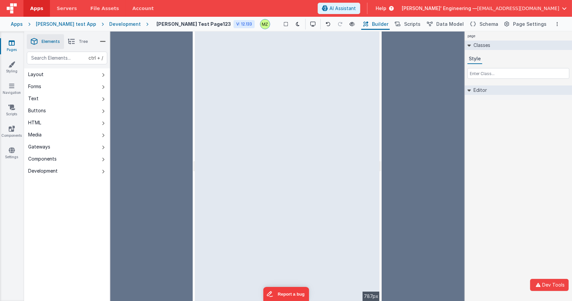
click at [212, 88] on div "--> 787px" at bounding box center [287, 165] width 184 height 269
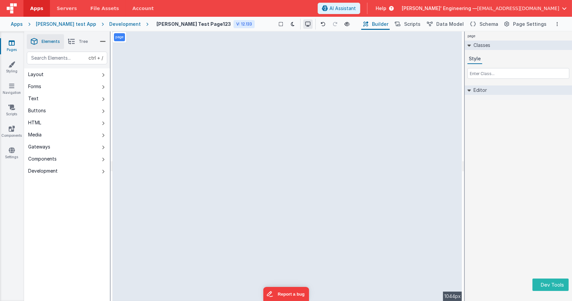
click at [303, 26] on button at bounding box center [307, 23] width 9 height 9
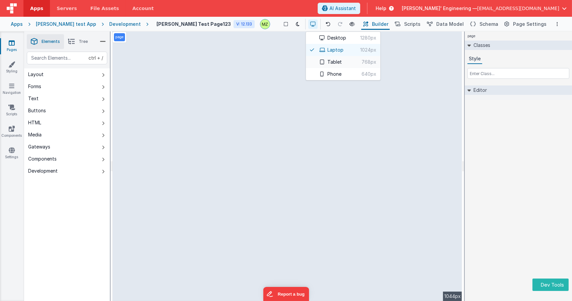
click at [308, 59] on button "Tablet 768px" at bounding box center [343, 62] width 74 height 12
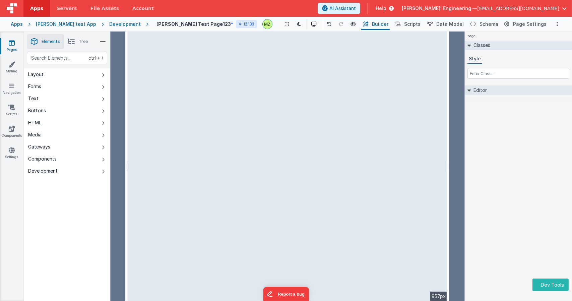
drag, startPoint x: 463, startPoint y: 118, endPoint x: 505, endPoint y: 113, distance: 42.5
click at [505, 113] on html "Dev Tools Apps Servers File Assets Account Some FUTURE Slot AI Assistant Help D…" at bounding box center [286, 150] width 572 height 301
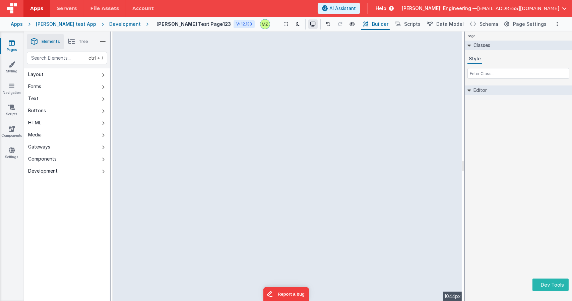
click at [308, 21] on button at bounding box center [312, 23] width 9 height 9
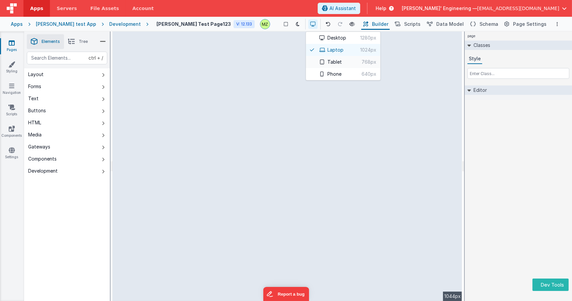
click at [306, 57] on button "Tablet 768px" at bounding box center [343, 62] width 74 height 12
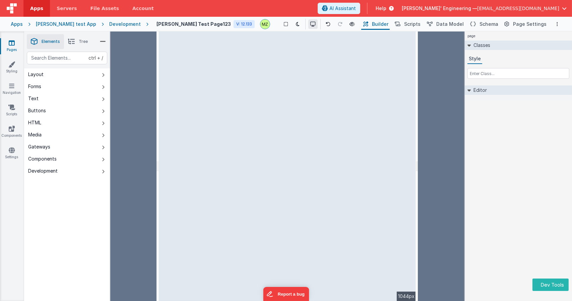
click at [310, 22] on icon at bounding box center [312, 24] width 5 height 5
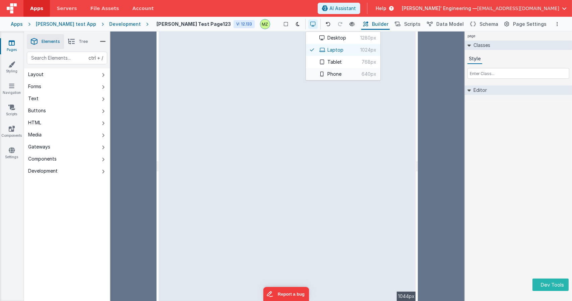
click at [308, 75] on button "Phone 640px" at bounding box center [343, 74] width 74 height 12
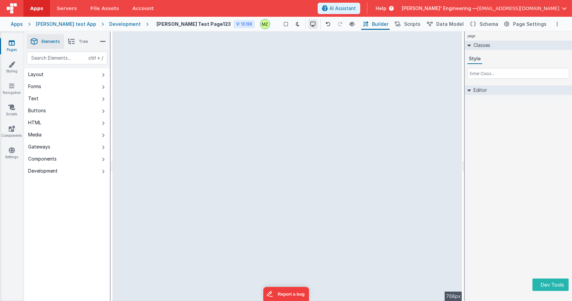
click at [310, 22] on icon at bounding box center [312, 24] width 5 height 5
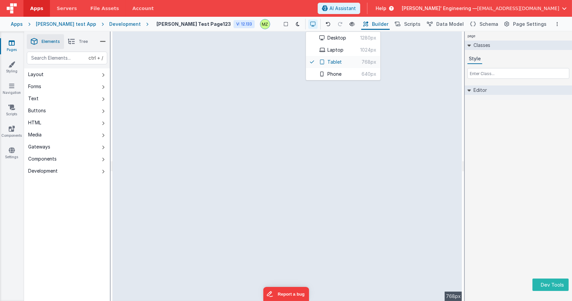
click at [312, 65] on button "Tablet 768px" at bounding box center [343, 62] width 74 height 12
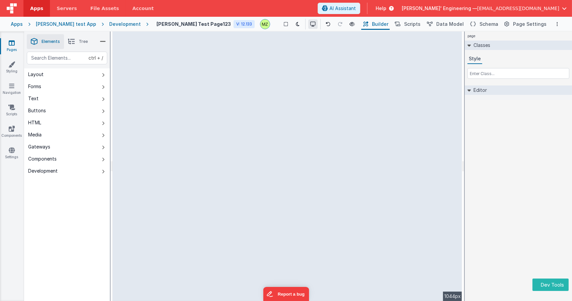
click at [310, 24] on icon at bounding box center [312, 24] width 5 height 5
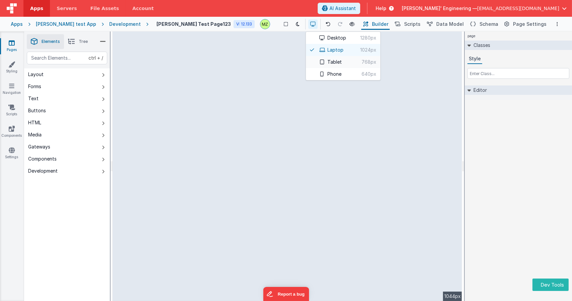
click at [319, 61] on icon at bounding box center [321, 62] width 5 height 5
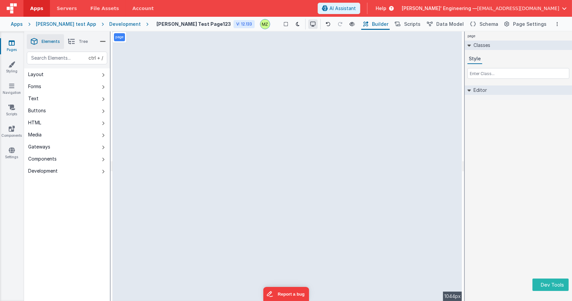
click at [310, 22] on icon at bounding box center [312, 24] width 5 height 5
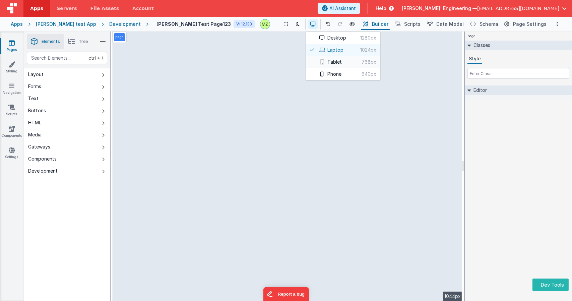
click at [309, 62] on button "Tablet 768px" at bounding box center [343, 62] width 74 height 12
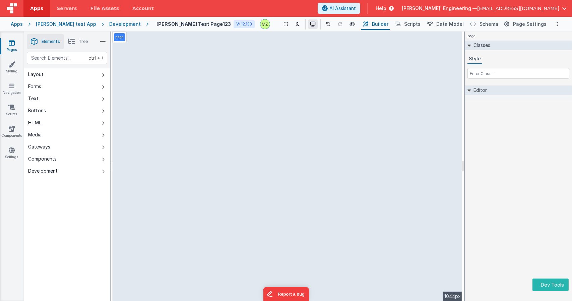
click at [310, 22] on icon at bounding box center [312, 24] width 5 height 5
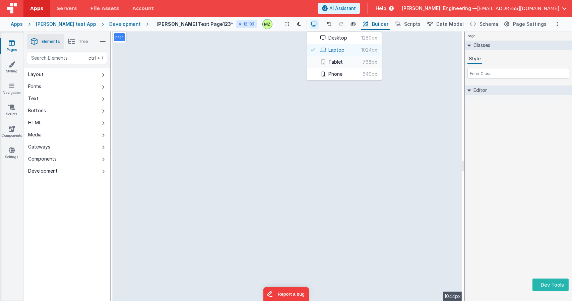
click at [321, 60] on icon at bounding box center [323, 62] width 5 height 5
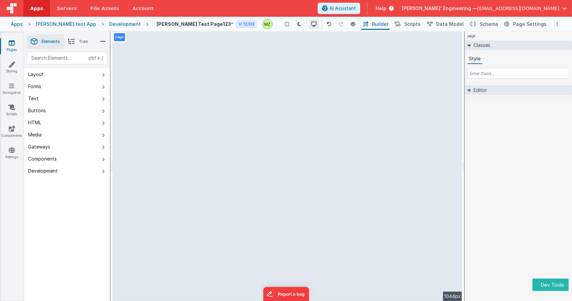
click at [312, 22] on icon at bounding box center [314, 24] width 5 height 5
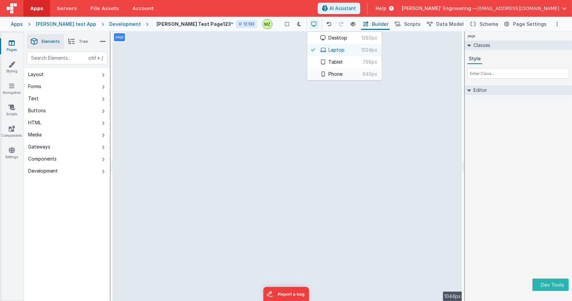
click at [310, 70] on button "Phone 640px" at bounding box center [344, 74] width 74 height 12
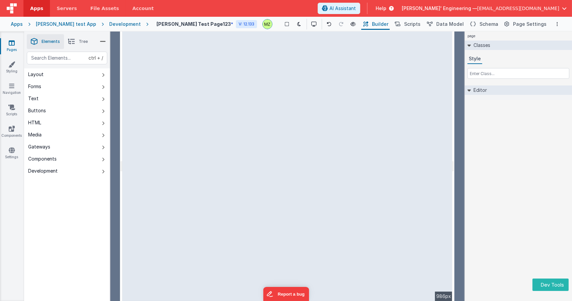
drag, startPoint x: 462, startPoint y: 127, endPoint x: 454, endPoint y: 127, distance: 7.7
click at [454, 127] on html "Dev Tools Apps Servers File Assets Account Some FUTURE Slot AI Assistant Help D…" at bounding box center [286, 150] width 572 height 301
click at [308, 26] on button at bounding box center [312, 23] width 9 height 9
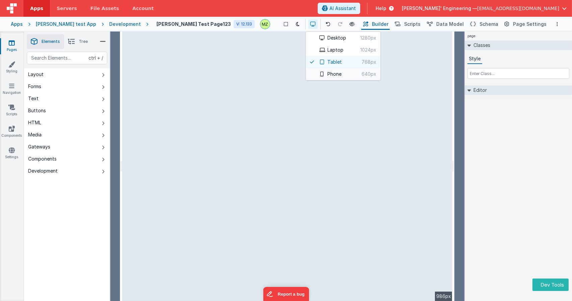
click at [315, 74] on button "Phone 640px" at bounding box center [343, 74] width 74 height 12
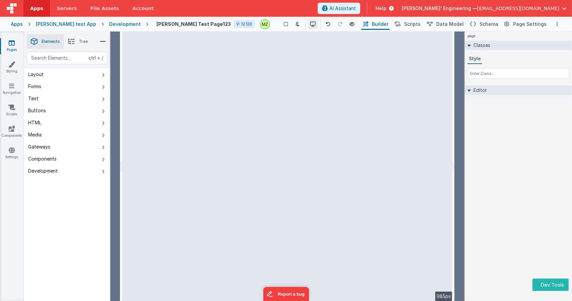
click at [310, 24] on icon at bounding box center [312, 24] width 5 height 5
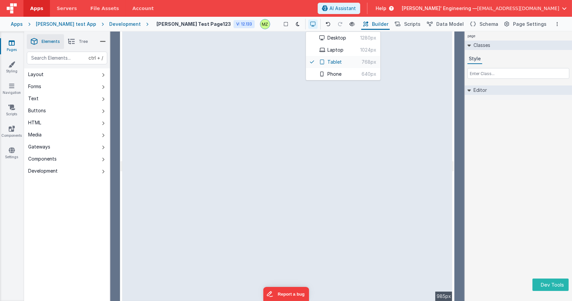
click at [314, 61] on button "Tablet 768px" at bounding box center [343, 62] width 74 height 12
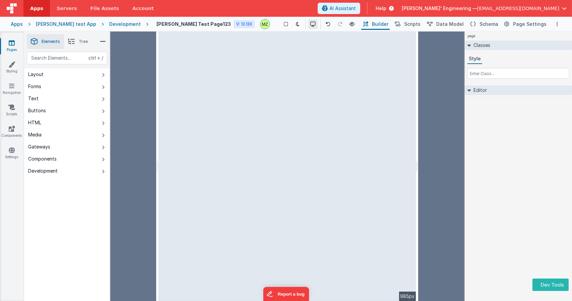
click at [310, 25] on icon at bounding box center [312, 24] width 5 height 5
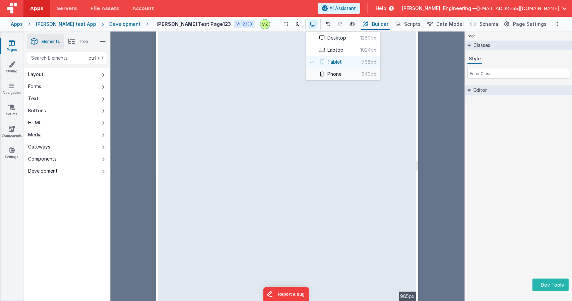
click at [316, 74] on button "Phone 640px" at bounding box center [343, 74] width 74 height 12
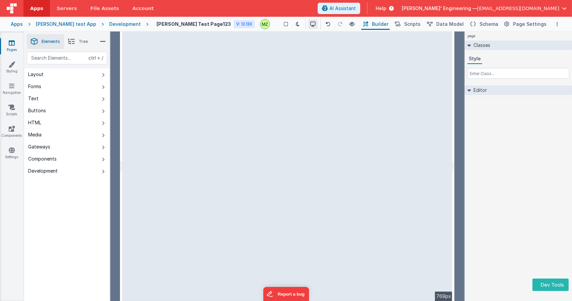
click at [310, 25] on icon at bounding box center [312, 24] width 5 height 5
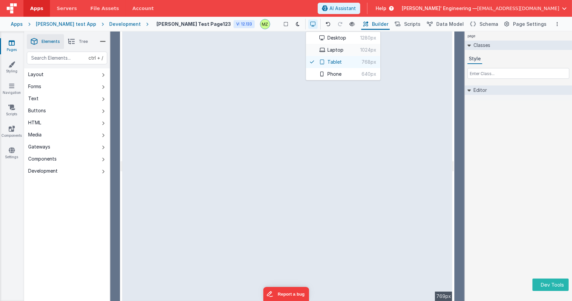
click at [309, 51] on button "Laptop 1024px" at bounding box center [343, 50] width 74 height 12
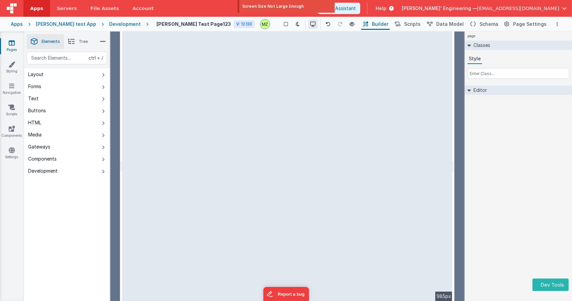
click at [310, 22] on icon at bounding box center [312, 24] width 5 height 5
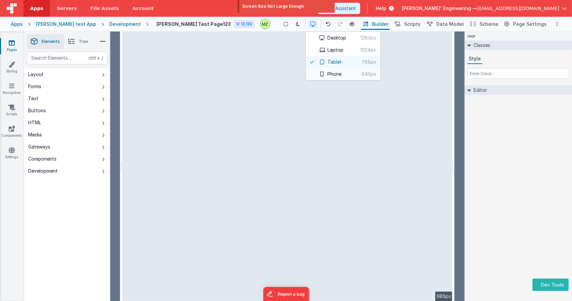
click at [314, 70] on button "Phone 640px" at bounding box center [343, 74] width 74 height 12
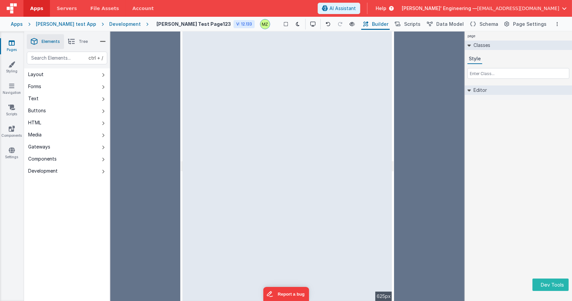
drag, startPoint x: 395, startPoint y: 181, endPoint x: 393, endPoint y: 178, distance: 3.6
click at [393, 178] on html "Dev Tools Apps Servers File Assets Account Some FUTURE Slot AI Assistant Help D…" at bounding box center [286, 150] width 572 height 301
click at [178, 160] on div at bounding box center [146, 165] width 70 height 269
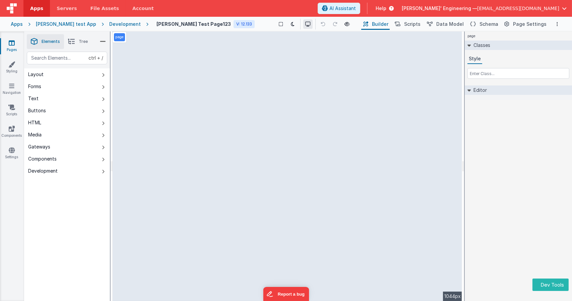
click at [303, 28] on button at bounding box center [307, 23] width 9 height 9
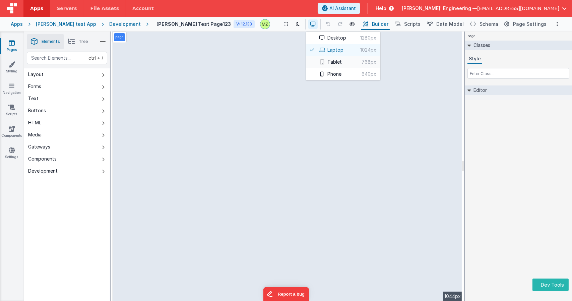
click at [319, 60] on icon at bounding box center [321, 62] width 5 height 5
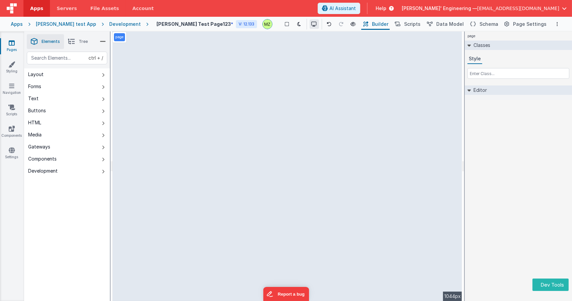
click at [310, 27] on button at bounding box center [314, 23] width 9 height 9
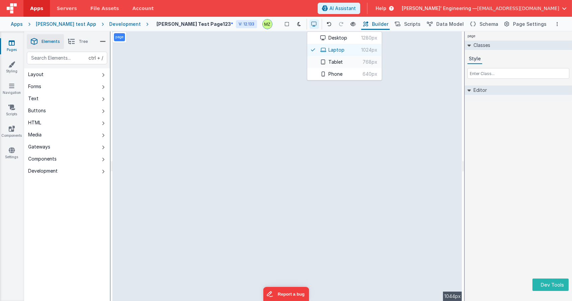
click at [310, 62] on button "Tablet 768px" at bounding box center [344, 62] width 74 height 12
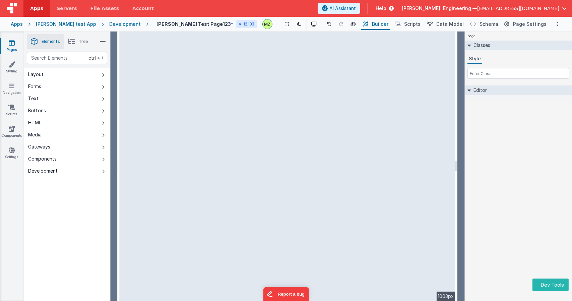
drag, startPoint x: 463, startPoint y: 122, endPoint x: 457, endPoint y: 122, distance: 5.7
click at [457, 122] on html "Dev Tools Apps Servers File Assets Account Some FUTURE Slot AI Assistant Help […" at bounding box center [286, 150] width 572 height 301
click at [310, 23] on icon at bounding box center [312, 24] width 5 height 5
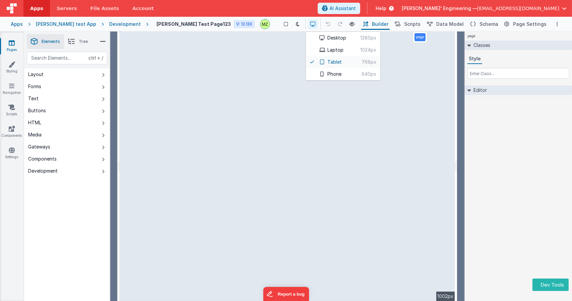
click at [317, 63] on button "Tablet 768px" at bounding box center [343, 62] width 74 height 12
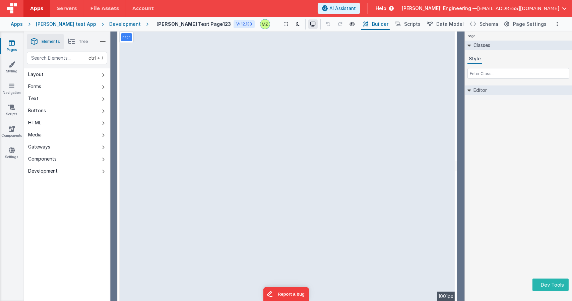
click at [310, 22] on icon at bounding box center [312, 24] width 5 height 5
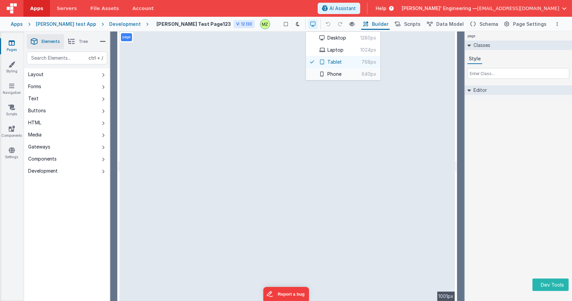
click at [306, 75] on button "Phone 640px" at bounding box center [343, 74] width 74 height 12
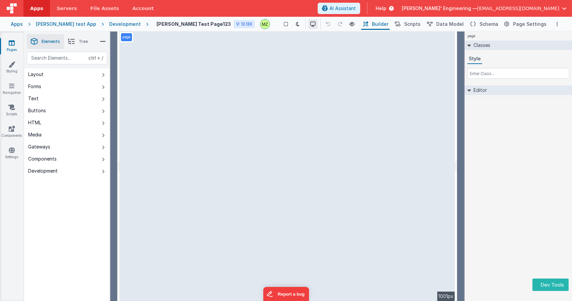
click at [310, 26] on icon at bounding box center [312, 24] width 5 height 5
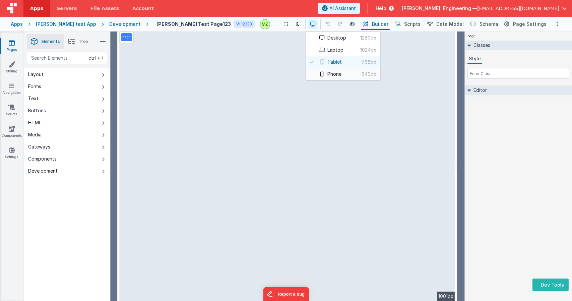
click at [306, 75] on button "Phone 640px" at bounding box center [343, 74] width 74 height 12
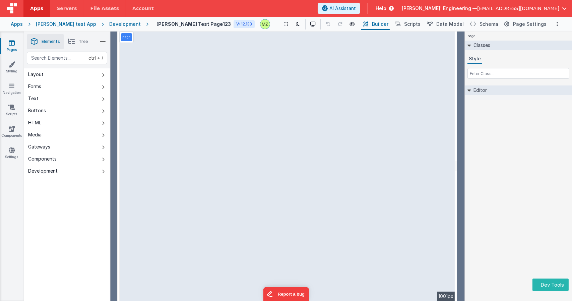
click at [485, 184] on div "page Classes Style Editor DEV: Focus DEV: builderToggleConditionalCSS DEV: Remo…" at bounding box center [518, 165] width 107 height 269
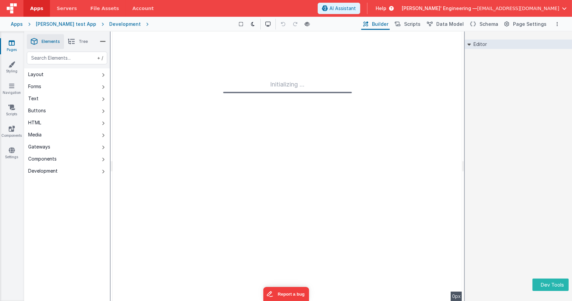
click at [79, 230] on div "+ / Layout Forms Text Buttons HTML Media Gateways Components Development Page P…" at bounding box center [67, 192] width 86 height 281
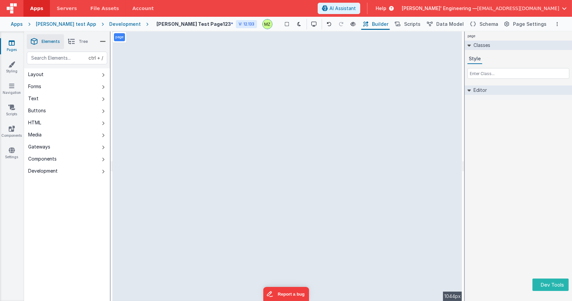
click at [485, 147] on div "page Classes Style Editor DEV: Focus DEV: builderToggleConditionalCSS DEV: Remo…" at bounding box center [518, 165] width 107 height 269
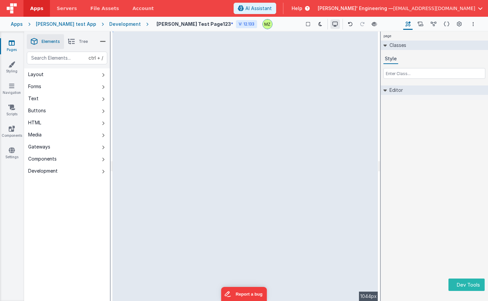
click at [332, 24] on icon at bounding box center [334, 24] width 5 height 5
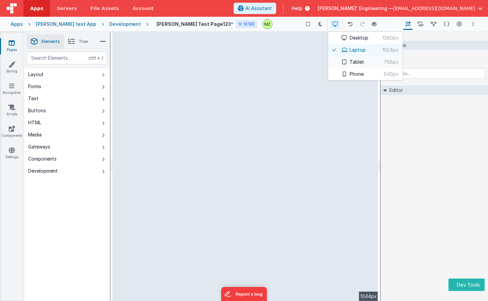
click at [328, 61] on button "Tablet 768px" at bounding box center [365, 62] width 74 height 12
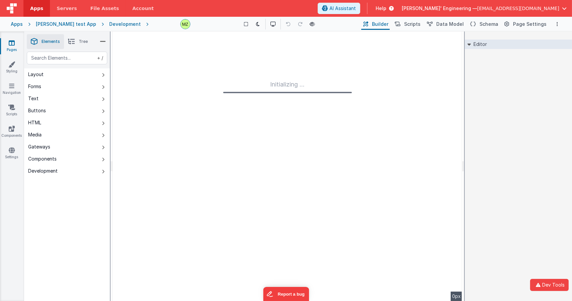
click at [214, 67] on div "--> Initializing ... 0px" at bounding box center [288, 165] width 354 height 269
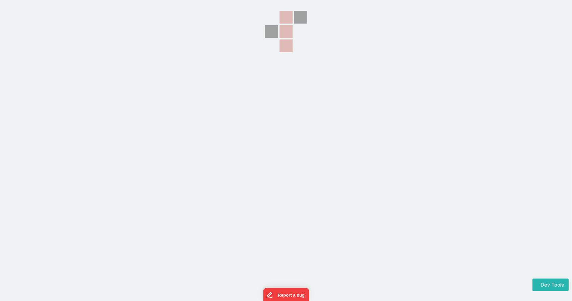
click at [214, 67] on section at bounding box center [286, 75] width 572 height 150
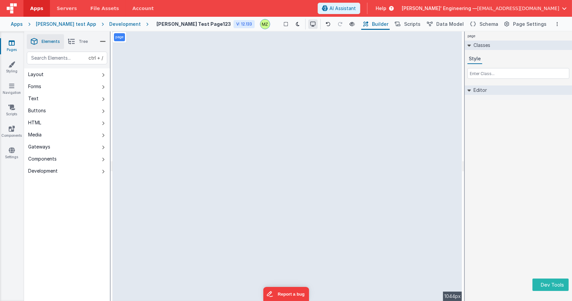
click at [310, 24] on icon at bounding box center [312, 24] width 5 height 5
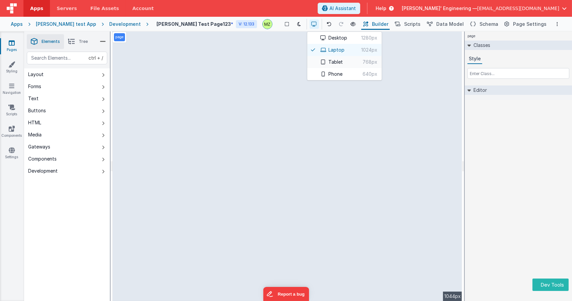
click at [309, 64] on button "Tablet 768px" at bounding box center [344, 62] width 74 height 12
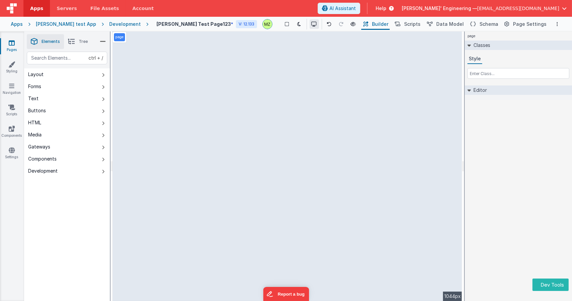
click at [310, 27] on button at bounding box center [314, 23] width 9 height 9
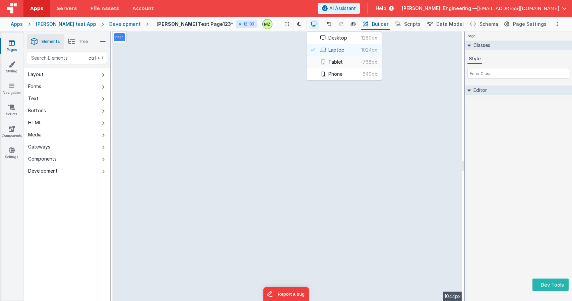
click at [315, 64] on button "Tablet 768px" at bounding box center [344, 62] width 74 height 12
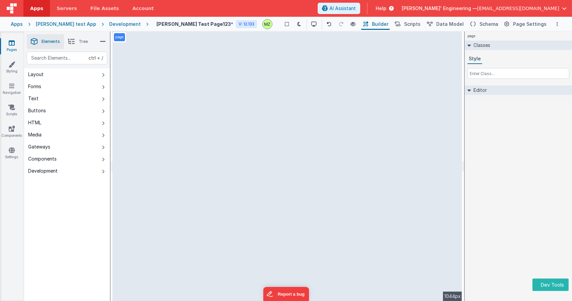
click at [464, 125] on div "page --> 1044px" at bounding box center [287, 165] width 355 height 269
click at [462, 165] on div at bounding box center [463, 165] width 2 height 269
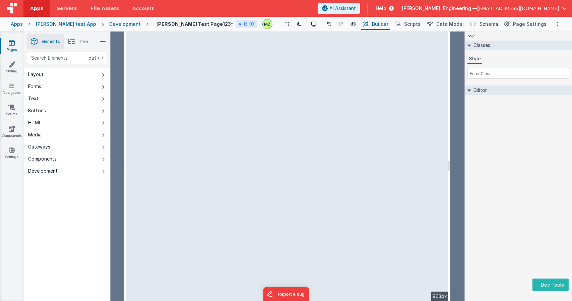
drag, startPoint x: 463, startPoint y: 166, endPoint x: 450, endPoint y: 165, distance: 12.7
click at [450, 165] on html "Dev Tools Apps Servers File Assets Account Some FUTURE Slot AI Assistant Help […" at bounding box center [286, 150] width 572 height 301
click at [310, 22] on icon at bounding box center [312, 24] width 5 height 5
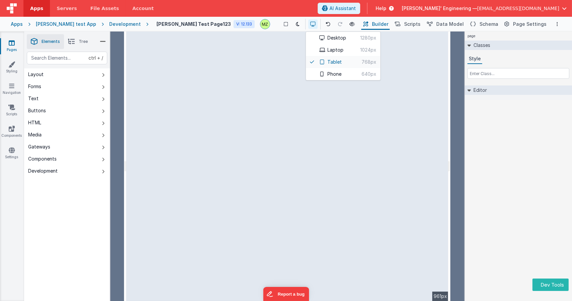
click at [307, 63] on button "Tablet 768px" at bounding box center [343, 62] width 74 height 12
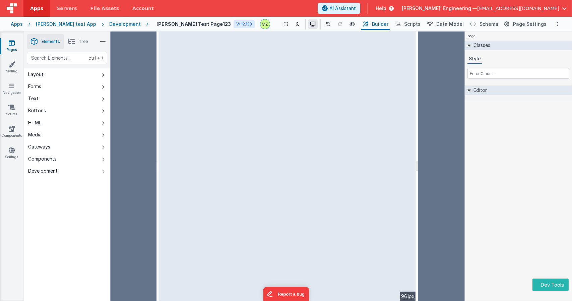
click at [310, 24] on icon at bounding box center [312, 24] width 5 height 5
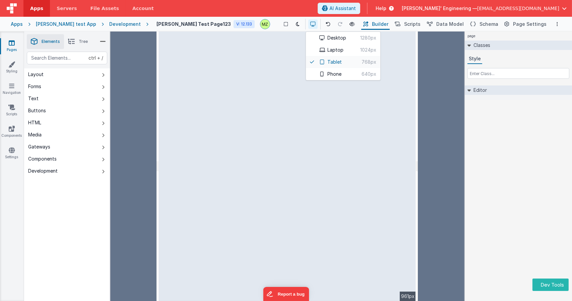
click at [310, 59] on button "Tablet 768px" at bounding box center [343, 62] width 74 height 12
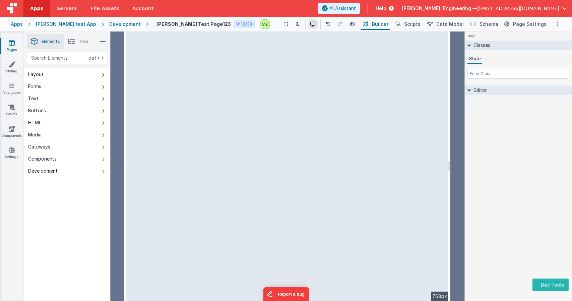
click at [310, 22] on icon at bounding box center [312, 24] width 5 height 5
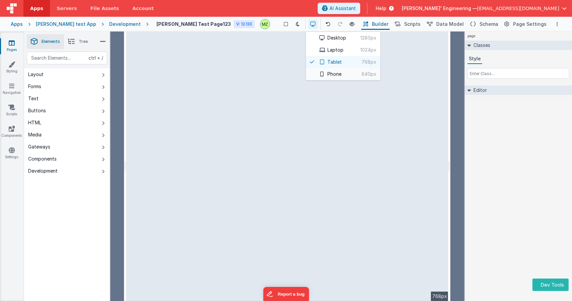
click at [312, 71] on button "Phone 640px" at bounding box center [343, 74] width 74 height 12
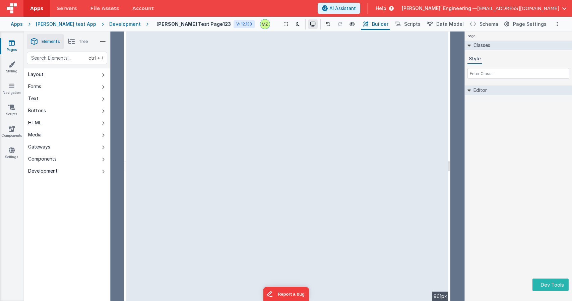
click at [310, 23] on icon at bounding box center [312, 24] width 5 height 5
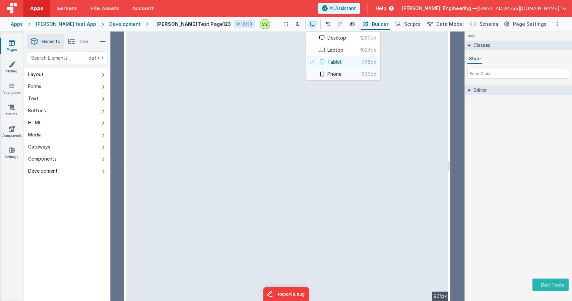
click at [315, 76] on button "Phone 640px" at bounding box center [343, 74] width 74 height 12
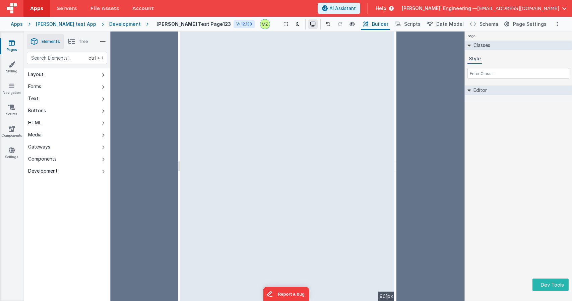
click at [308, 26] on button at bounding box center [312, 23] width 9 height 9
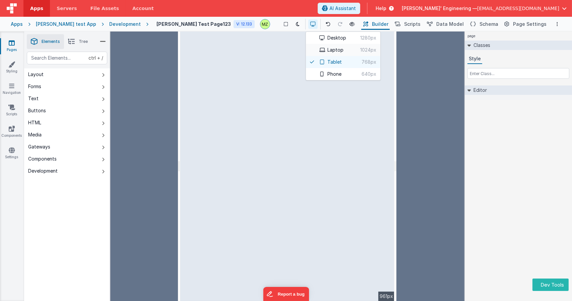
click at [310, 51] on button "Laptop 1024px" at bounding box center [343, 50] width 74 height 12
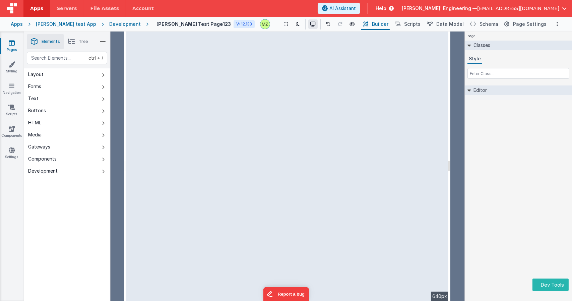
click at [310, 22] on icon at bounding box center [312, 24] width 5 height 5
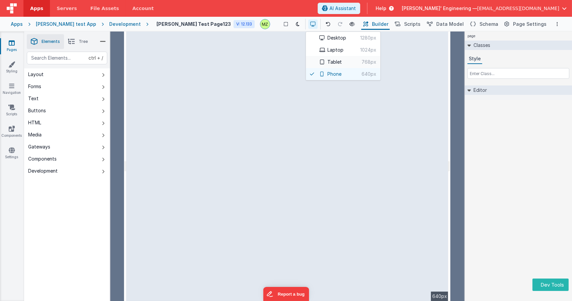
click at [308, 60] on button "Tablet 768px" at bounding box center [343, 62] width 74 height 12
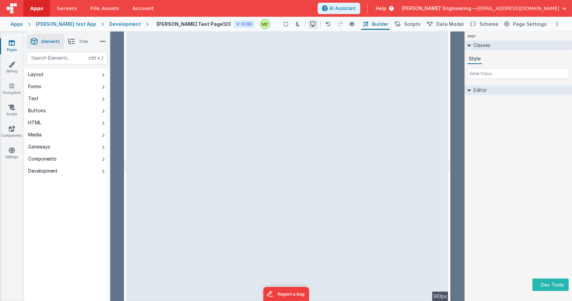
click at [310, 23] on icon at bounding box center [312, 24] width 5 height 5
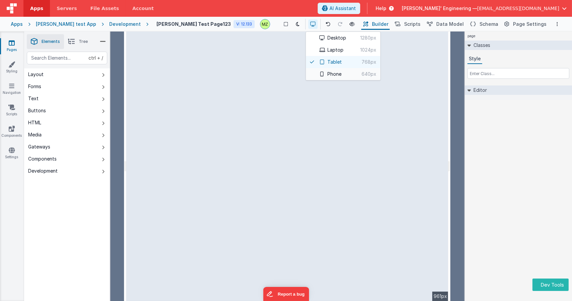
click at [312, 71] on button "Phone 640px" at bounding box center [343, 74] width 74 height 12
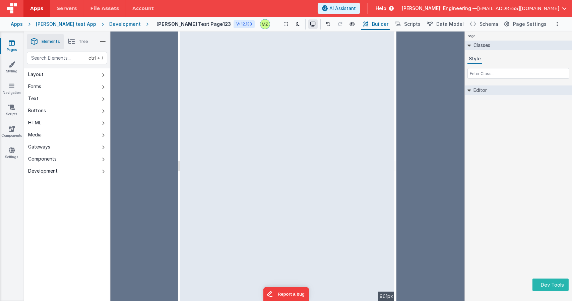
click at [308, 27] on button at bounding box center [312, 23] width 9 height 9
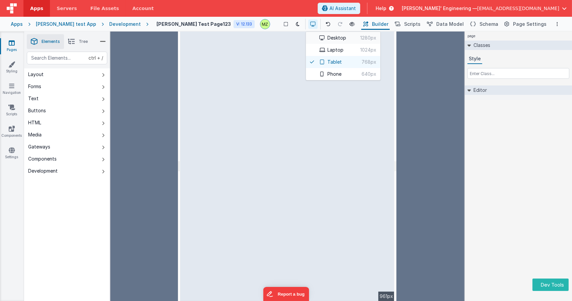
click at [311, 41] on button "Desktop 1280px" at bounding box center [343, 38] width 74 height 12
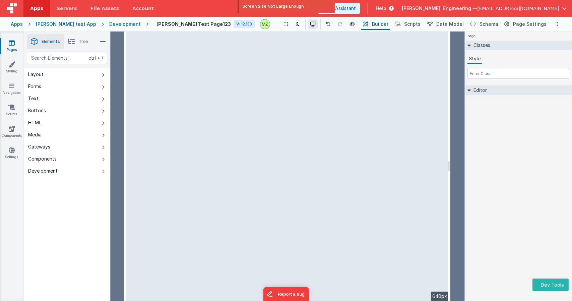
click at [310, 25] on icon at bounding box center [312, 24] width 5 height 5
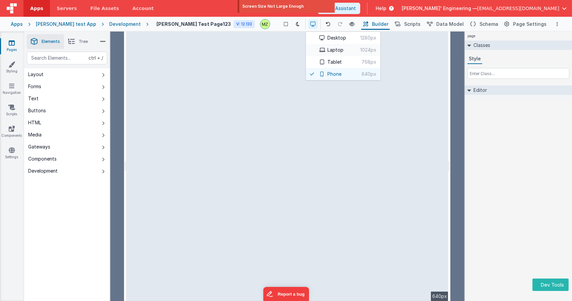
click at [306, 52] on button "Laptop 1024px" at bounding box center [343, 50] width 74 height 12
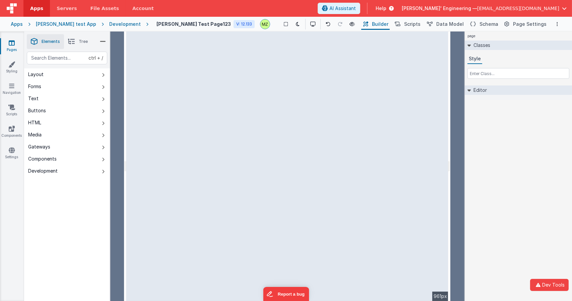
click at [118, 63] on div at bounding box center [118, 165] width 14 height 269
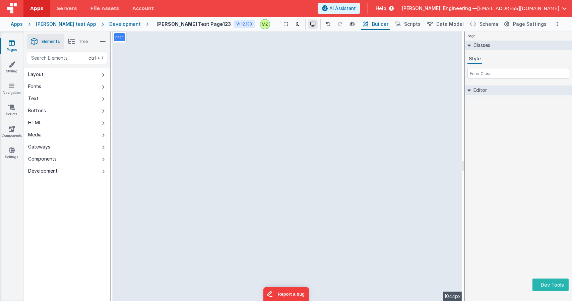
click at [310, 24] on icon at bounding box center [312, 24] width 5 height 5
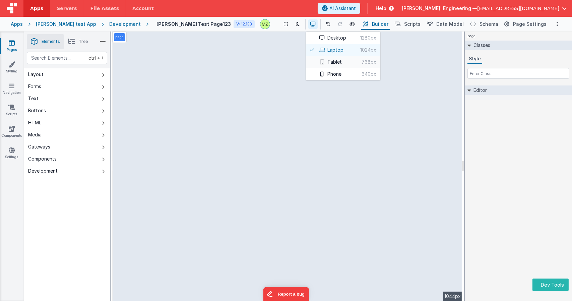
click at [309, 59] on button "Tablet 768px" at bounding box center [343, 62] width 74 height 12
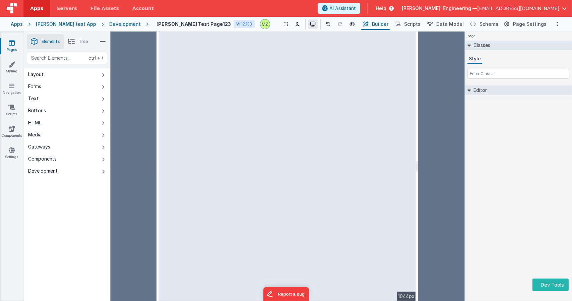
click at [310, 22] on icon at bounding box center [312, 24] width 5 height 5
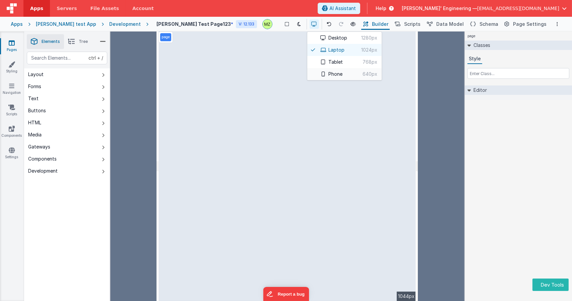
click at [310, 74] on button "Phone 640px" at bounding box center [344, 74] width 74 height 12
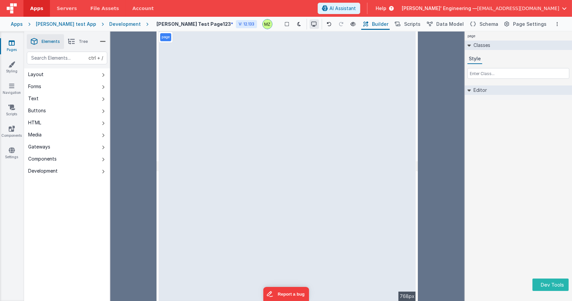
click at [312, 22] on icon at bounding box center [314, 24] width 5 height 5
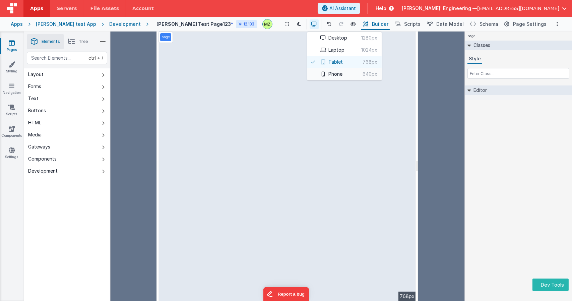
click at [307, 71] on button "Phone 640px" at bounding box center [344, 74] width 74 height 12
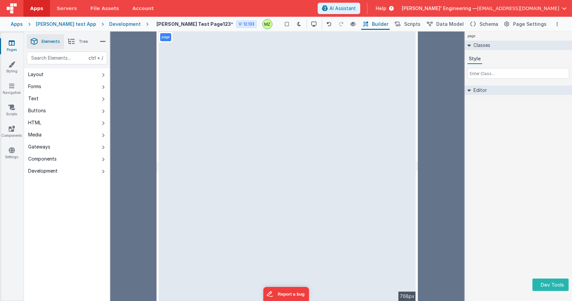
click at [296, 29] on div "Show Group Outlines Toggle Dark Mode Preview Page ctrl + b" at bounding box center [319, 24] width 82 height 11
click at [312, 23] on icon at bounding box center [314, 24] width 5 height 5
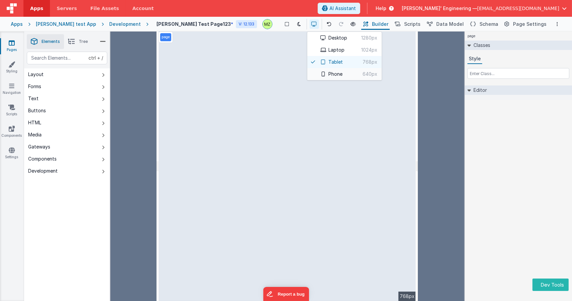
click at [321, 74] on icon at bounding box center [323, 74] width 5 height 5
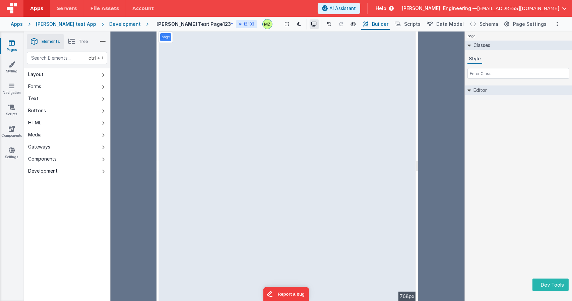
click at [312, 25] on icon at bounding box center [314, 24] width 5 height 5
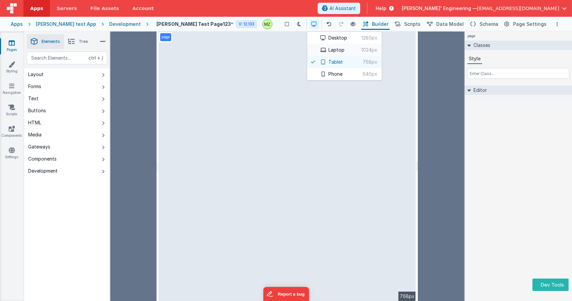
click at [321, 50] on icon at bounding box center [323, 50] width 5 height 5
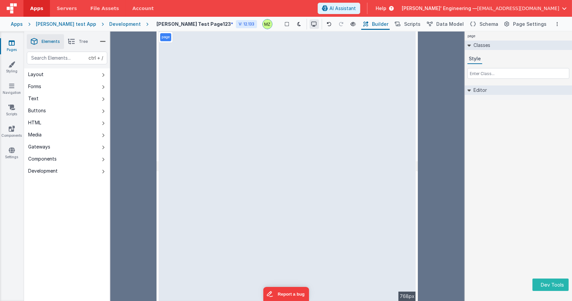
click at [312, 23] on icon at bounding box center [314, 24] width 5 height 5
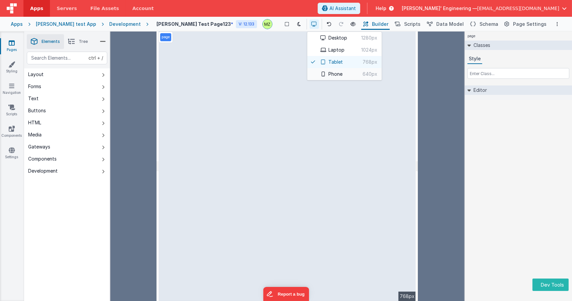
click at [314, 75] on button "Phone 640px" at bounding box center [344, 74] width 74 height 12
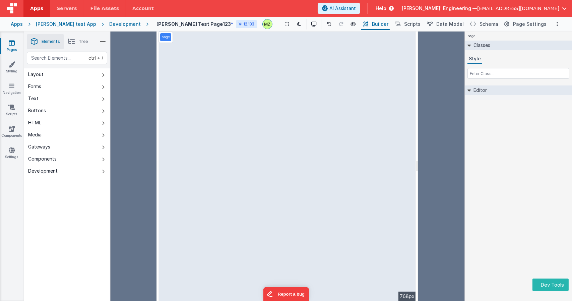
click at [540, 174] on div "page Classes Style Editor DEV: Focus DEV: builderToggleConditionalCSS DEV: Remo…" at bounding box center [518, 165] width 107 height 269
click at [310, 20] on button at bounding box center [314, 23] width 9 height 9
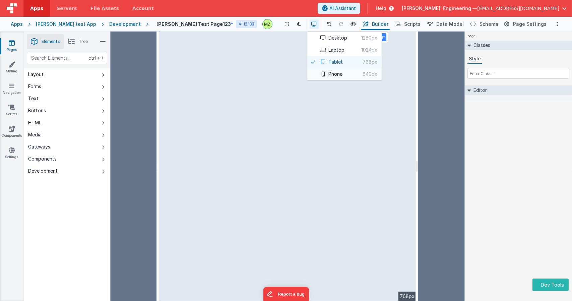
click at [309, 76] on button "Phone 640px" at bounding box center [344, 74] width 74 height 12
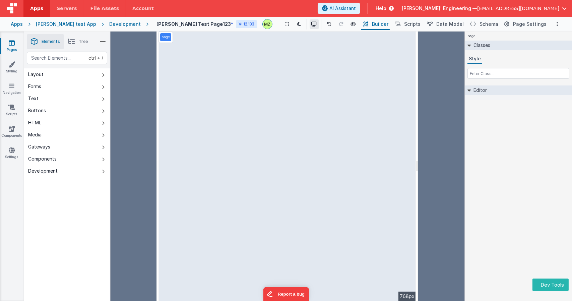
click at [312, 24] on icon at bounding box center [314, 24] width 5 height 5
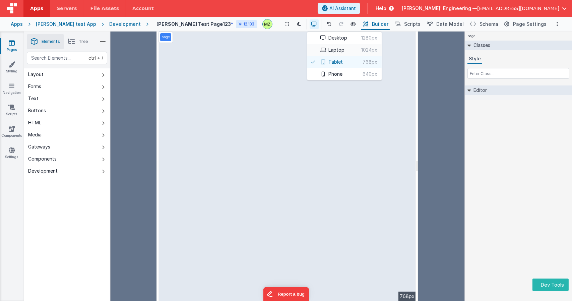
click at [307, 53] on button "Laptop 1024px" at bounding box center [344, 50] width 74 height 12
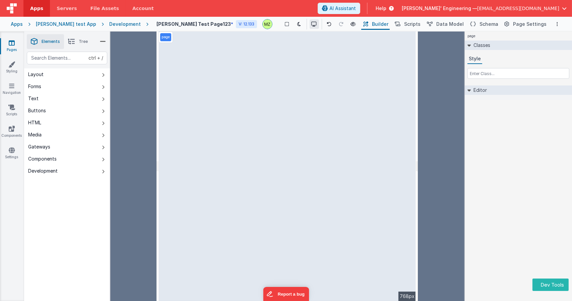
click at [310, 25] on button at bounding box center [314, 23] width 9 height 9
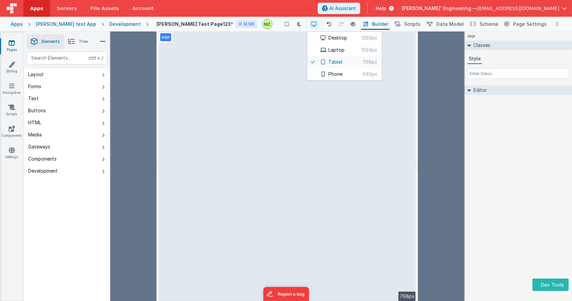
click at [321, 60] on icon at bounding box center [323, 62] width 5 height 5
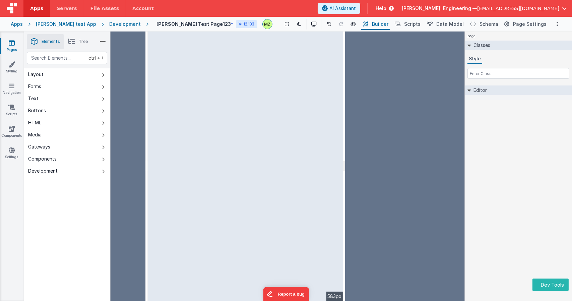
drag, startPoint x: 418, startPoint y: 123, endPoint x: 306, endPoint y: 97, distance: 114.3
click at [306, 97] on html "Dev Tools Apps Servers File Assets Account Some FUTURE Slot AI Assistant Help D…" at bounding box center [286, 150] width 572 height 301
click at [435, 138] on div at bounding box center [404, 165] width 119 height 269
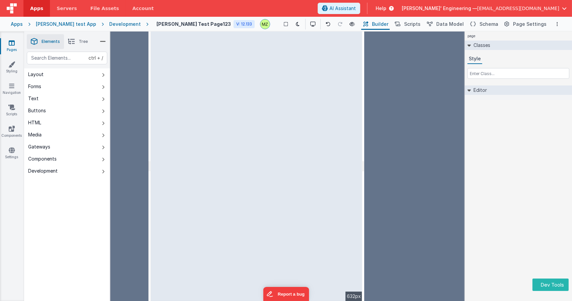
drag, startPoint x: 343, startPoint y: 149, endPoint x: 364, endPoint y: 152, distance: 21.0
click at [364, 152] on html "Dev Tools Apps Servers File Assets Account Some FUTURE Slot AI Assistant Help D…" at bounding box center [286, 150] width 572 height 301
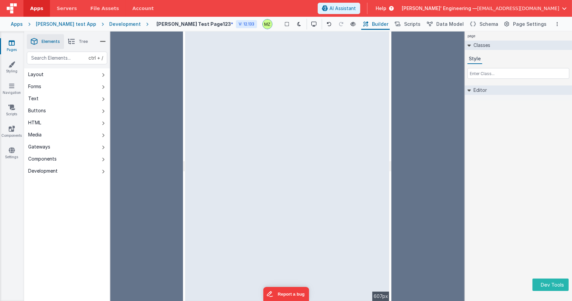
drag, startPoint x: 463, startPoint y: 166, endPoint x: 392, endPoint y: 160, distance: 71.0
click at [392, 160] on html "Dev Tools Apps Servers File Assets Account Some FUTURE Slot AI Assistant Help D…" at bounding box center [286, 150] width 572 height 301
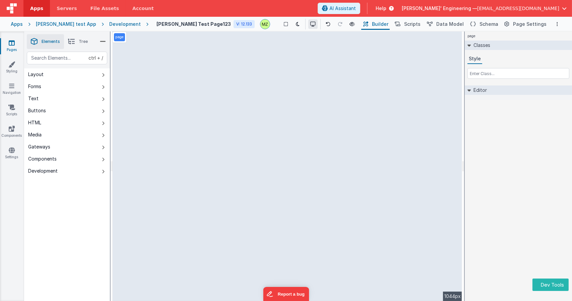
click at [310, 23] on icon at bounding box center [312, 24] width 5 height 5
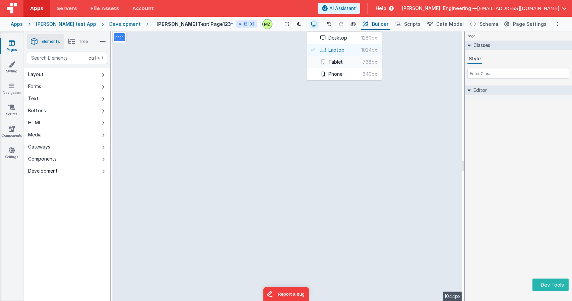
click at [321, 63] on icon at bounding box center [323, 62] width 5 height 5
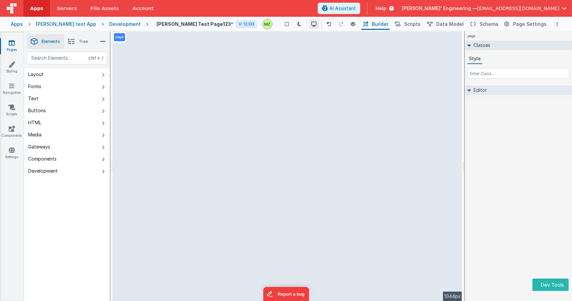
click at [312, 25] on icon at bounding box center [314, 24] width 5 height 5
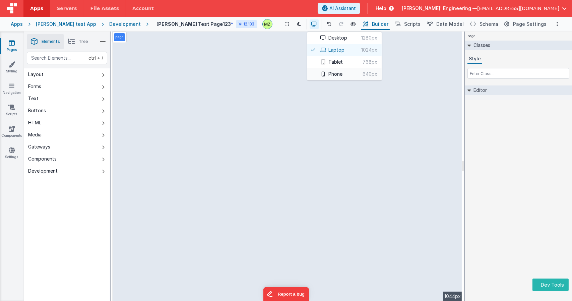
click at [308, 78] on button "Phone 640px" at bounding box center [344, 74] width 74 height 12
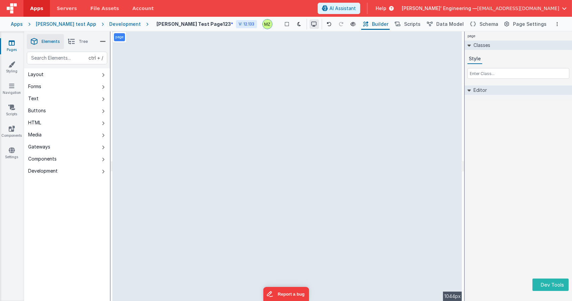
click at [310, 21] on button at bounding box center [314, 23] width 9 height 9
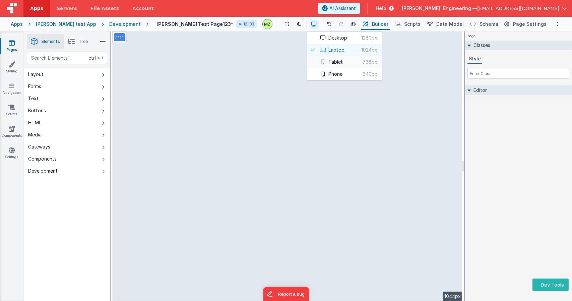
click at [308, 63] on button "Tablet 768px" at bounding box center [344, 62] width 74 height 12
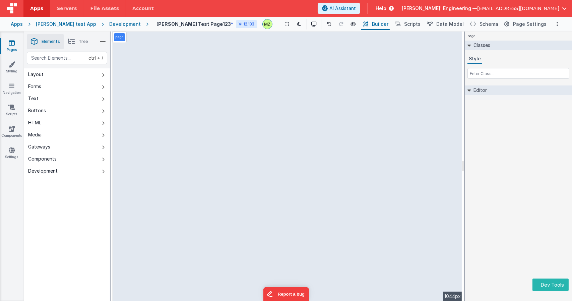
click at [535, 195] on div "page Classes Style Editor DEV: Focus DEV: builderToggleConditionalCSS DEV: Remo…" at bounding box center [518, 165] width 107 height 269
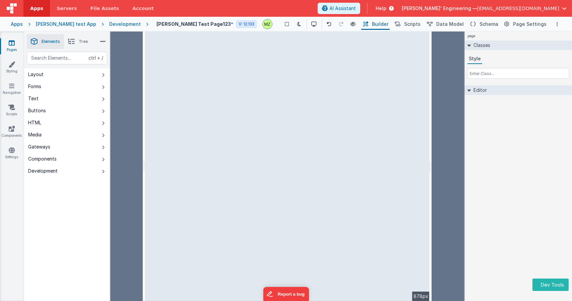
drag, startPoint x: 462, startPoint y: 145, endPoint x: 427, endPoint y: 135, distance: 37.2
click at [427, 135] on html "Dev Tools Apps Servers File Assets Account Some FUTURE Slot AI Assistant Help D…" at bounding box center [286, 150] width 572 height 301
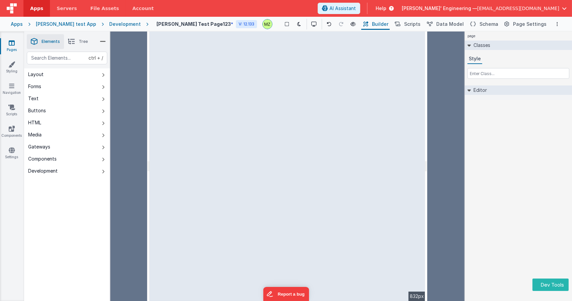
click at [427, 135] on html "Dev Tools Apps Servers File Assets Account Some FUTURE Slot AI Assistant Help D…" at bounding box center [286, 150] width 572 height 301
click at [310, 23] on icon at bounding box center [312, 24] width 5 height 5
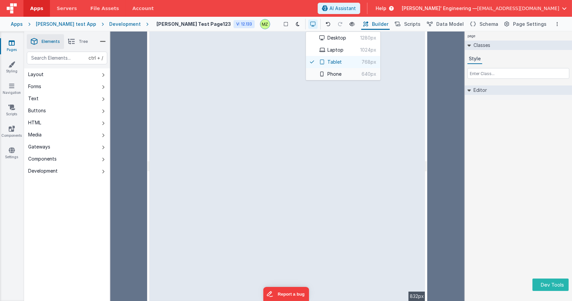
click at [308, 74] on button "Phone 640px" at bounding box center [343, 74] width 74 height 12
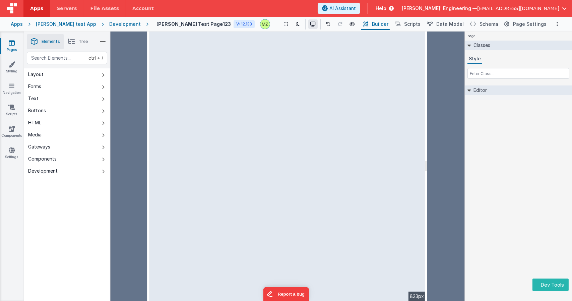
click at [310, 25] on icon at bounding box center [312, 24] width 5 height 5
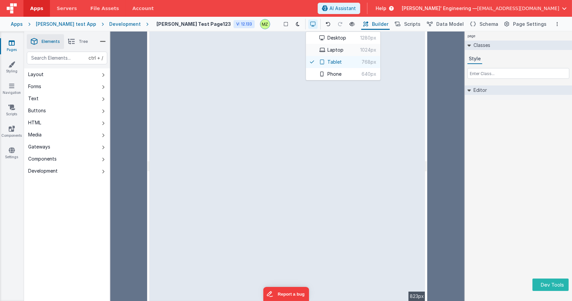
click at [306, 52] on button "Laptop 1024px" at bounding box center [343, 50] width 74 height 12
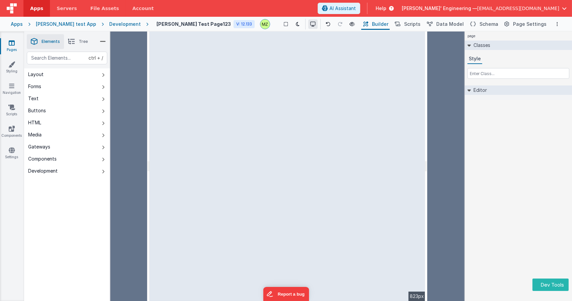
click at [310, 25] on icon at bounding box center [312, 24] width 5 height 5
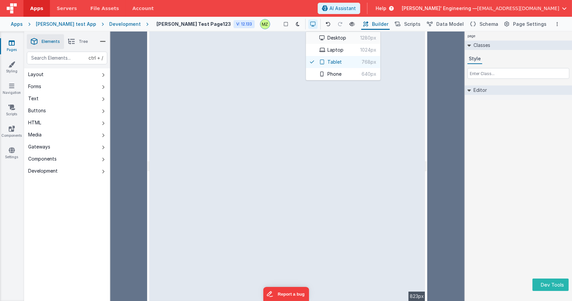
click at [306, 37] on button "Desktop 1280px" at bounding box center [343, 38] width 74 height 12
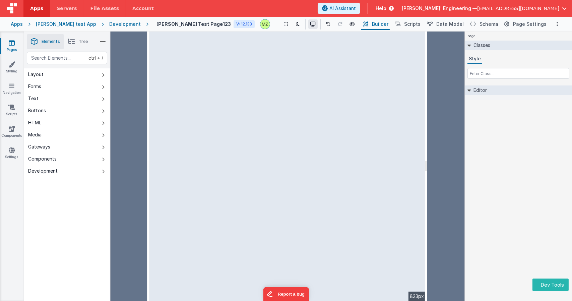
click at [308, 26] on button at bounding box center [312, 23] width 9 height 9
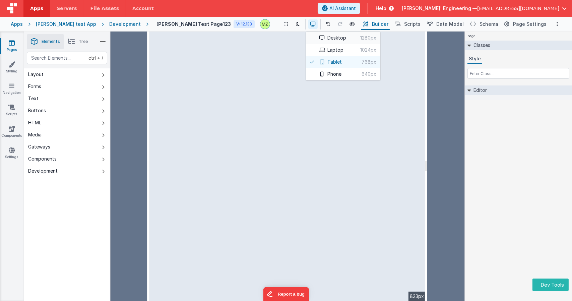
click at [319, 40] on icon at bounding box center [321, 38] width 5 height 5
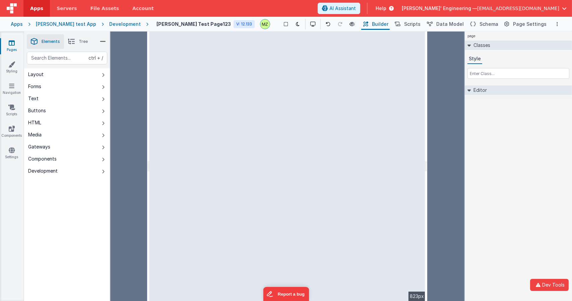
click at [125, 70] on div at bounding box center [129, 165] width 37 height 269
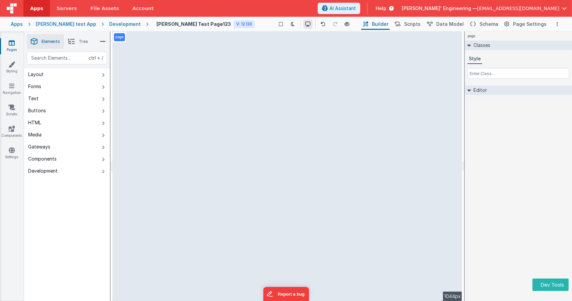
click at [303, 25] on button at bounding box center [307, 23] width 9 height 9
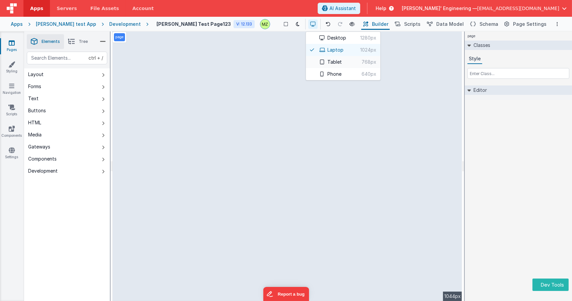
click at [319, 62] on icon at bounding box center [321, 62] width 5 height 5
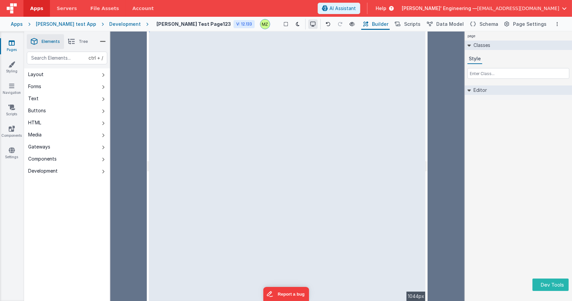
click at [308, 24] on button at bounding box center [312, 23] width 9 height 9
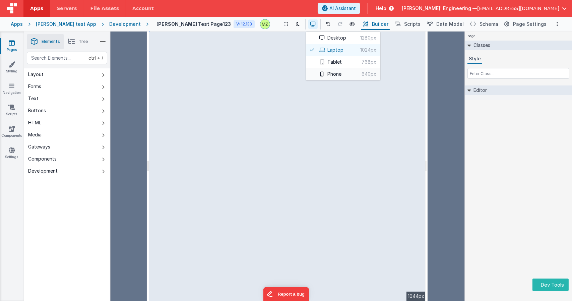
click at [319, 76] on icon at bounding box center [321, 74] width 5 height 5
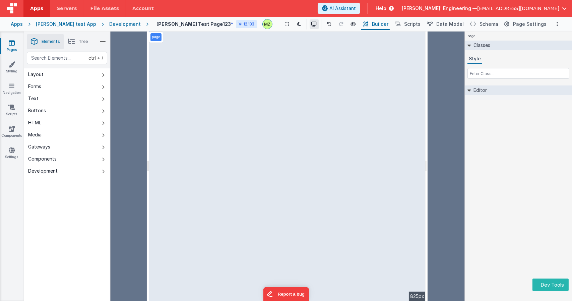
click at [312, 24] on icon at bounding box center [314, 24] width 5 height 5
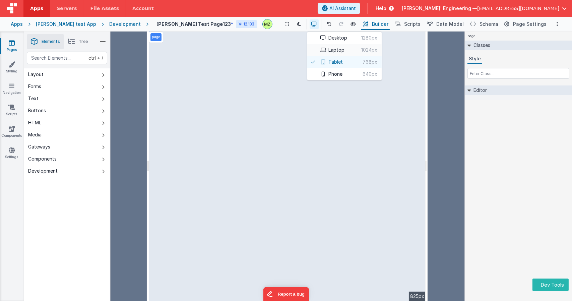
click at [309, 53] on button "Laptop 1024px" at bounding box center [344, 50] width 74 height 12
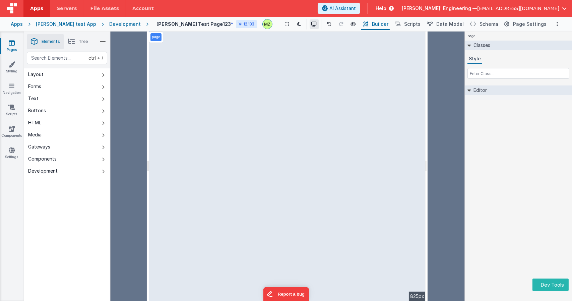
click at [310, 26] on button at bounding box center [314, 23] width 9 height 9
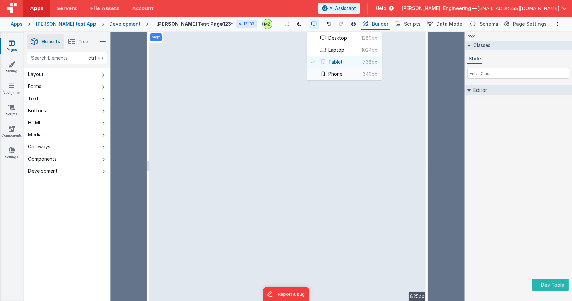
click at [309, 76] on button "Phone 640px" at bounding box center [344, 74] width 74 height 12
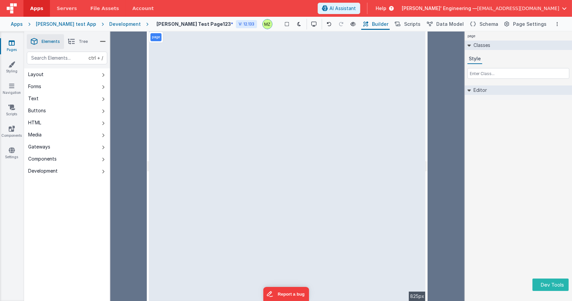
click at [493, 177] on div "page Classes Style Editor DEV: Focus DEV: builderToggleConditionalCSS DEV: Remo…" at bounding box center [518, 165] width 107 height 269
drag, startPoint x: 147, startPoint y: 144, endPoint x: 123, endPoint y: 145, distance: 24.2
click at [123, 145] on html "Dev Tools Apps Servers File Assets Account Some FUTURE Slot AI Assistant Help D…" at bounding box center [286, 150] width 572 height 301
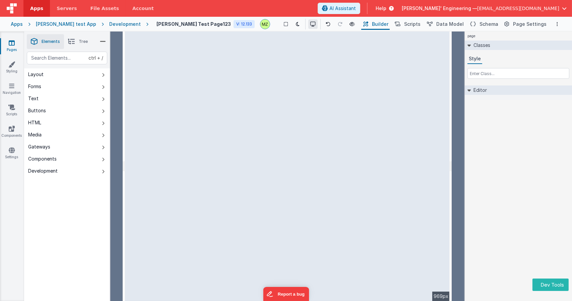
click at [310, 22] on icon at bounding box center [312, 24] width 5 height 5
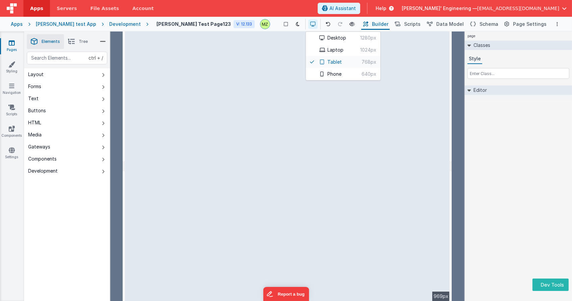
click at [313, 62] on button "Tablet 768px" at bounding box center [343, 62] width 74 height 12
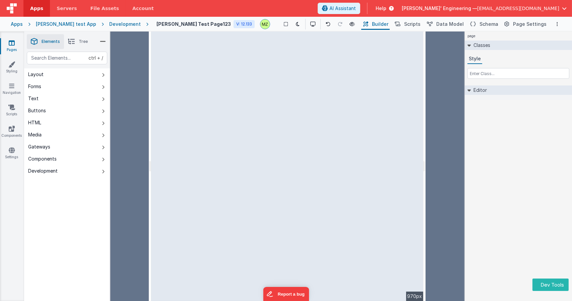
click at [280, 112] on div "--> 970px" at bounding box center [287, 165] width 272 height 269
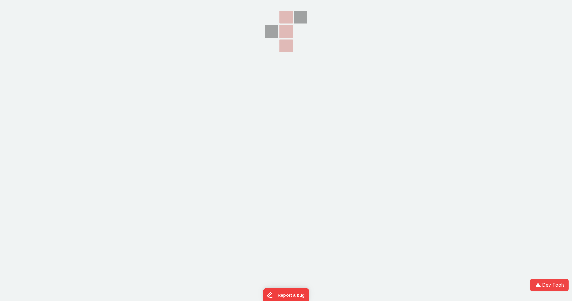
click at [326, 116] on section at bounding box center [286, 75] width 572 height 150
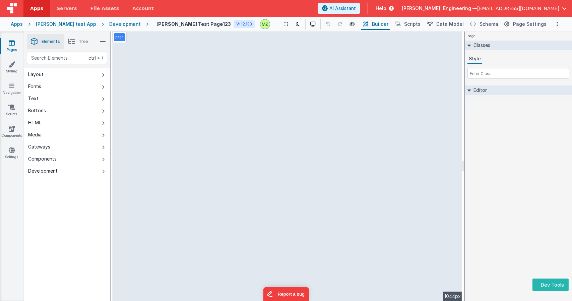
click at [306, 24] on div at bounding box center [312, 23] width 12 height 9
click at [310, 26] on icon at bounding box center [312, 24] width 5 height 5
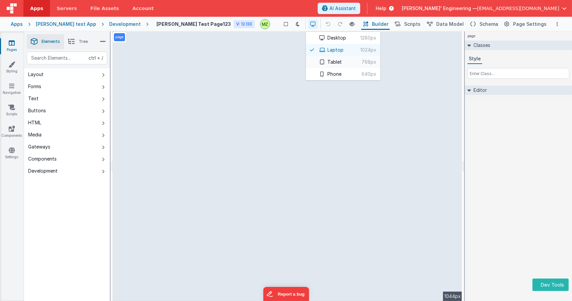
click at [306, 57] on button "Tablet 768px" at bounding box center [343, 62] width 74 height 12
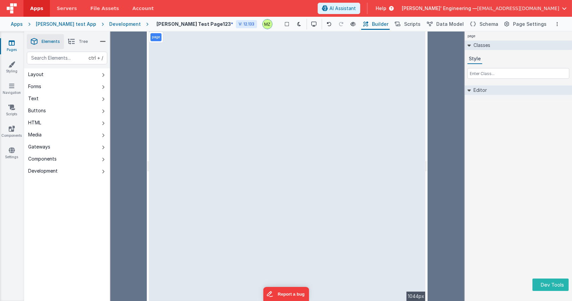
click at [147, 104] on html "Dev Tools Apps Servers File Assets Account Some FUTURE Slot AI Assistant Help D…" at bounding box center [286, 150] width 572 height 301
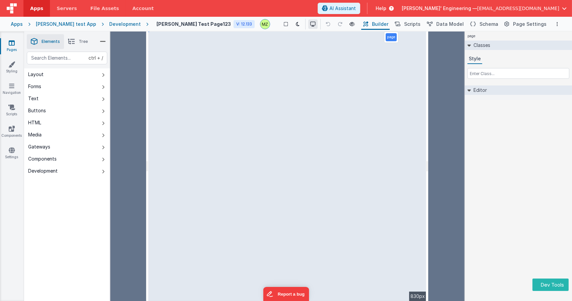
click at [308, 21] on button at bounding box center [312, 23] width 9 height 9
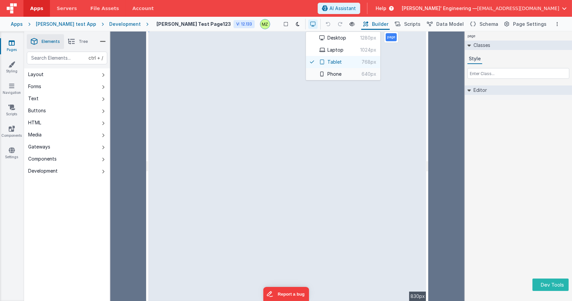
click at [319, 73] on icon at bounding box center [321, 74] width 5 height 5
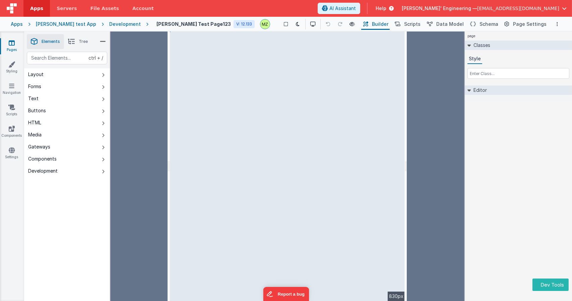
click at [131, 67] on div at bounding box center [139, 165] width 57 height 269
click at [310, 25] on icon at bounding box center [312, 24] width 5 height 5
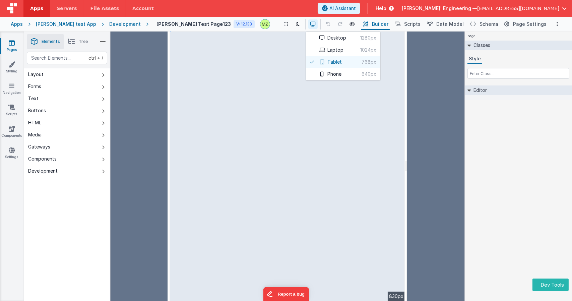
click at [406, 163] on div at bounding box center [286, 150] width 572 height 301
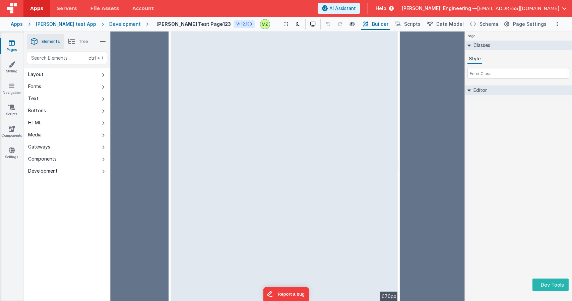
click at [406, 164] on html "Dev Tools Apps Servers File Assets Account Some FUTURE Slot AI Assistant Help D…" at bounding box center [286, 150] width 572 height 301
click at [308, 27] on button at bounding box center [312, 23] width 9 height 9
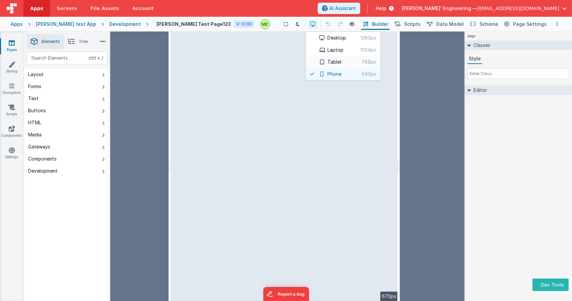
click at [342, 63] on span "768px" at bounding box center [359, 62] width 35 height 7
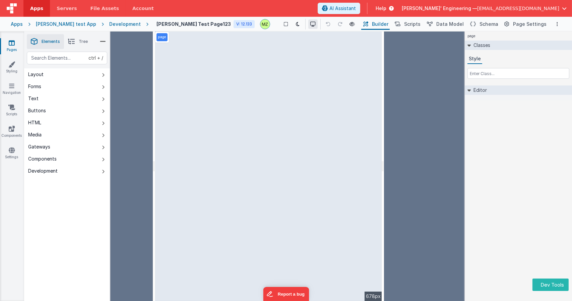
click at [310, 24] on icon at bounding box center [312, 24] width 5 height 5
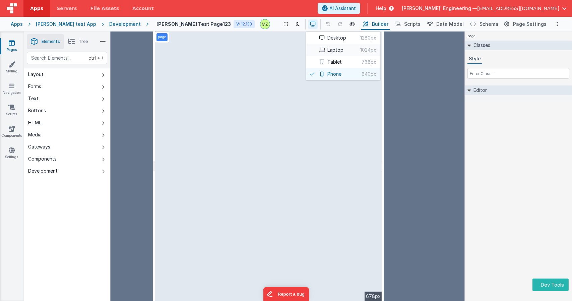
click at [319, 48] on icon at bounding box center [321, 50] width 5 height 5
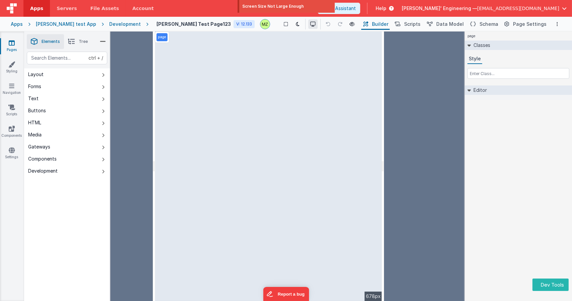
click at [308, 28] on button at bounding box center [312, 23] width 9 height 9
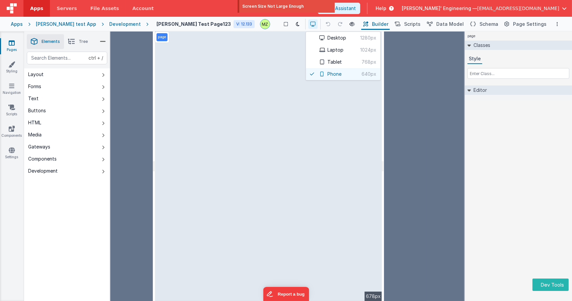
click at [390, 115] on div at bounding box center [286, 150] width 572 height 301
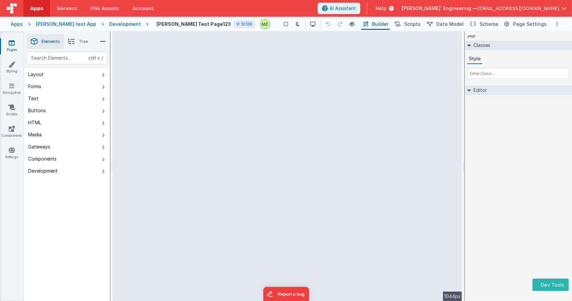
drag, startPoint x: 383, startPoint y: 128, endPoint x: 472, endPoint y: 152, distance: 92.2
click at [472, 152] on html "Dev Tools Apps Servers File Assets Account Some FUTURE Slot AI Assistant Help […" at bounding box center [286, 150] width 572 height 301
click at [310, 24] on icon at bounding box center [312, 24] width 5 height 5
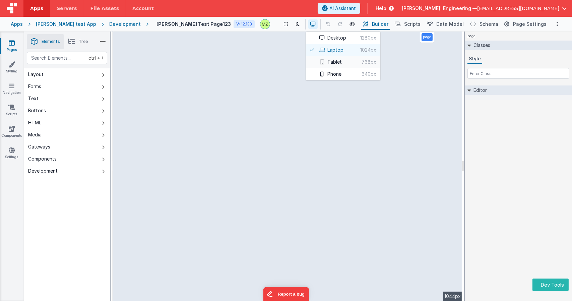
click at [309, 61] on button "Tablet 768px" at bounding box center [343, 62] width 74 height 12
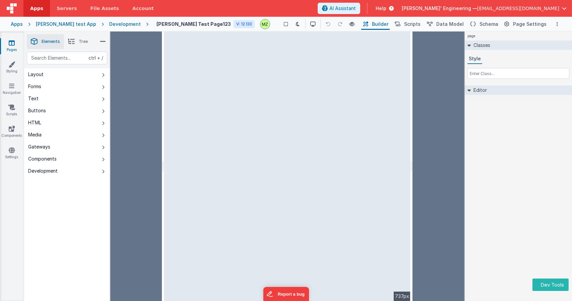
drag, startPoint x: 426, startPoint y: 131, endPoint x: 412, endPoint y: 142, distance: 17.9
click at [412, 142] on html "Dev Tools Apps Servers File Assets Account Some FUTURE Slot AI Assistant Help […" at bounding box center [286, 150] width 572 height 301
click at [310, 25] on icon at bounding box center [312, 24] width 5 height 5
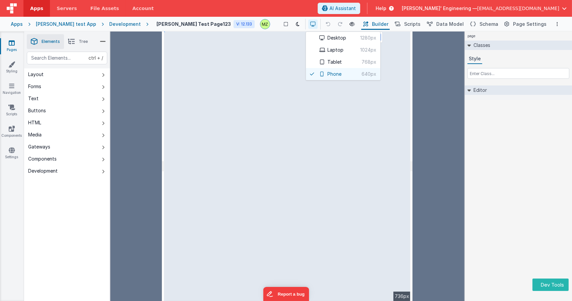
click at [411, 175] on div at bounding box center [286, 150] width 572 height 301
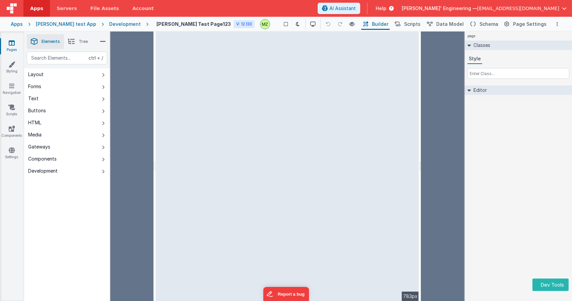
drag, startPoint x: 410, startPoint y: 172, endPoint x: 424, endPoint y: 174, distance: 13.6
click at [424, 174] on html "Dev Tools Apps Servers File Assets Account Some FUTURE Slot AI Assistant Help D…" at bounding box center [286, 150] width 572 height 301
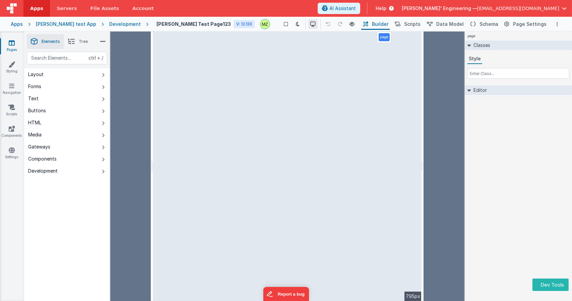
click at [310, 26] on icon at bounding box center [312, 24] width 5 height 5
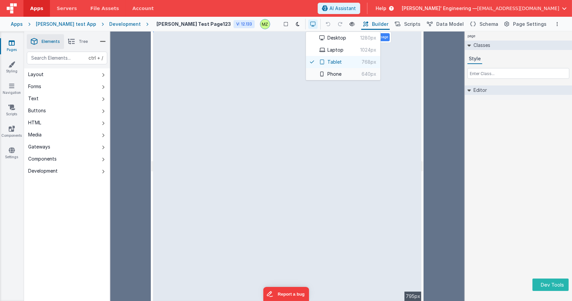
click at [341, 73] on span "640px" at bounding box center [358, 74] width 35 height 7
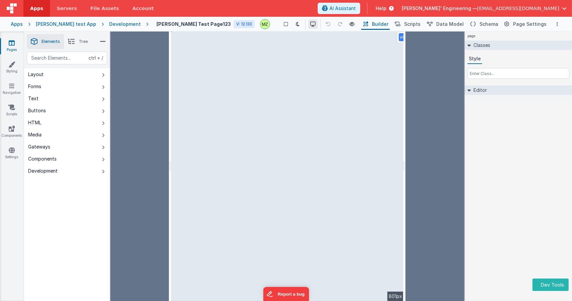
click at [310, 25] on icon at bounding box center [312, 24] width 5 height 5
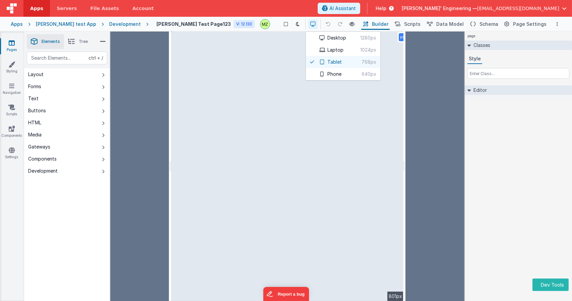
click at [295, 25] on div at bounding box center [286, 150] width 572 height 301
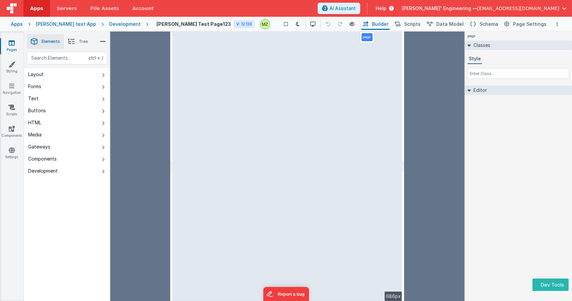
click at [404, 174] on html "Dev Tools Apps Servers File Assets Account Some FUTURE Slot AI Assistant Help D…" at bounding box center [286, 150] width 572 height 301
click at [308, 28] on button at bounding box center [312, 23] width 9 height 9
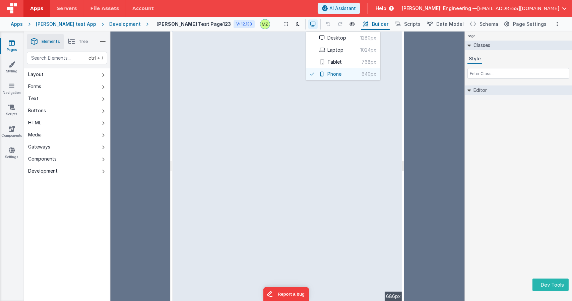
click at [504, 144] on div "page Classes Style Editor DEV: Focus DEV: builderToggleConditionalCSS DEV: Remo…" at bounding box center [518, 165] width 107 height 269
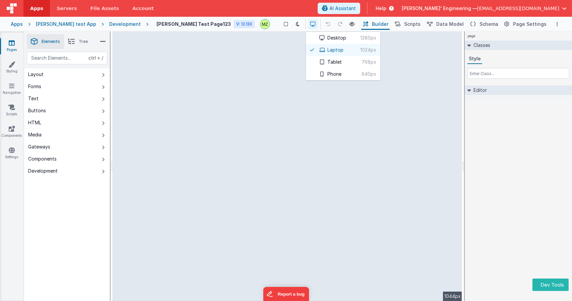
drag, startPoint x: 171, startPoint y: 142, endPoint x: 105, endPoint y: 142, distance: 65.7
click at [105, 142] on html "Dev Tools Apps Servers File Assets Account Some FUTURE Slot AI Assistant Help D…" at bounding box center [286, 150] width 572 height 301
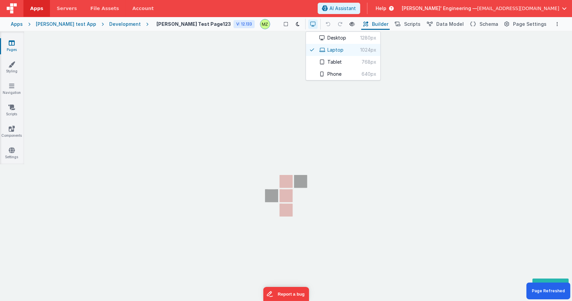
click at [173, 66] on section "Pages Styling Navigation Scripts Components Settings" at bounding box center [286, 172] width 572 height 283
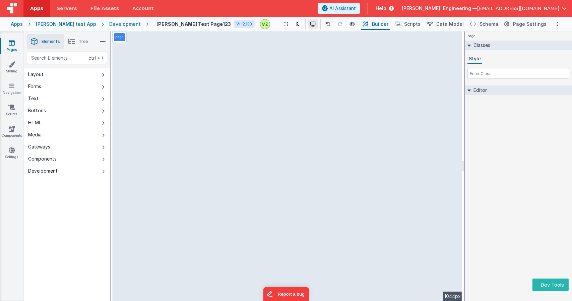
click at [310, 25] on icon at bounding box center [312, 24] width 5 height 5
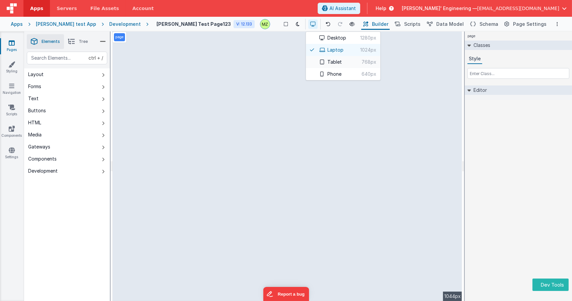
click at [306, 65] on button "Tablet 768px" at bounding box center [343, 62] width 74 height 12
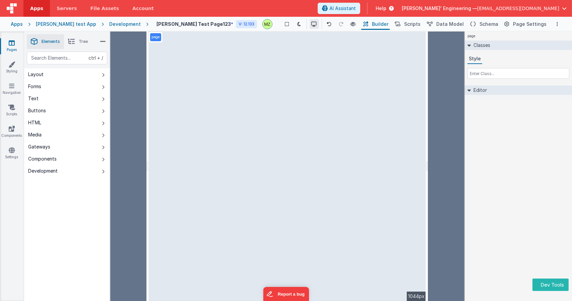
click at [312, 26] on icon at bounding box center [314, 24] width 5 height 5
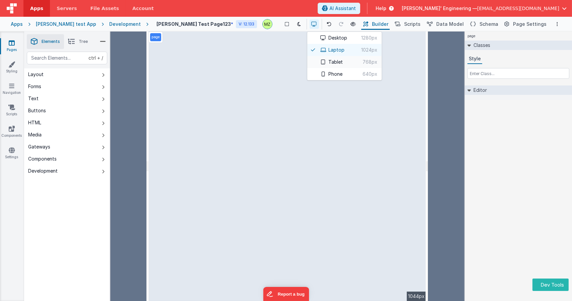
click at [307, 59] on button "Tablet 768px" at bounding box center [344, 62] width 74 height 12
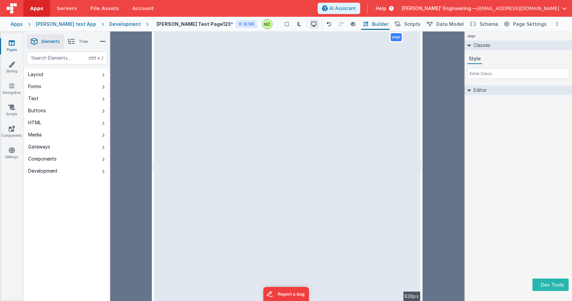
click at [312, 25] on icon at bounding box center [314, 24] width 5 height 5
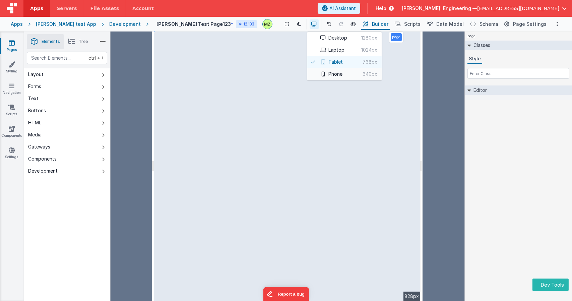
click at [321, 74] on icon at bounding box center [323, 74] width 5 height 5
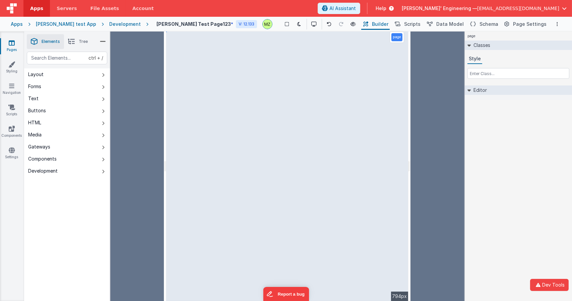
click at [154, 106] on div at bounding box center [138, 165] width 54 height 269
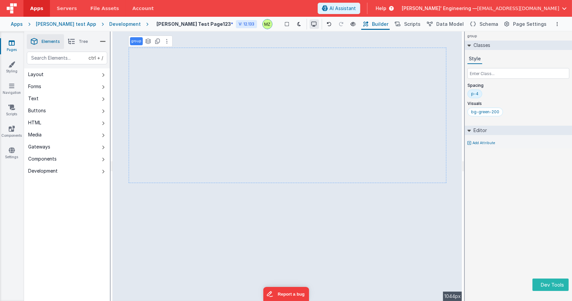
click at [310, 23] on button at bounding box center [314, 23] width 9 height 9
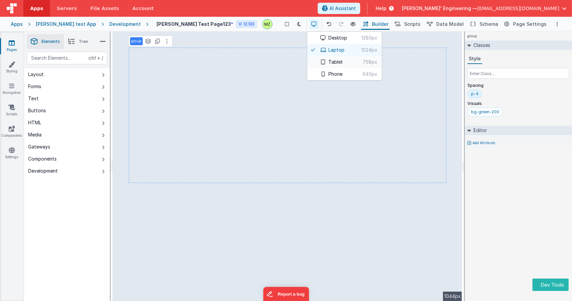
click at [309, 65] on button "Tablet 768px" at bounding box center [344, 62] width 74 height 12
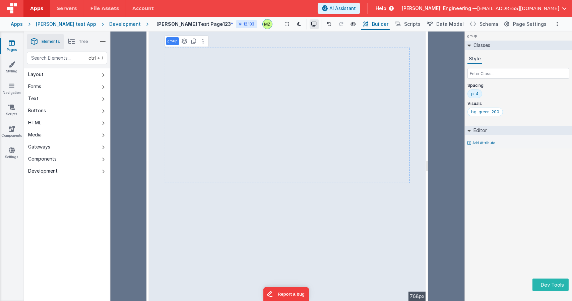
click at [312, 23] on icon at bounding box center [314, 24] width 5 height 5
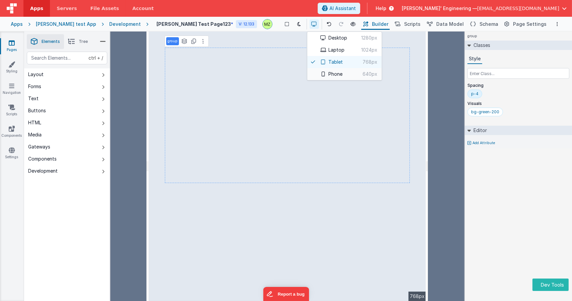
click at [311, 71] on button "Phone 640px" at bounding box center [344, 74] width 74 height 12
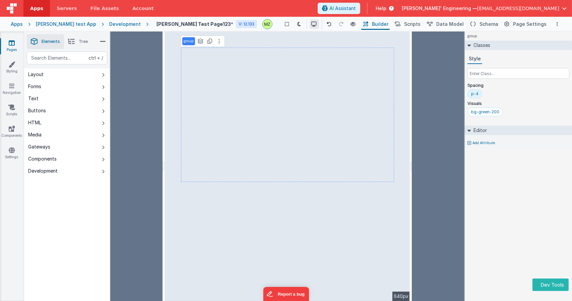
click at [312, 25] on icon at bounding box center [314, 24] width 5 height 5
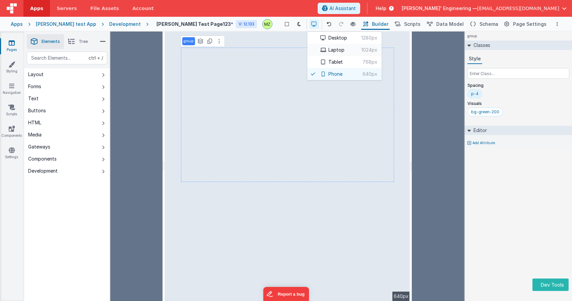
click at [309, 51] on button "Laptop 1024px" at bounding box center [344, 50] width 74 height 12
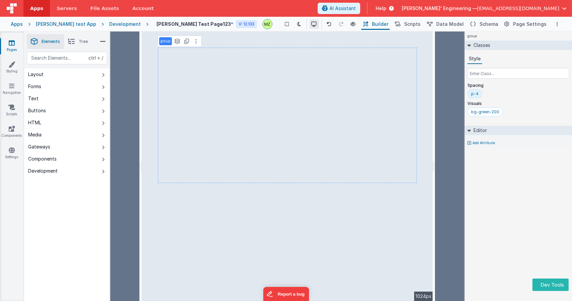
click at [312, 23] on icon at bounding box center [314, 24] width 5 height 5
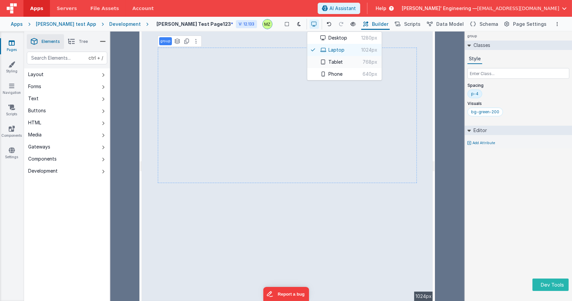
click at [314, 63] on button "Tablet 768px" at bounding box center [344, 62] width 74 height 12
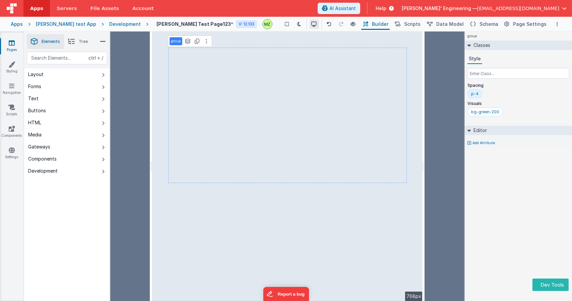
click at [310, 28] on button at bounding box center [314, 23] width 9 height 9
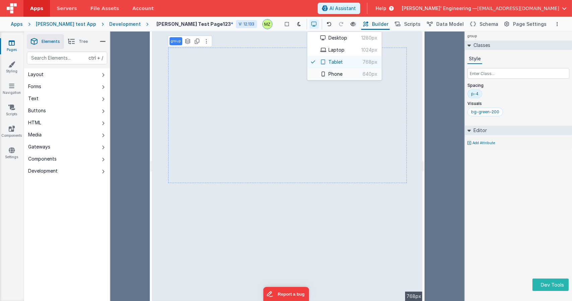
click at [308, 72] on button "Phone 640px" at bounding box center [344, 74] width 74 height 12
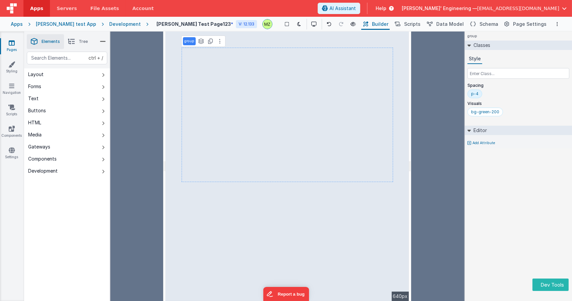
click at [411, 154] on div at bounding box center [437, 165] width 53 height 269
click at [411, 157] on html "Dev Tools Apps Servers File Assets Account Some FUTURE Slot AI Assistant Help […" at bounding box center [286, 150] width 572 height 301
click at [133, 59] on div at bounding box center [137, 165] width 53 height 269
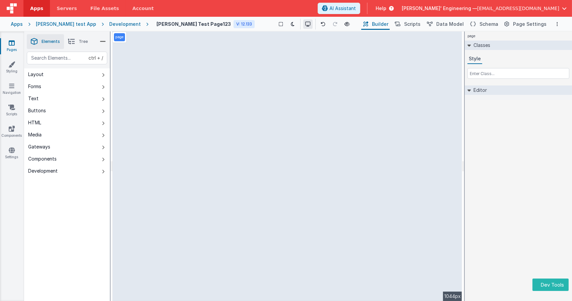
click at [305, 22] on icon at bounding box center [307, 24] width 5 height 5
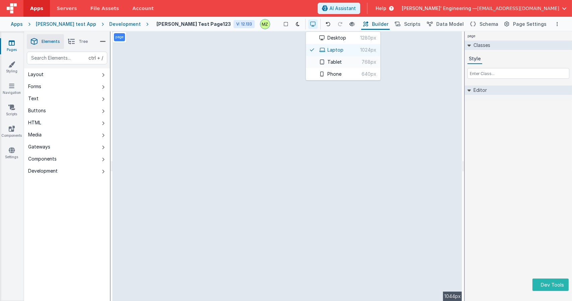
click at [319, 62] on icon at bounding box center [321, 62] width 5 height 5
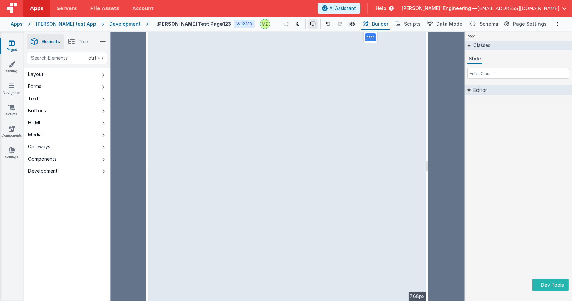
click at [308, 24] on button at bounding box center [312, 23] width 9 height 9
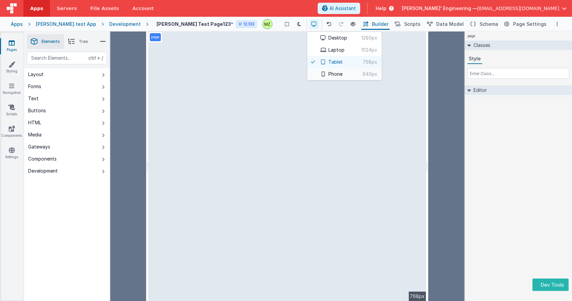
click at [308, 72] on button "Phone 640px" at bounding box center [344, 74] width 74 height 12
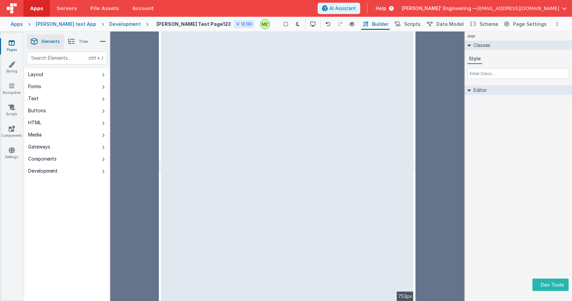
click at [415, 150] on html "Dev Tools Apps Servers File Assets Account Some FUTURE Slot AI Assistant Help […" at bounding box center [286, 150] width 572 height 301
click at [299, 29] on div "Show Group Outlines Toggle Dark Mode Preview Page ctrl + b" at bounding box center [317, 24] width 84 height 11
click at [308, 26] on button at bounding box center [312, 23] width 9 height 9
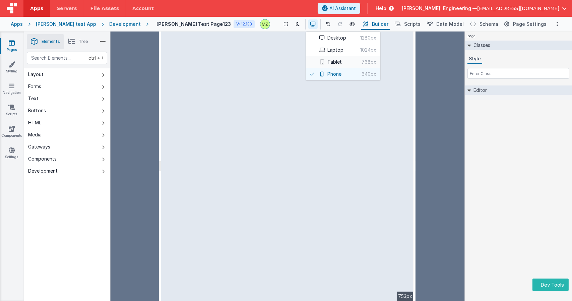
click at [310, 60] on button "Tablet 768px" at bounding box center [343, 62] width 74 height 12
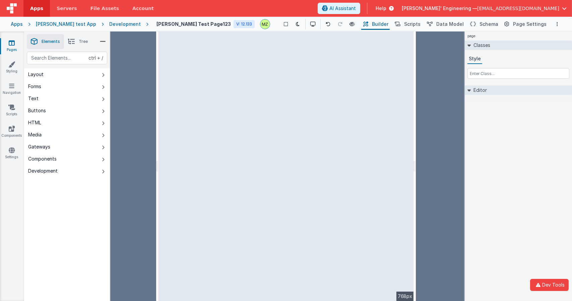
click at [422, 85] on div at bounding box center [439, 165] width 46 height 269
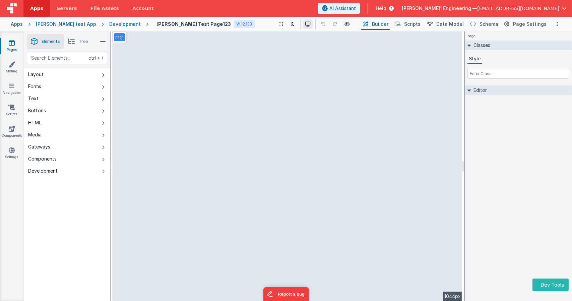
click at [303, 26] on button at bounding box center [307, 23] width 9 height 9
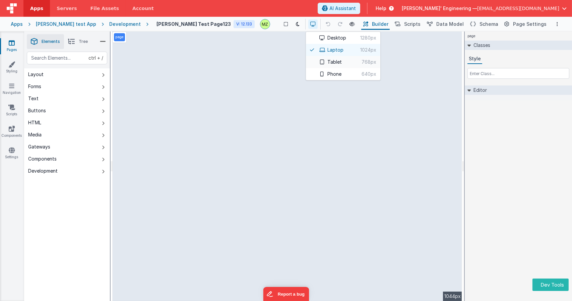
click at [319, 61] on icon at bounding box center [321, 62] width 5 height 5
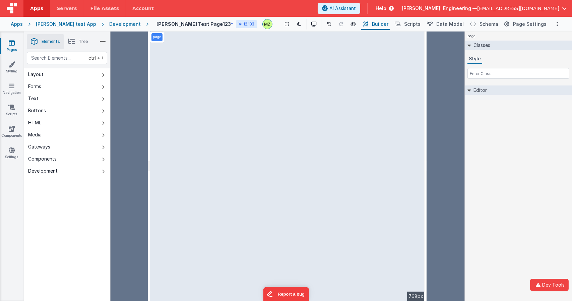
click at [509, 213] on div "page Classes Style Editor DEV: Focus DEV: builderToggleConditionalCSS DEV: Remo…" at bounding box center [518, 165] width 107 height 269
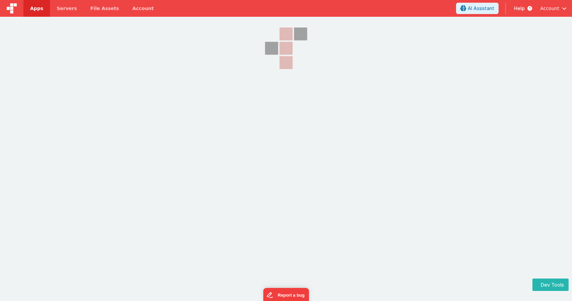
click at [318, 0] on header "Apps Servers File Assets Account Some FUTURE Slot AI Assistant Help Account" at bounding box center [286, 8] width 572 height 17
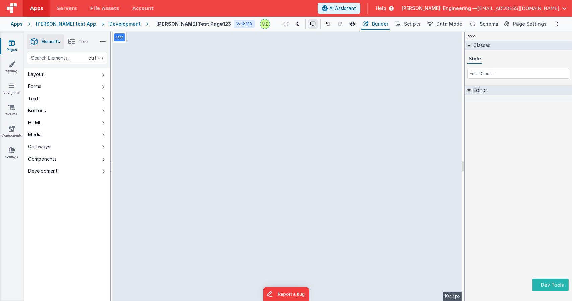
click at [310, 25] on icon at bounding box center [312, 24] width 5 height 5
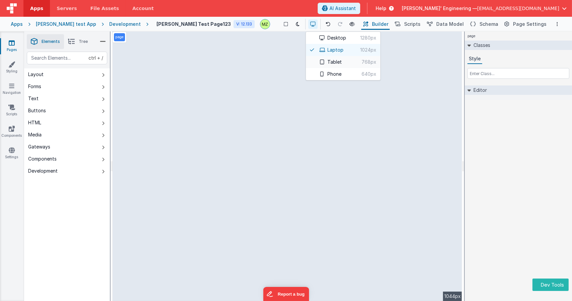
click at [311, 61] on button "Tablet 768px" at bounding box center [343, 62] width 74 height 12
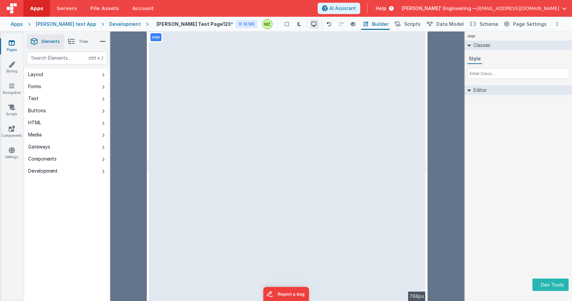
click at [312, 26] on icon at bounding box center [314, 24] width 5 height 5
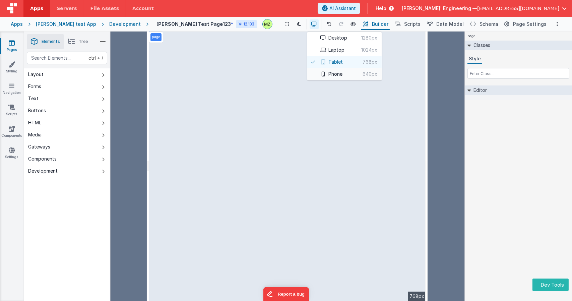
click at [312, 73] on button "Phone 640px" at bounding box center [344, 74] width 74 height 12
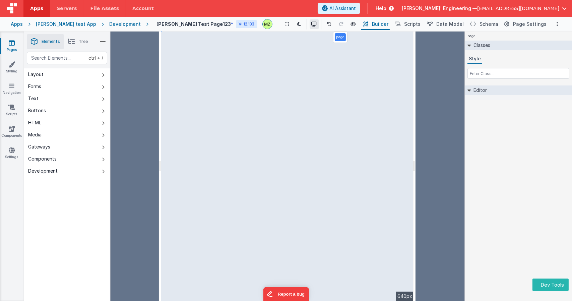
click at [310, 27] on button at bounding box center [314, 23] width 9 height 9
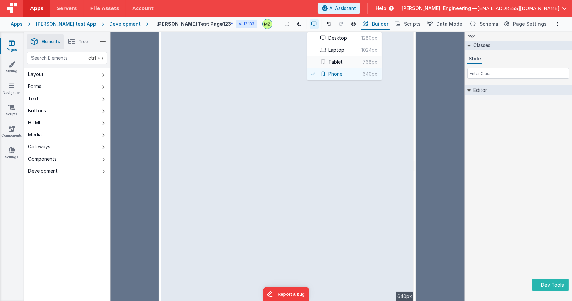
click at [310, 60] on button "Tablet 768px" at bounding box center [344, 62] width 74 height 12
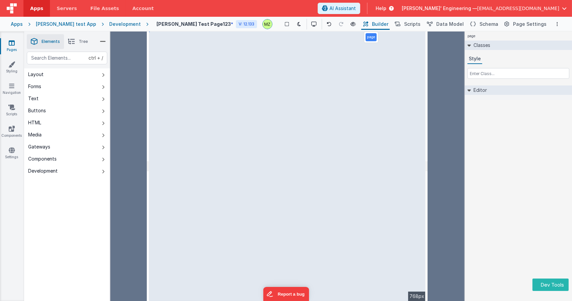
click at [527, 199] on div "page Classes Style Editor DEV: Focus DEV: builderToggleConditionalCSS DEV: Remo…" at bounding box center [518, 165] width 107 height 269
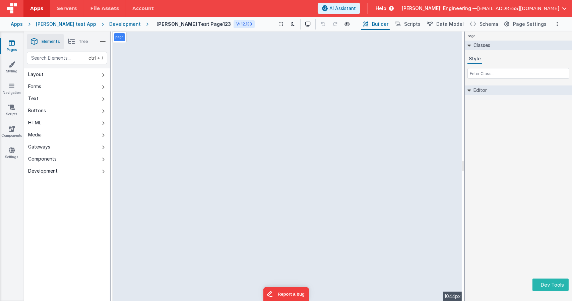
click at [73, 230] on div "ctrl + / Layout Forms Text Buttons HTML Media Gateways Components Development P…" at bounding box center [67, 192] width 86 height 281
click at [310, 25] on icon at bounding box center [312, 24] width 5 height 5
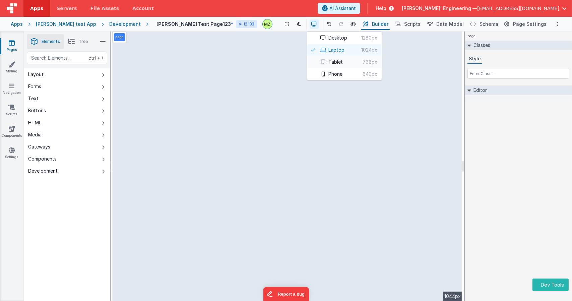
click at [317, 62] on button "Tablet 768px" at bounding box center [344, 62] width 74 height 12
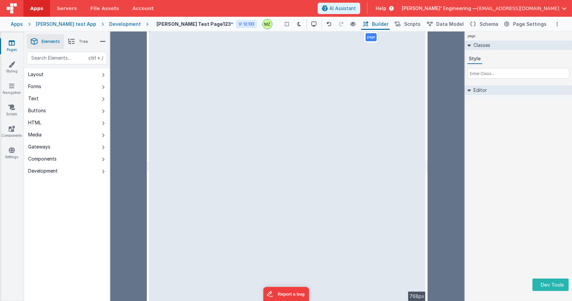
click at [518, 172] on div "page Classes Style Editor DEV: Focus DEV: builderToggleConditionalCSS DEV: Remo…" at bounding box center [518, 165] width 107 height 269
click at [138, 68] on div at bounding box center [129, 165] width 37 height 269
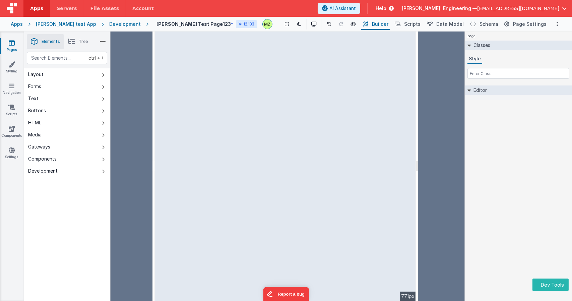
drag, startPoint x: 288, startPoint y: 146, endPoint x: 385, endPoint y: 177, distance: 101.8
click at [385, 177] on html "Dev Tools Apps Servers File Assets Account Some FUTURE Slot AI Assistant Help D…" at bounding box center [286, 150] width 572 height 301
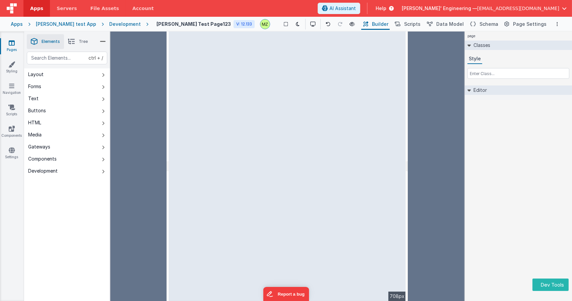
drag, startPoint x: 385, startPoint y: 172, endPoint x: 407, endPoint y: 162, distance: 23.5
click at [407, 162] on html "Dev Tools Apps Servers File Assets Account Some FUTURE Slot AI Assistant Help D…" at bounding box center [286, 150] width 572 height 301
click at [310, 26] on icon at bounding box center [312, 24] width 5 height 5
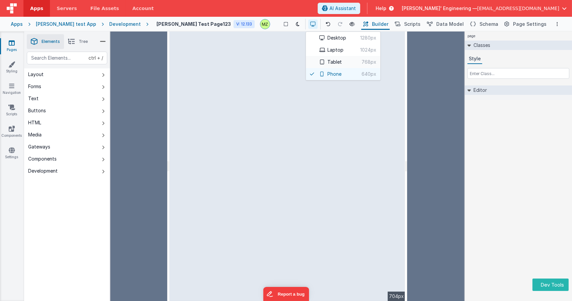
click at [312, 59] on button "Tablet 768px" at bounding box center [343, 62] width 74 height 12
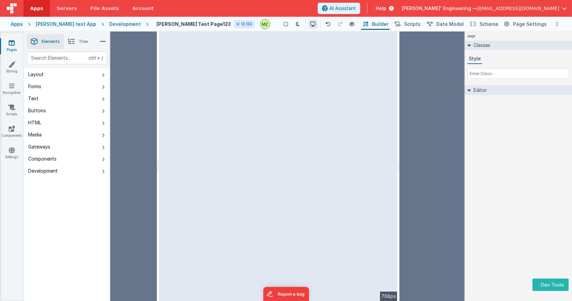
click at [310, 22] on icon at bounding box center [312, 24] width 5 height 5
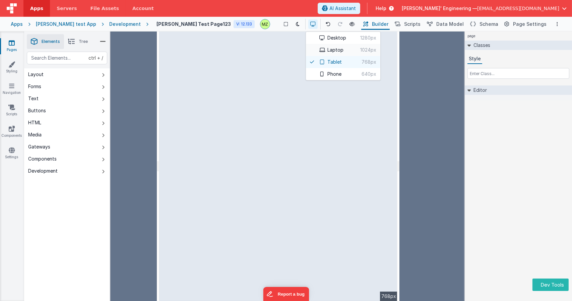
click at [311, 48] on button "Laptop 1024px" at bounding box center [343, 50] width 74 height 12
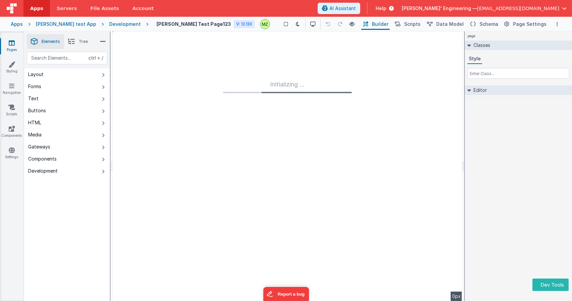
click at [169, 44] on div "Initializing ..." at bounding box center [288, 165] width 350 height 269
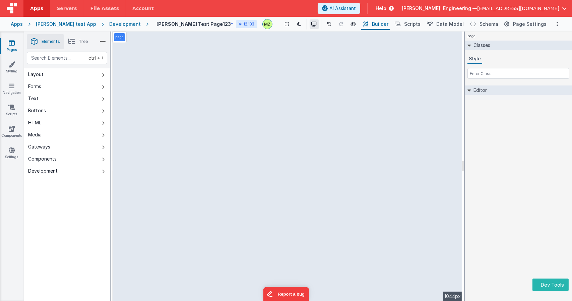
click at [310, 27] on button at bounding box center [314, 23] width 9 height 9
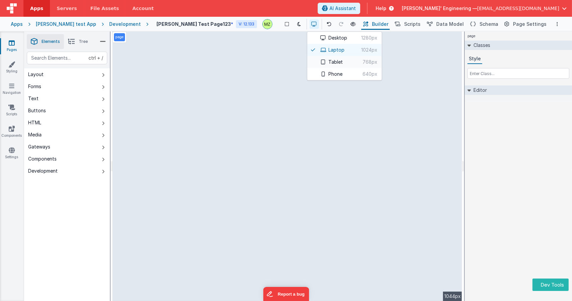
click at [311, 62] on button "Tablet 768px" at bounding box center [344, 62] width 74 height 12
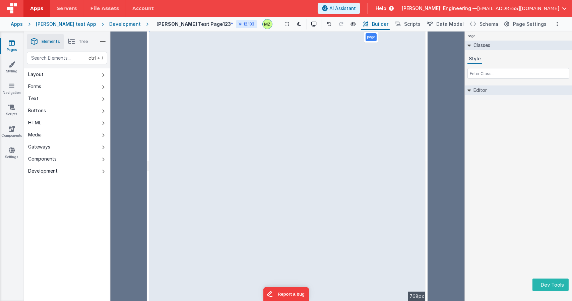
click at [301, 24] on div "Show Group Outlines Toggle Dark Mode Preview Page ctrl + b" at bounding box center [319, 24] width 82 height 11
click at [312, 23] on icon at bounding box center [314, 24] width 5 height 5
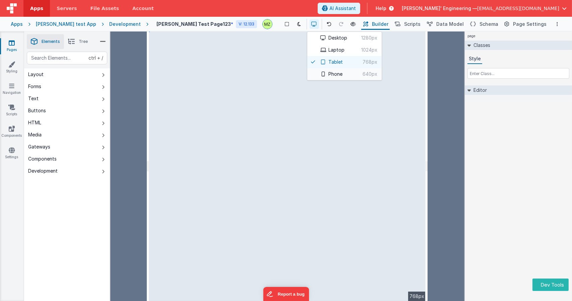
click at [310, 77] on button "Phone 640px" at bounding box center [344, 74] width 74 height 12
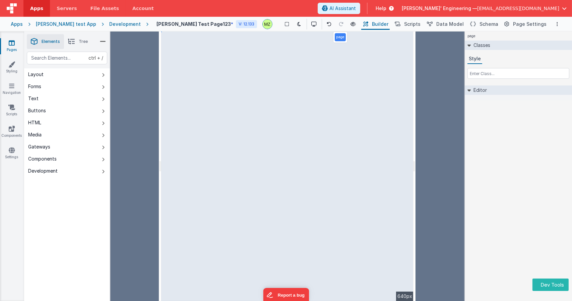
click at [479, 203] on div "page Classes Style Editor DEV: Focus DEV: builderToggleConditionalCSS DEV: Remo…" at bounding box center [518, 165] width 107 height 269
click at [160, 170] on html "Dev Tools Apps Servers File Assets Account Some FUTURE Slot AI Assistant Help D…" at bounding box center [286, 150] width 572 height 301
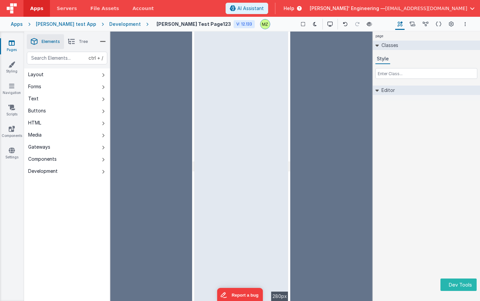
drag, startPoint x: 147, startPoint y: 167, endPoint x: 235, endPoint y: 157, distance: 88.3
click at [235, 157] on html "Dev Tools Apps Servers File Assets Account Some FUTURE Slot AI Assistant Help D…" at bounding box center [240, 150] width 480 height 301
drag, startPoint x: 193, startPoint y: 159, endPoint x: 245, endPoint y: 155, distance: 52.8
click at [245, 155] on html "Dev Tools Apps Servers File Assets Account Some FUTURE Slot AI Assistant Help D…" at bounding box center [240, 150] width 480 height 301
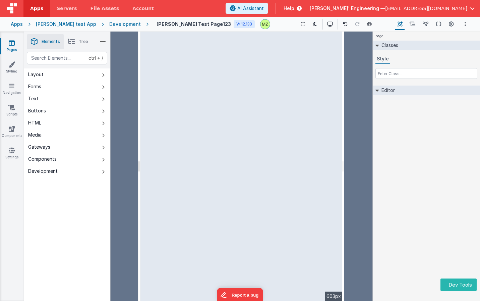
drag, startPoint x: 192, startPoint y: 164, endPoint x: 139, endPoint y: 165, distance: 53.6
click at [139, 165] on html "Dev Tools Apps Servers File Assets Account Some FUTURE Slot AI Assistant Help D…" at bounding box center [240, 150] width 480 height 301
click at [455, 285] on button "Dev Tools" at bounding box center [458, 284] width 36 height 12
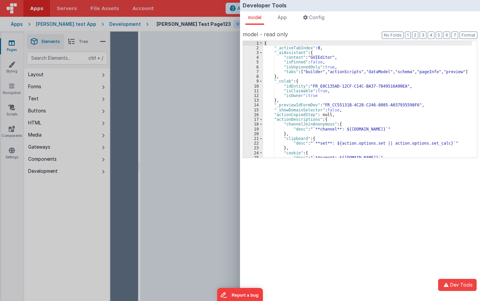
click at [295, 114] on div "{ "_activeTabIndex" : 0 , "_aiAssistant" : { "context" : "GUIEditor" , "isPinne…" at bounding box center [367, 104] width 209 height 126
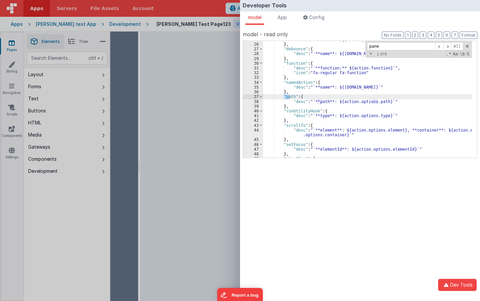
scroll to position [3656, 0]
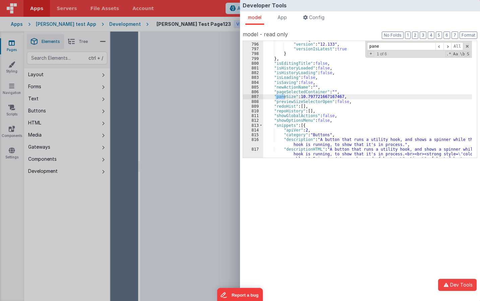
type input "pane"
click at [180, 82] on div "Developer Tools model App Params Log (3) Misc Windows Config model - read only …" at bounding box center [240, 150] width 480 height 301
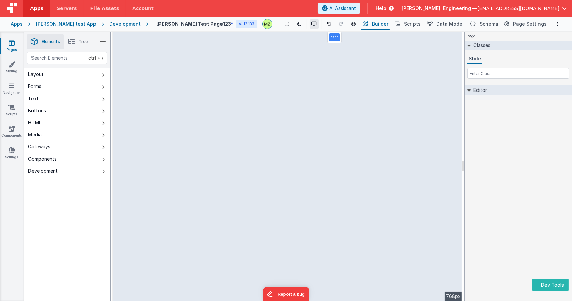
click at [312, 26] on icon at bounding box center [314, 24] width 5 height 5
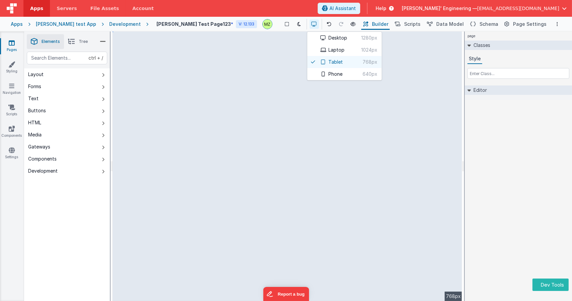
click at [463, 117] on div at bounding box center [286, 150] width 572 height 301
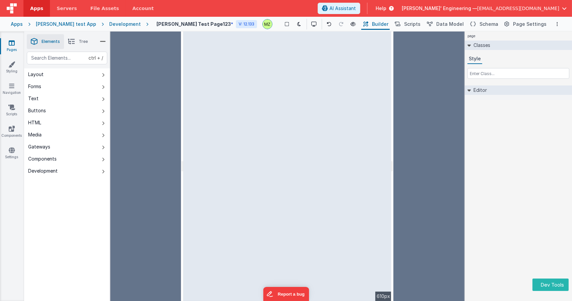
drag, startPoint x: 463, startPoint y: 117, endPoint x: 397, endPoint y: 108, distance: 66.9
click at [397, 108] on html "Dev Tools Apps Servers File Assets Account Some FUTURE Slot AI Assistant Help […" at bounding box center [286, 150] width 572 height 301
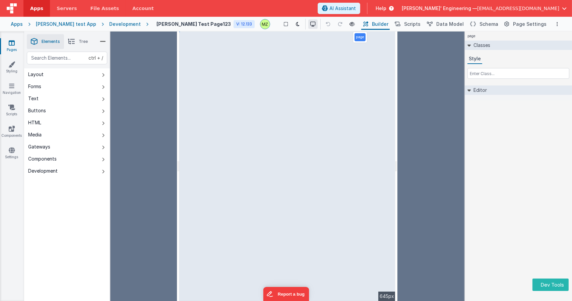
click at [308, 27] on button at bounding box center [312, 23] width 9 height 9
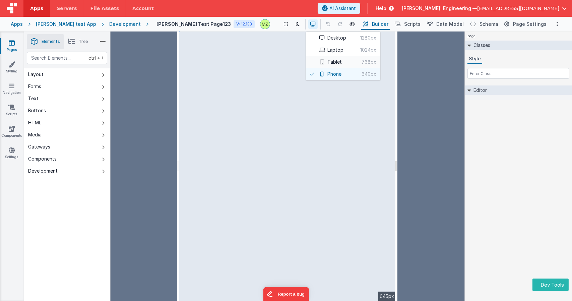
click at [312, 60] on button "Tablet 768px" at bounding box center [343, 62] width 74 height 12
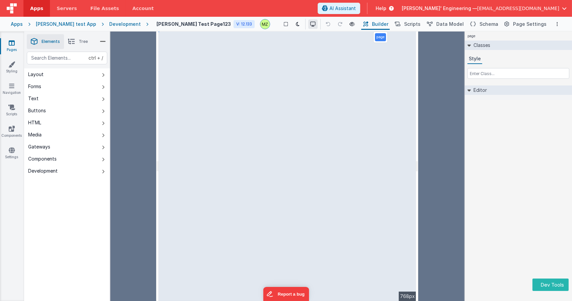
click at [310, 24] on icon at bounding box center [312, 24] width 5 height 5
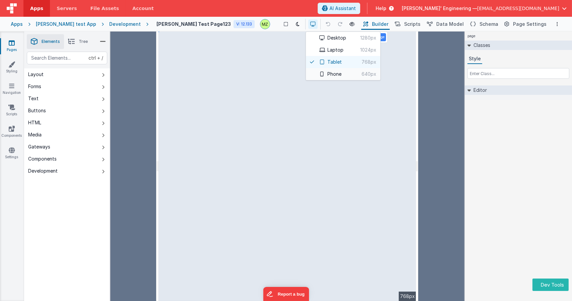
click at [311, 72] on button "Phone 640px" at bounding box center [343, 74] width 74 height 12
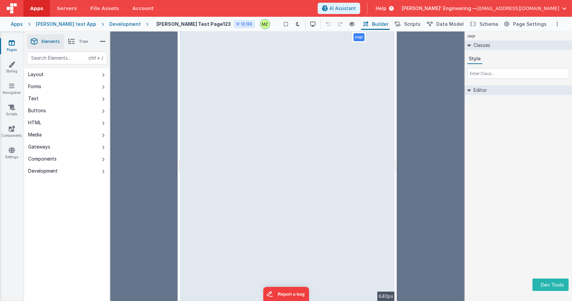
click at [480, 163] on div "page Classes Style Editor DEV: Focus DEV: builderToggleConditionalCSS DEV: Remo…" at bounding box center [518, 165] width 107 height 269
click at [308, 26] on button at bounding box center [312, 23] width 9 height 9
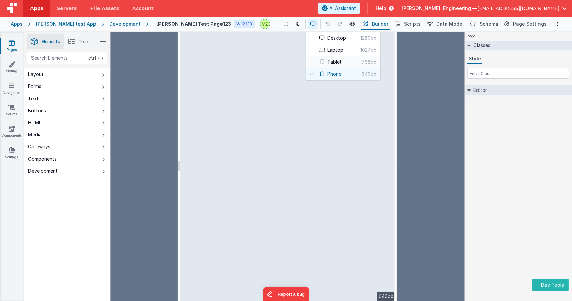
click at [319, 60] on icon at bounding box center [321, 62] width 5 height 5
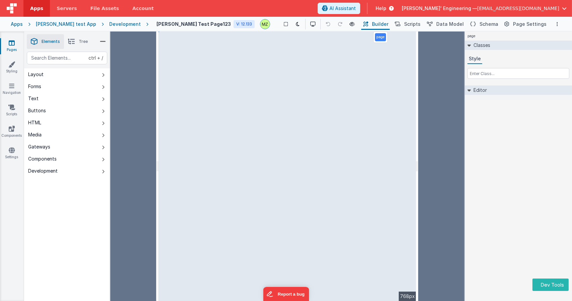
click at [480, 146] on div "page Classes Style Editor DEV: Focus DEV: builderToggleConditionalCSS DEV: Remo…" at bounding box center [518, 165] width 107 height 269
click at [473, 161] on div "page Classes Style Editor DEV: Focus DEV: builderToggleConditionalCSS DEV: Remo…" at bounding box center [518, 165] width 107 height 269
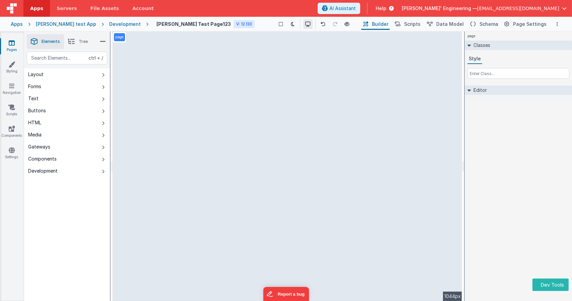
click at [303, 24] on button at bounding box center [307, 23] width 9 height 9
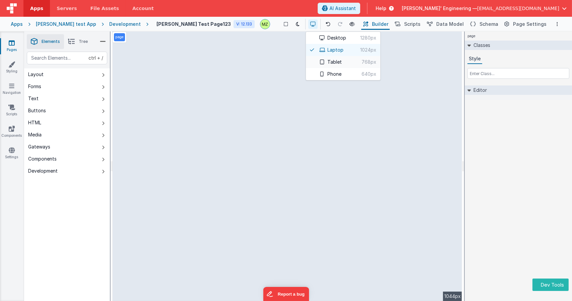
click at [309, 61] on button "Tablet 768px" at bounding box center [343, 62] width 74 height 12
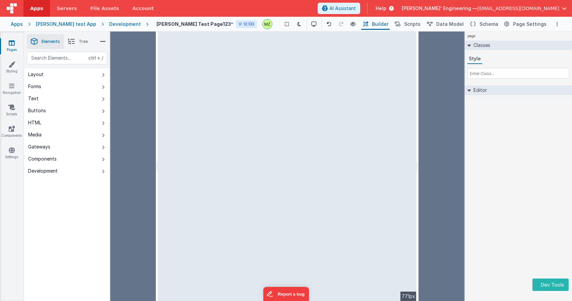
click at [418, 179] on html "Dev Tools Apps Servers File Assets Account Some FUTURE Slot AI Assistant Help […" at bounding box center [286, 150] width 572 height 301
click at [310, 25] on icon at bounding box center [312, 24] width 5 height 5
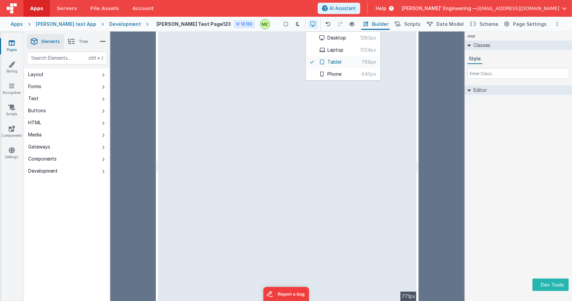
click at [307, 64] on button "Tablet 768px" at bounding box center [343, 62] width 74 height 12
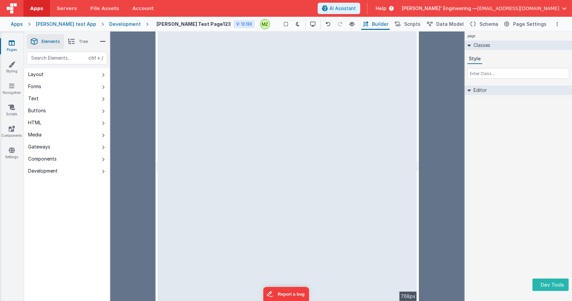
click at [495, 164] on div "page Classes Style Editor DEV: Focus DEV: builderToggleConditionalCSS DEV: Remo…" at bounding box center [518, 165] width 107 height 269
drag, startPoint x: 381, startPoint y: 4, endPoint x: 295, endPoint y: 26, distance: 89.0
click at [310, 26] on icon at bounding box center [312, 24] width 5 height 5
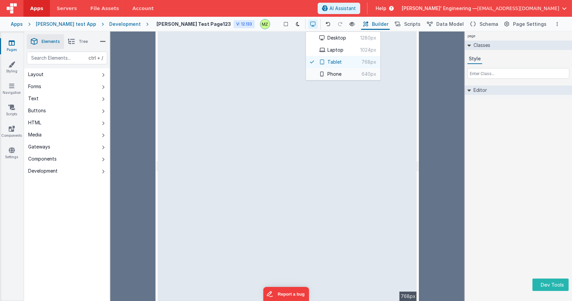
click at [317, 76] on button "Phone 640px" at bounding box center [343, 74] width 74 height 12
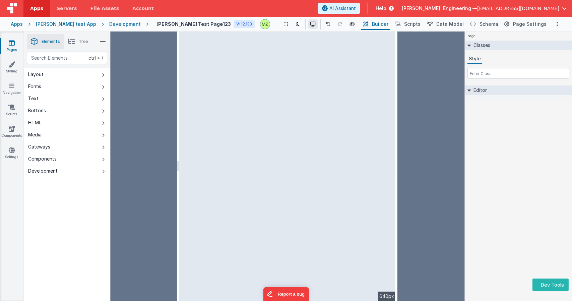
click at [308, 26] on button at bounding box center [312, 23] width 9 height 9
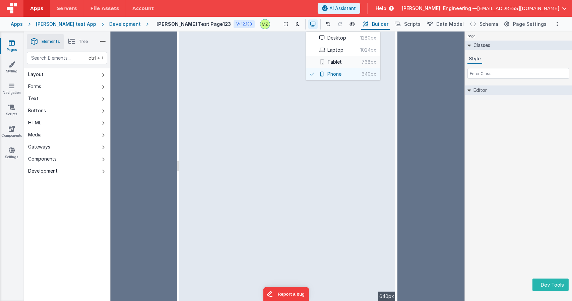
click at [312, 62] on button "Tablet 768px" at bounding box center [343, 62] width 74 height 12
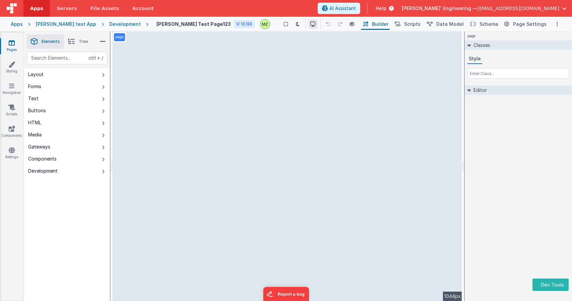
click at [308, 22] on button at bounding box center [312, 23] width 9 height 9
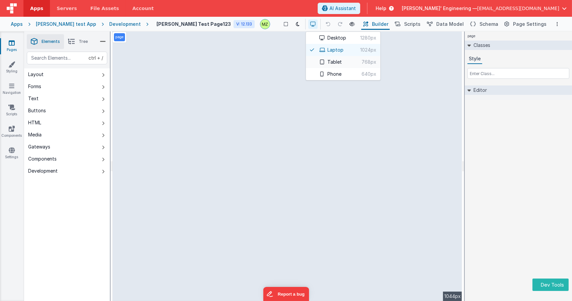
click at [310, 62] on button "Tablet 768px" at bounding box center [343, 62] width 74 height 12
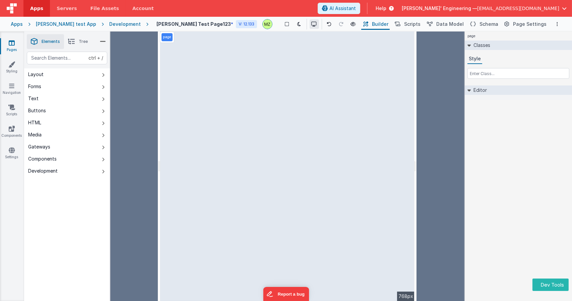
click at [312, 23] on icon at bounding box center [314, 24] width 5 height 5
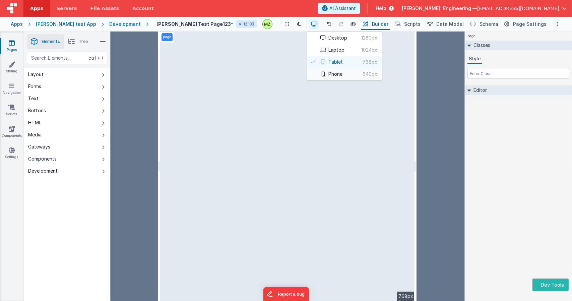
click at [314, 73] on button "Phone 640px" at bounding box center [344, 74] width 74 height 12
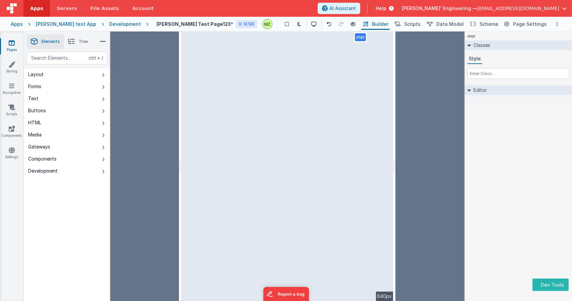
click at [510, 210] on div "page Classes Style Editor DEV: Focus DEV: builderToggleConditionalCSS DEV: Remo…" at bounding box center [518, 165] width 107 height 269
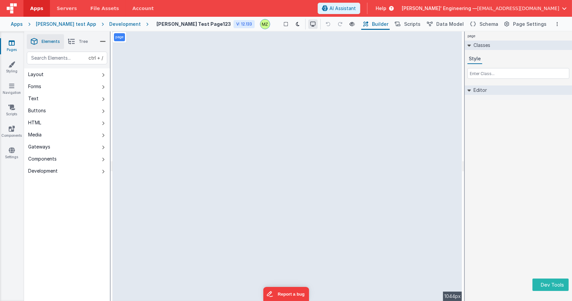
click at [310, 24] on icon at bounding box center [312, 24] width 5 height 5
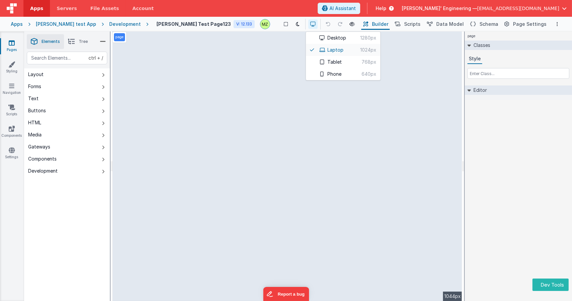
click at [316, 50] on button "Laptop 1024px" at bounding box center [343, 50] width 74 height 12
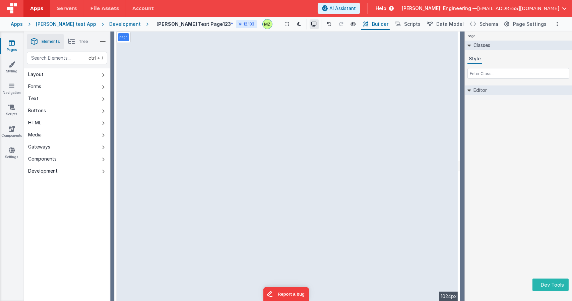
click at [310, 28] on button at bounding box center [314, 23] width 9 height 9
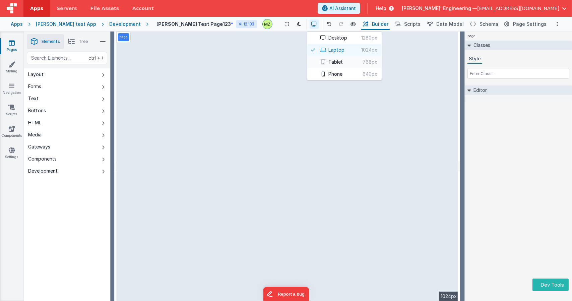
click at [310, 60] on button "Tablet 768px" at bounding box center [344, 62] width 74 height 12
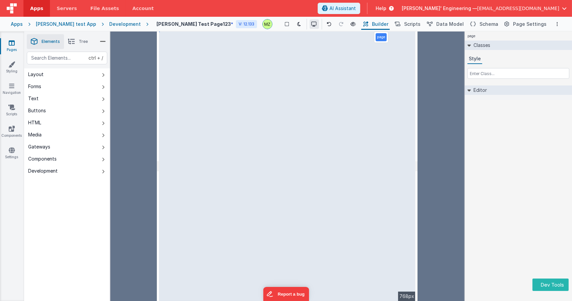
click at [310, 20] on button at bounding box center [314, 23] width 9 height 9
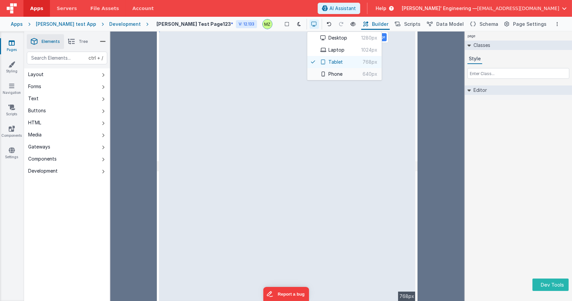
click at [321, 72] on icon at bounding box center [323, 74] width 5 height 5
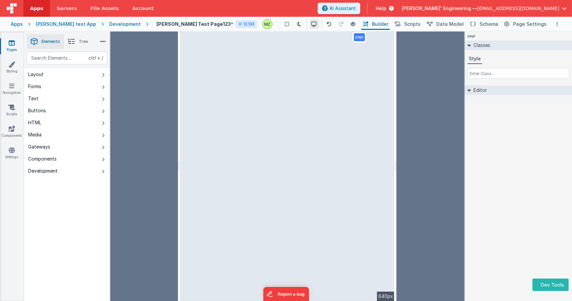
click at [312, 23] on icon at bounding box center [314, 24] width 5 height 5
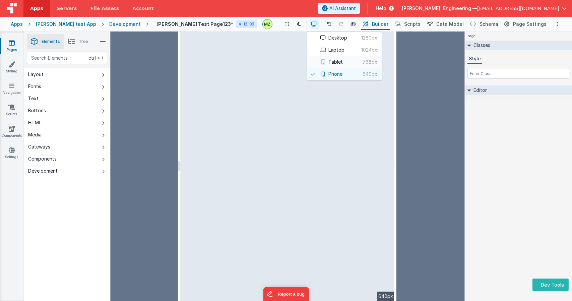
click at [313, 61] on button "Tablet 768px" at bounding box center [344, 62] width 74 height 12
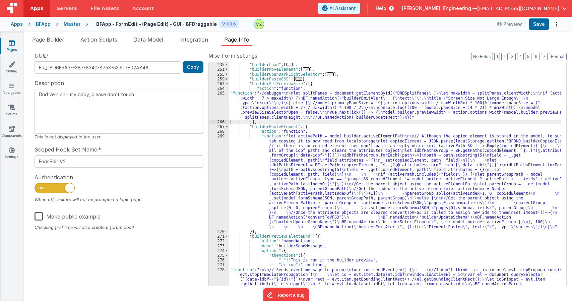
scroll to position [238, 0]
